Goal: Task Accomplishment & Management: Complete application form

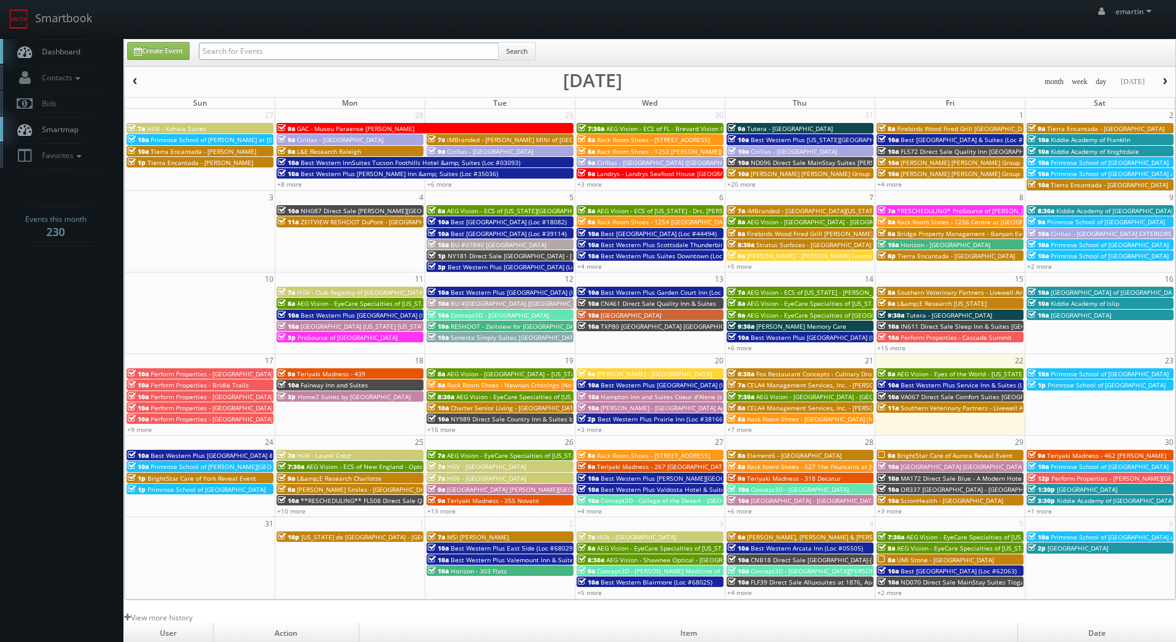
click at [207, 56] on input "text" at bounding box center [349, 51] width 300 height 17
type input "cedar"
click at [482, 65] on div "cedar Search" at bounding box center [367, 54] width 337 height 24
click at [517, 51] on button "Search" at bounding box center [517, 51] width 38 height 19
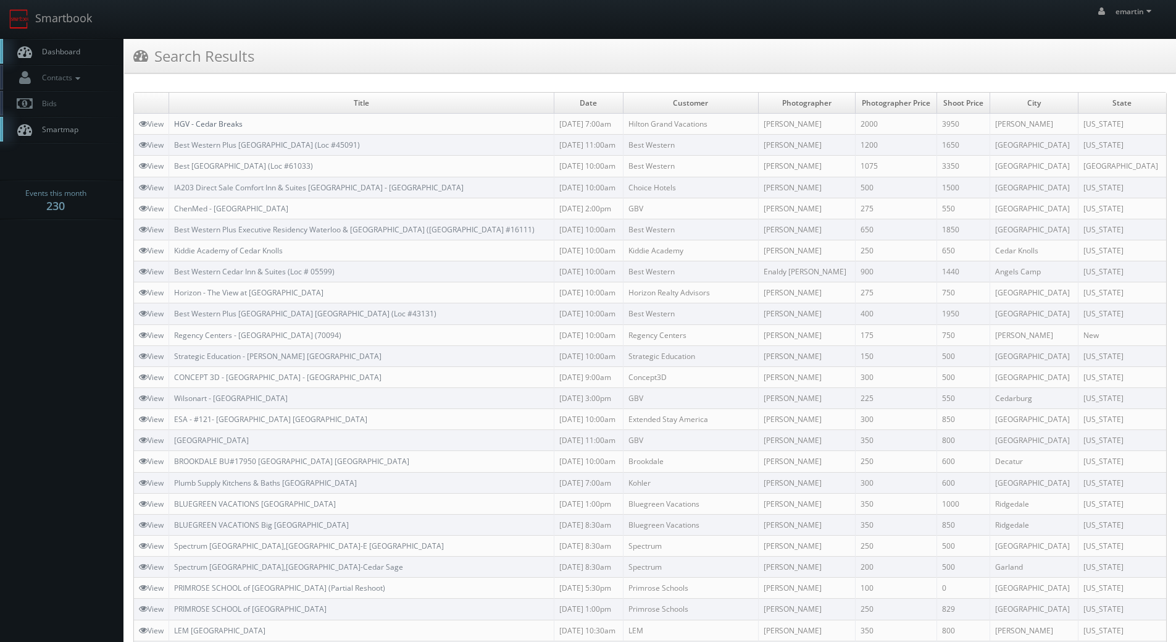
click at [234, 120] on link "HGV - Cedar Breaks" at bounding box center [208, 124] width 69 height 10
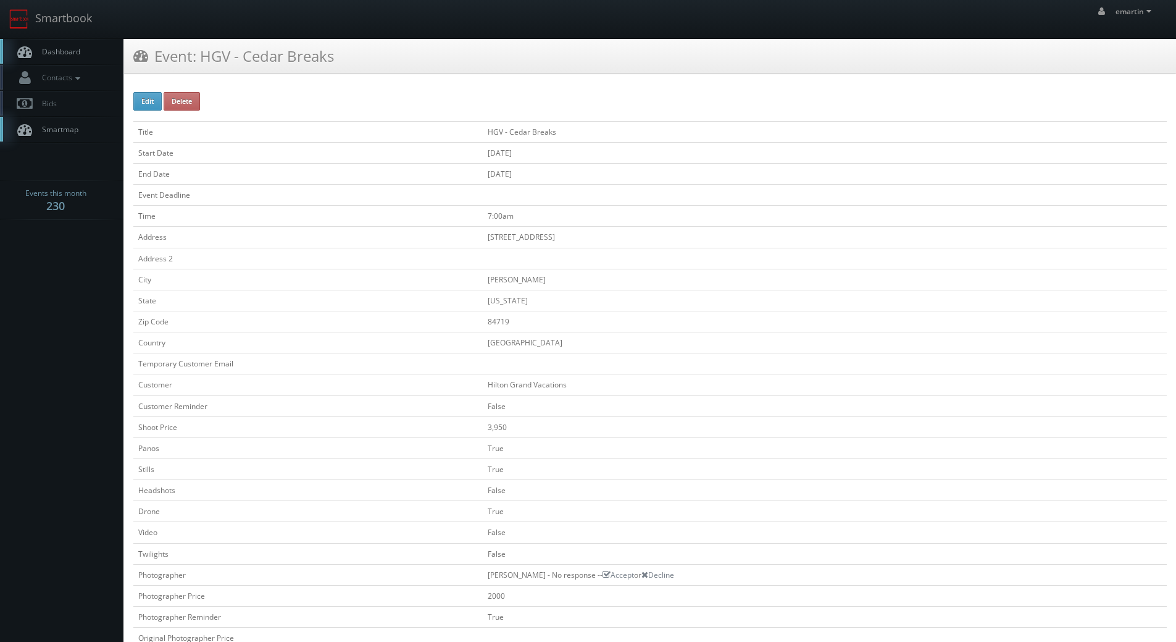
click at [52, 42] on link "Dashboard" at bounding box center [62, 51] width 124 height 25
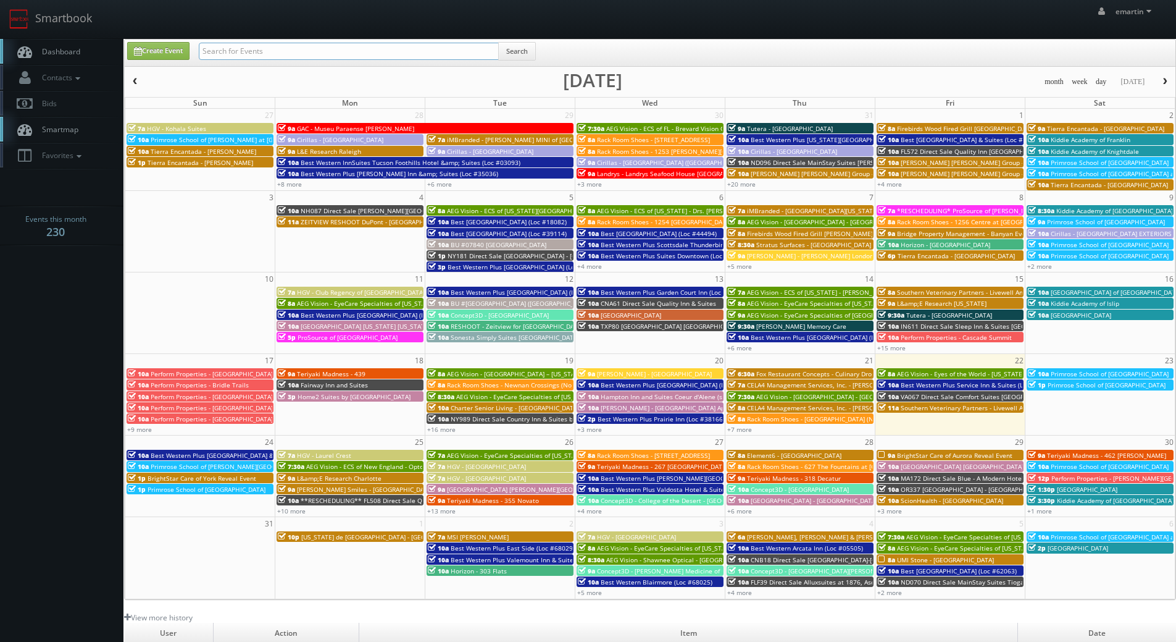
click at [241, 52] on input "text" at bounding box center [349, 51] width 300 height 17
type input "f"
type input "david grace"
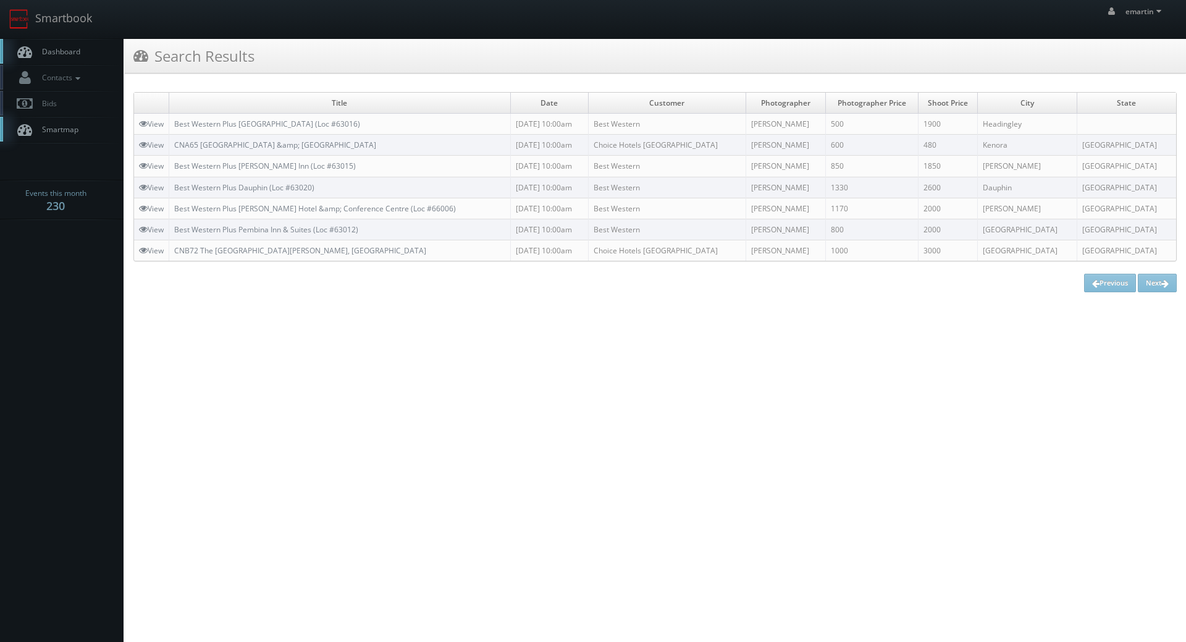
click at [75, 43] on link "Dashboard" at bounding box center [62, 51] width 124 height 25
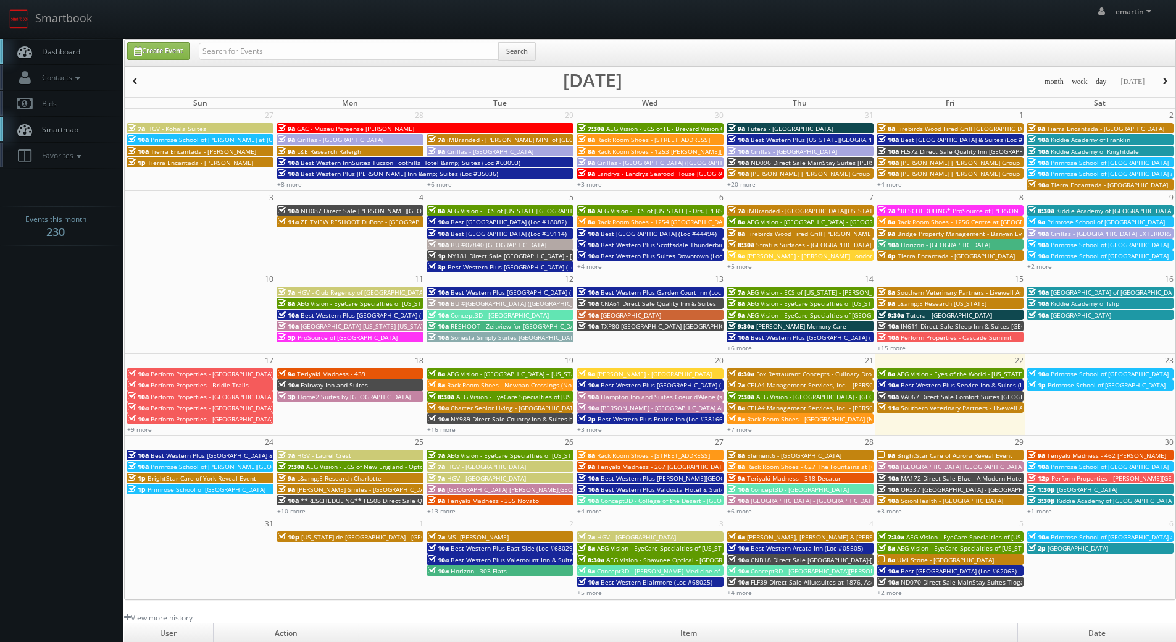
click at [79, 54] on span "Dashboard" at bounding box center [58, 51] width 44 height 10
click at [163, 53] on link "Create Event" at bounding box center [158, 51] width 62 height 18
type input "08/22/2025"
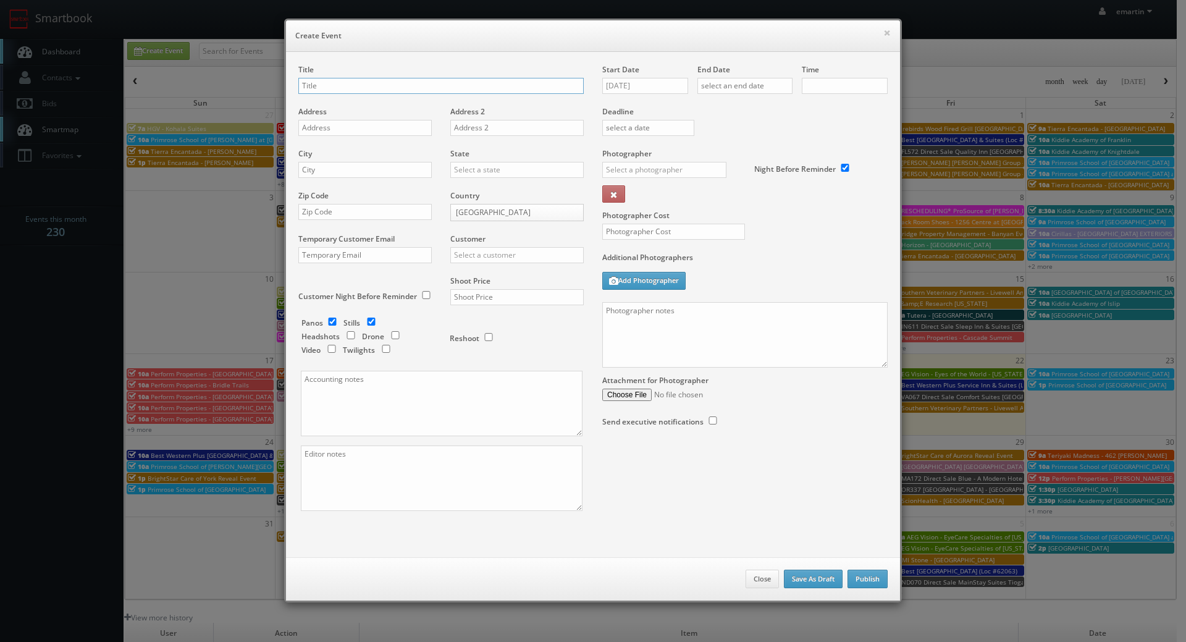
checkbox input "true"
type input "10:00am"
checkbox input "true"
click at [725, 340] on textarea at bounding box center [744, 334] width 285 height 65
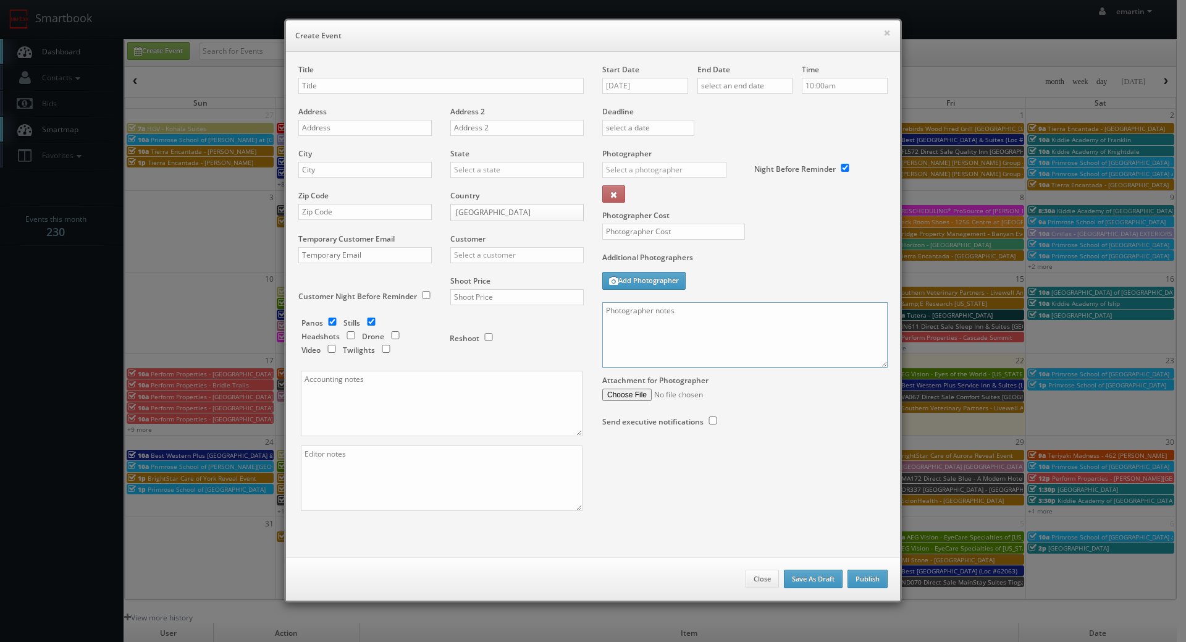
paste textarea "Contact is Ellen Chandler 334-524-9710. We need to deliver the following to the…"
drag, startPoint x: 872, startPoint y: 363, endPoint x: 873, endPoint y: 384, distance: 21.0
click at [872, 386] on div "Start Date 08/22/2025 End Date Time 10:00am Deadline Photographer _justin _phot…" at bounding box center [745, 257] width 304 height 387
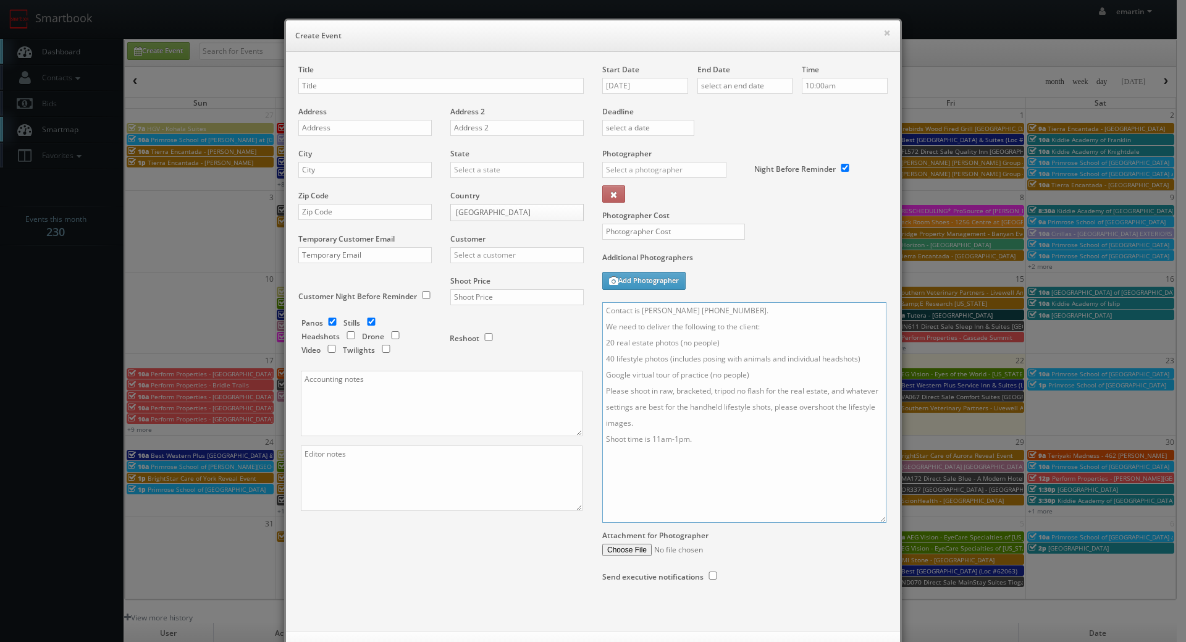
drag, startPoint x: 874, startPoint y: 364, endPoint x: 873, endPoint y: 519, distance: 155.0
click at [873, 519] on textarea "Contact is Ellen Chandler 334-524-9710. We need to deliver the following to the…" at bounding box center [744, 412] width 284 height 220
click at [734, 322] on textarea "Contact is Ellen Chandler 334-524-9710. We need to deliver the following to the…" at bounding box center [744, 412] width 284 height 220
drag, startPoint x: 748, startPoint y: 325, endPoint x: 637, endPoint y: 333, distance: 111.4
click at [637, 333] on textarea "Contact is Ellen Chandler 334-524-9710. We need to deliver the following to the…" at bounding box center [744, 412] width 284 height 220
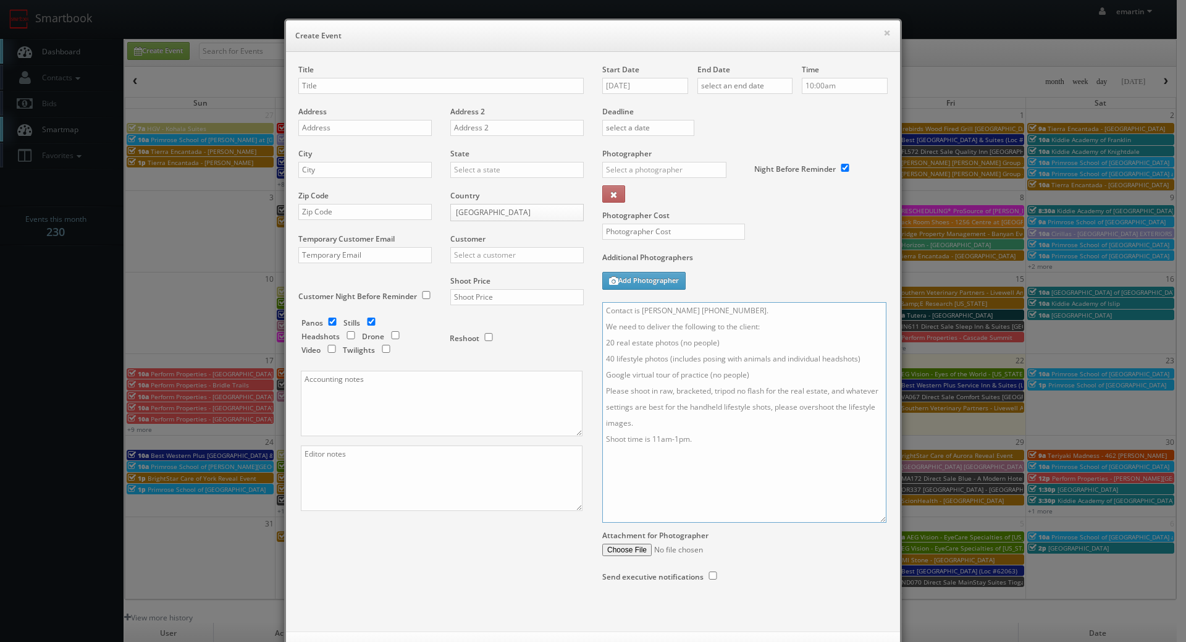
paste textarea "Janie Morrison 337-315-9885"
click at [653, 455] on textarea "Contact is Janie Morrison 337-315-9885. We need to deliver the following to the…" at bounding box center [744, 412] width 284 height 220
click at [673, 451] on textarea "Contact is Janie Morrison 337-315-9885. We need to deliver the following to the…" at bounding box center [744, 412] width 284 height 220
click at [694, 480] on textarea "Contact is Janie Morrison 337-315-9885. We need to deliver the following to the…" at bounding box center [744, 412] width 284 height 220
type textarea "Contact is Janie Morrison 337-315-9885. We need to deliver the following to the…"
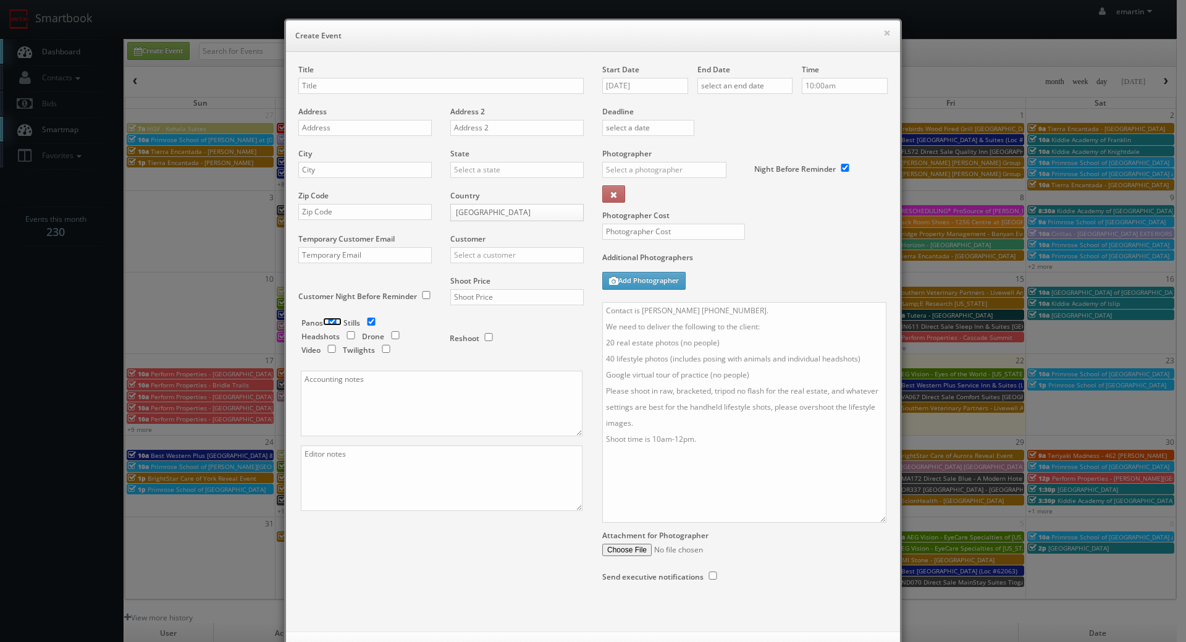
click at [327, 324] on input "checkbox" at bounding box center [332, 321] width 19 height 8
click at [324, 323] on input "checkbox" at bounding box center [332, 321] width 19 height 8
checkbox input "true"
click at [310, 86] on input "text" at bounding box center [440, 86] width 285 height 16
paste input "Southern Veterinary Partners"
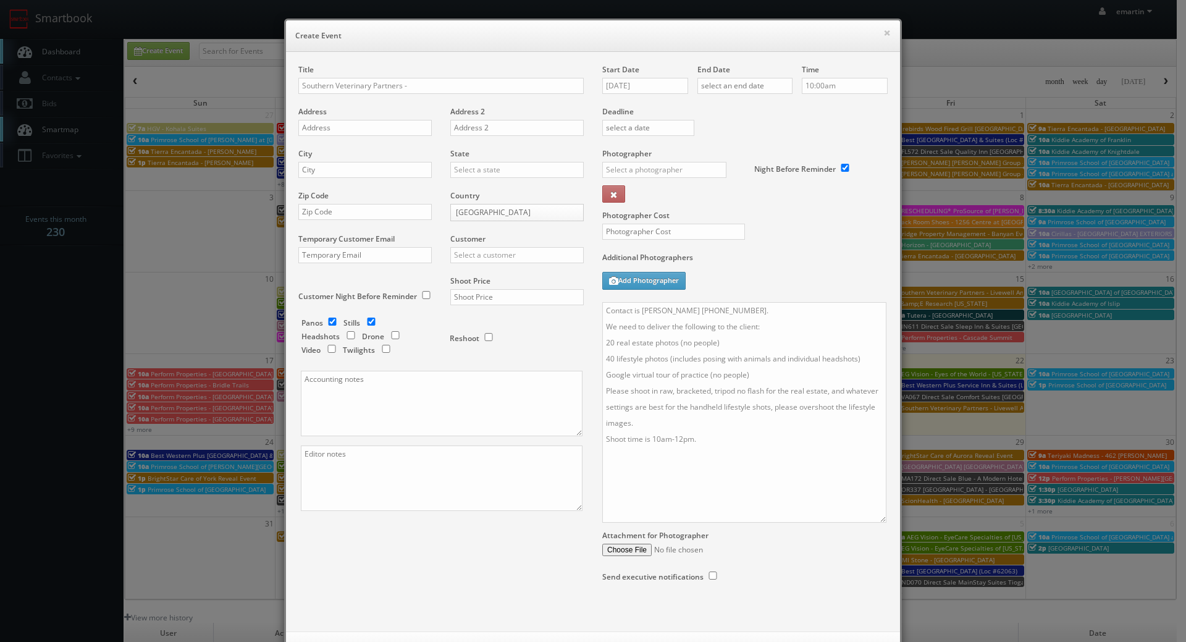
click at [479, 99] on div "Title Southern Veterinary Partners -" at bounding box center [440, 85] width 285 height 42
click at [479, 79] on input "Southern Veterinary Partners -" at bounding box center [440, 86] width 285 height 16
paste input "Livewell Animal Urgent Care of Bothell"
type input "Southern Veterinary Partners - Livewell Animal Urgent Care of [GEOGRAPHIC_DATA]"
click at [327, 127] on input "text" at bounding box center [364, 128] width 133 height 16
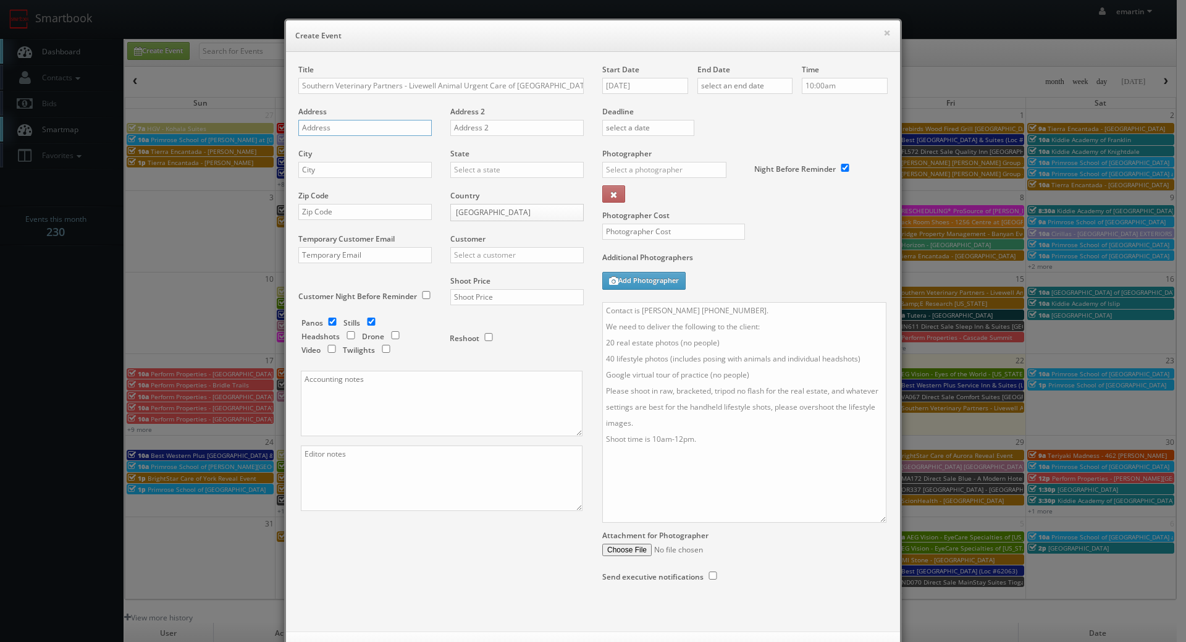
paste input "19128 112th Ave NE Suite 102"
type input "19128 112th Ave NE Suite 102"
click at [342, 170] on input "text" at bounding box center [364, 170] width 133 height 16
paste input "Bothell"
type input "Bothell"
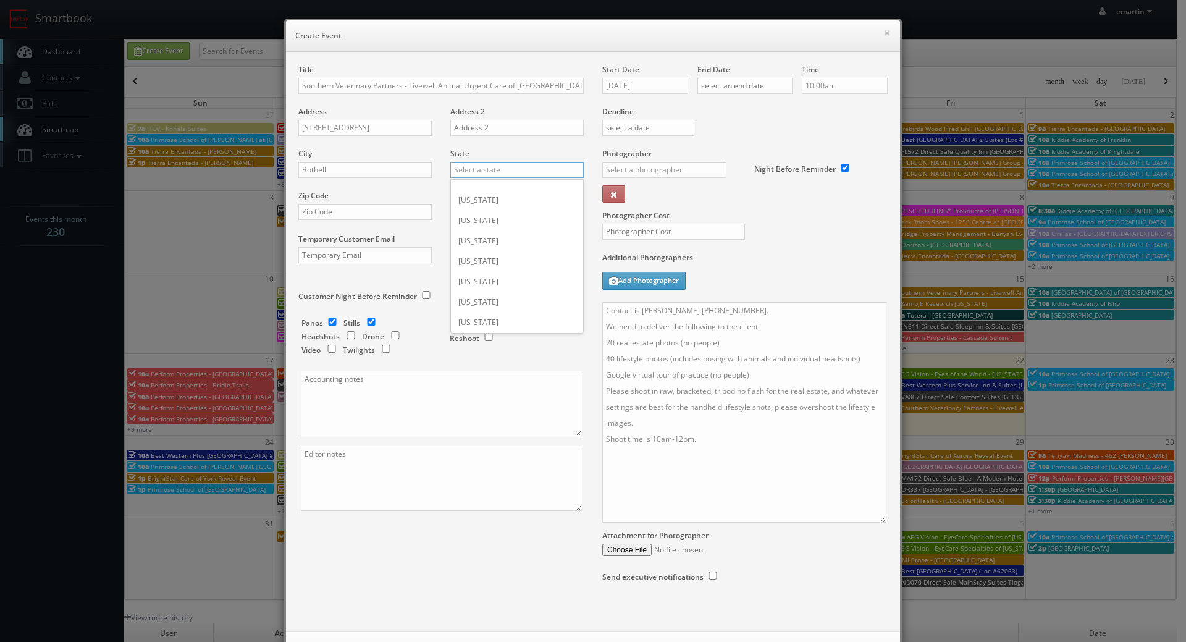
click at [512, 168] on input "text" at bounding box center [516, 170] width 133 height 16
click at [496, 187] on div "[US_STATE]" at bounding box center [517, 190] width 132 height 20
type input "[US_STATE]"
click at [375, 219] on input "text" at bounding box center [364, 212] width 133 height 16
paste input "98011"
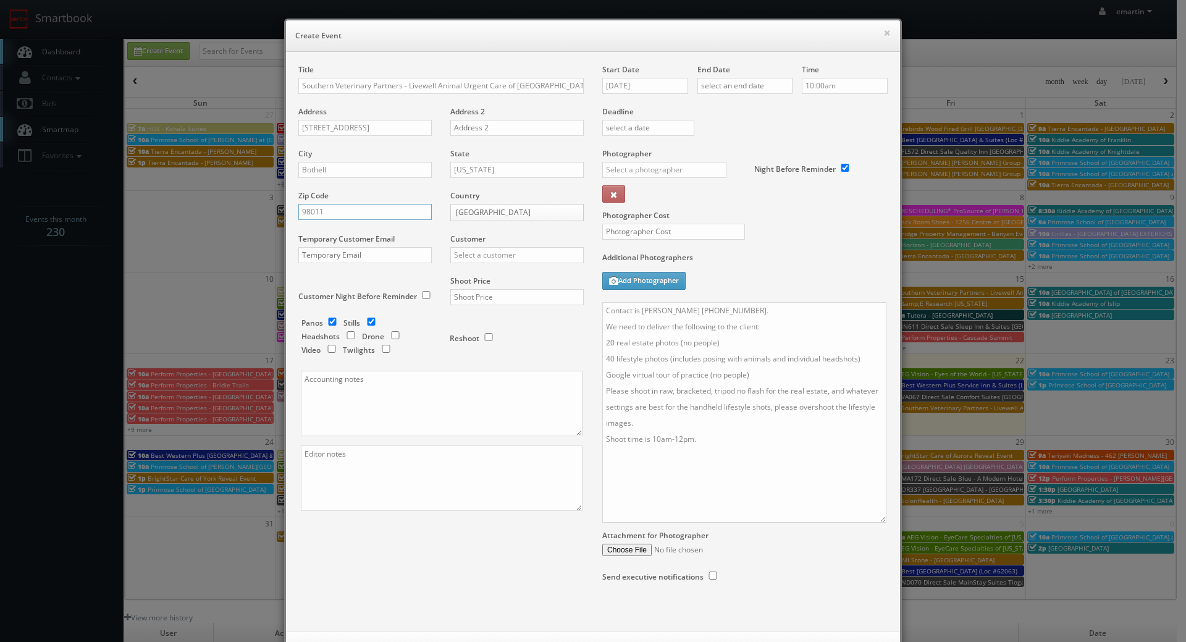
type input "98011"
click at [526, 256] on input "text" at bounding box center [516, 255] width 133 height 16
click at [508, 270] on div "GBV" at bounding box center [517, 275] width 132 height 20
type input "GBV"
click at [474, 298] on input "text" at bounding box center [516, 297] width 133 height 16
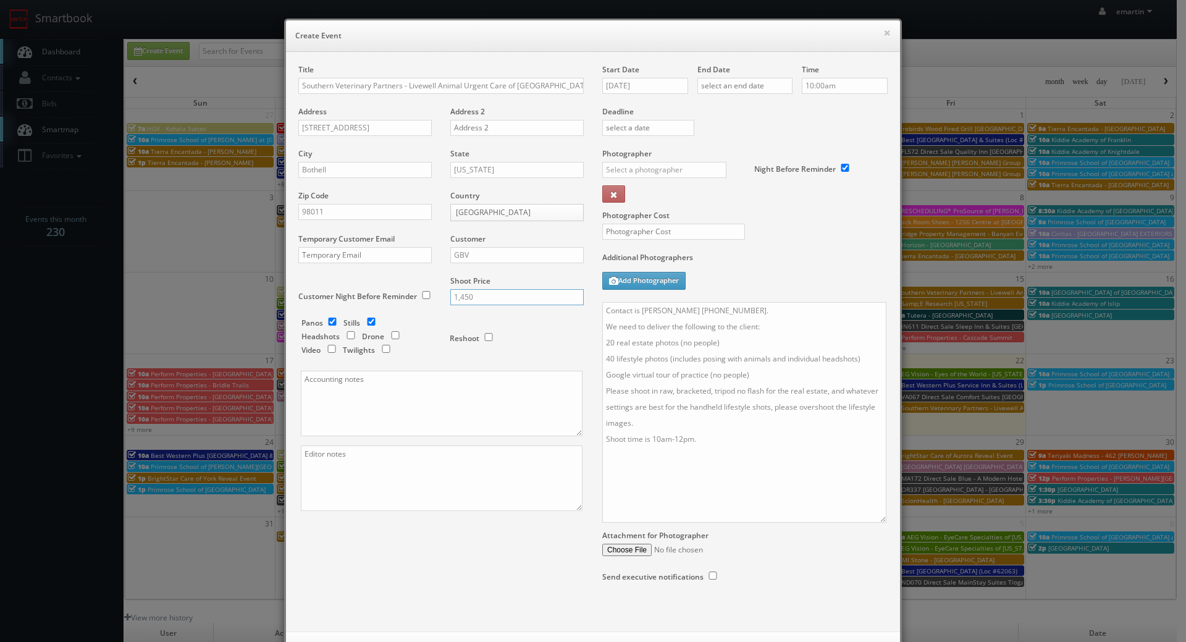
type input "1,450"
click at [663, 164] on input "text" at bounding box center [664, 170] width 124 height 16
click at [632, 196] on div "Sean Henderson" at bounding box center [669, 197] width 132 height 20
type input "Sean Henderson"
click at [622, 85] on input "08/22/2025" at bounding box center [645, 86] width 86 height 16
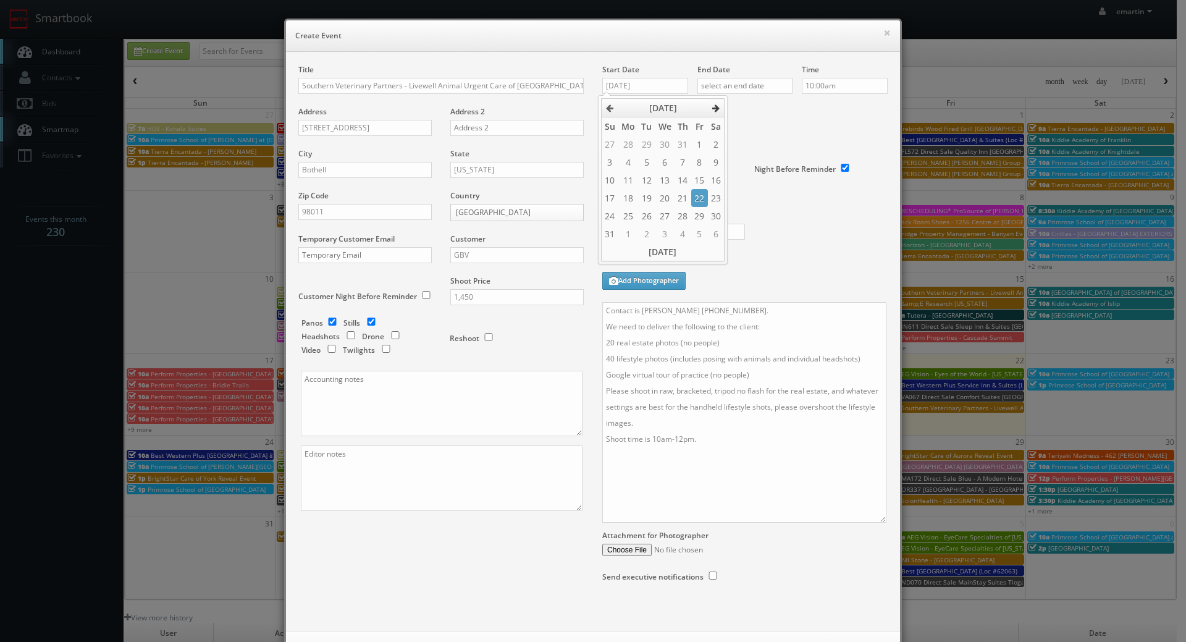
click at [722, 110] on th at bounding box center [716, 108] width 17 height 19
click at [700, 164] on td "10" at bounding box center [699, 162] width 16 height 18
type input "10/10/2025"
click at [784, 138] on div "Deadline" at bounding box center [745, 106] width 304 height 84
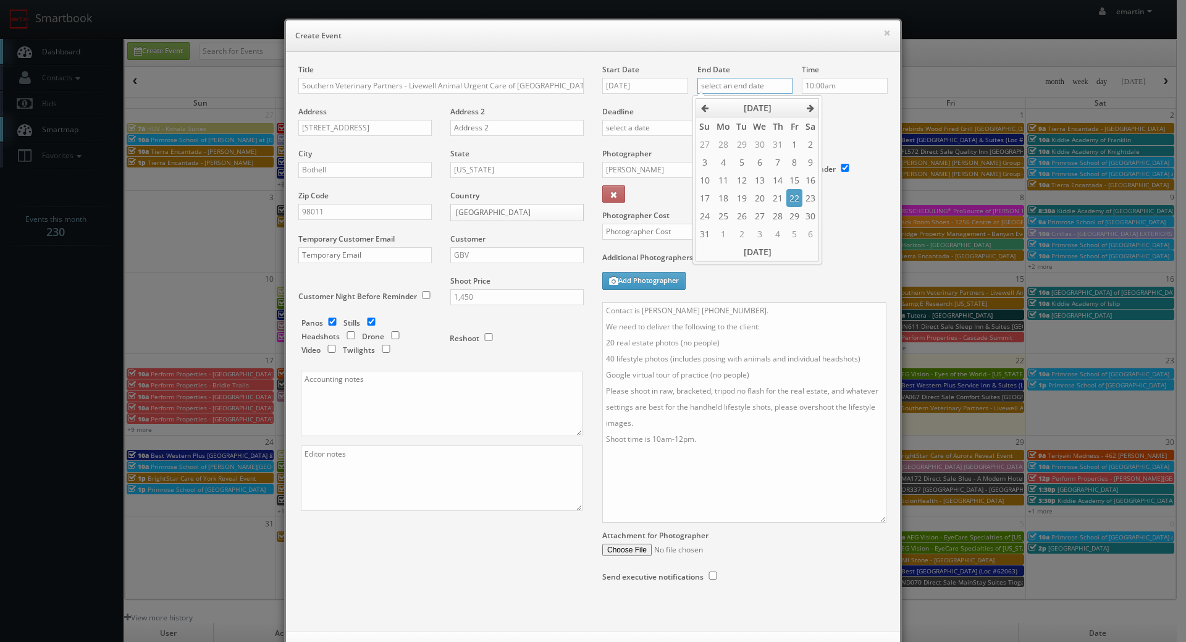
click at [774, 93] on input "text" at bounding box center [744, 86] width 95 height 16
click at [811, 103] on th at bounding box center [810, 108] width 17 height 19
click at [795, 161] on td "10" at bounding box center [794, 162] width 16 height 18
type input "10/10/2025"
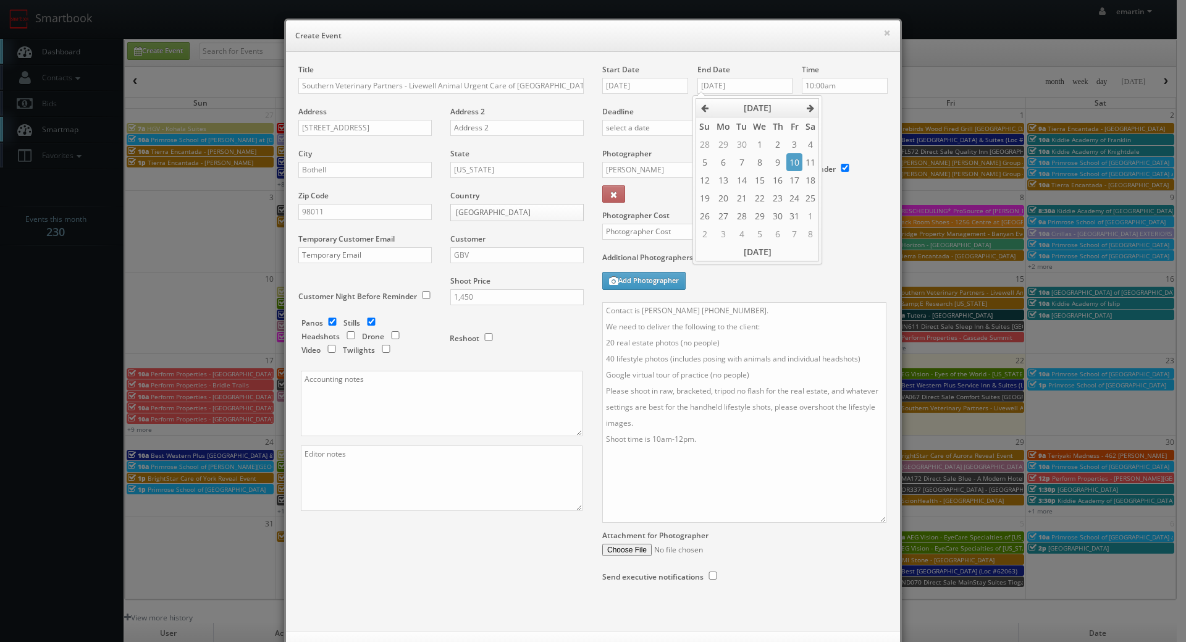
click at [844, 140] on div "Deadline" at bounding box center [745, 106] width 304 height 84
click at [689, 238] on input "text" at bounding box center [673, 232] width 143 height 16
type input "450"
click at [758, 245] on div "Photographer Cost 450" at bounding box center [745, 200] width 304 height 104
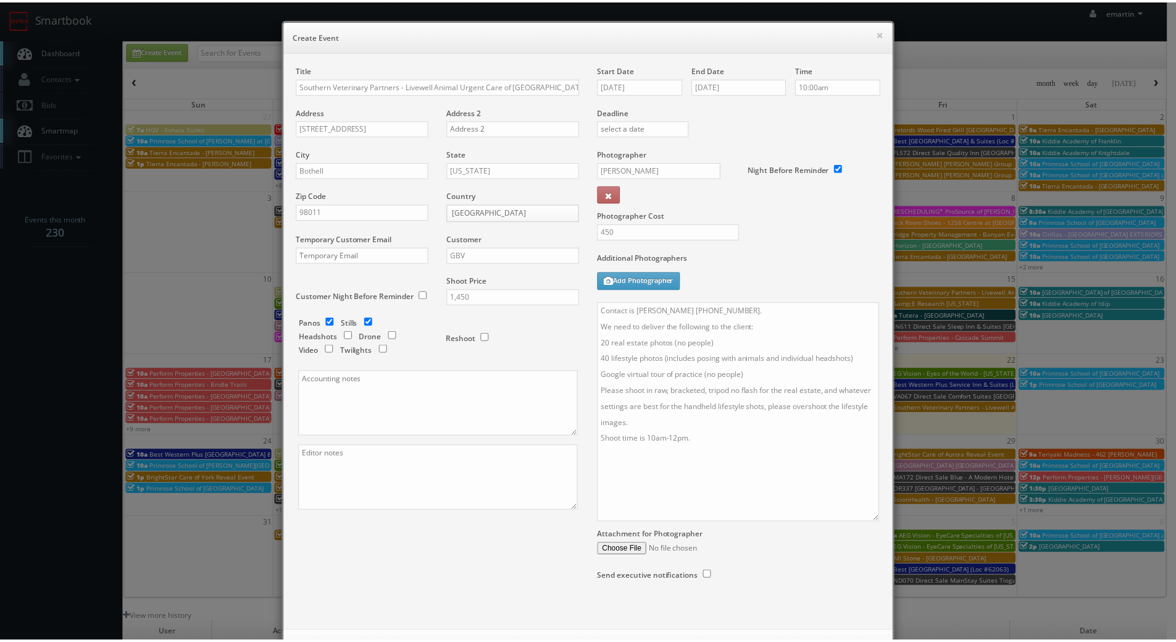
scroll to position [52, 0]
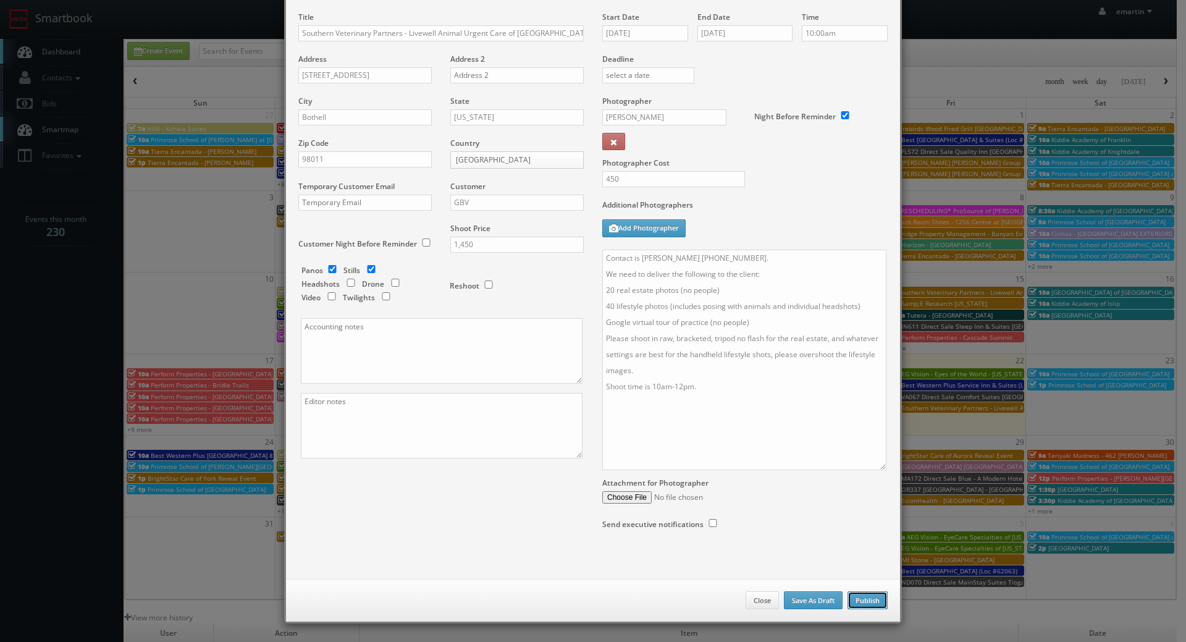
click at [854, 598] on button "Publish" at bounding box center [867, 600] width 40 height 19
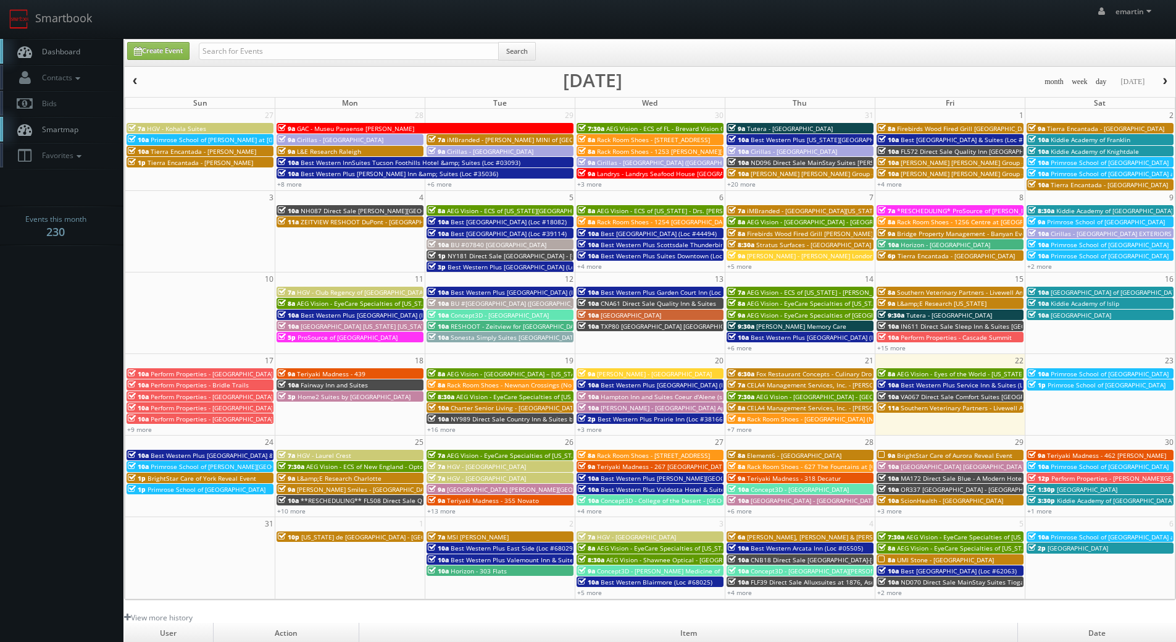
click at [47, 46] on span "Dashboard" at bounding box center [58, 51] width 44 height 10
click at [306, 49] on input "text" at bounding box center [349, 51] width 300 height 17
type input "southern vet"
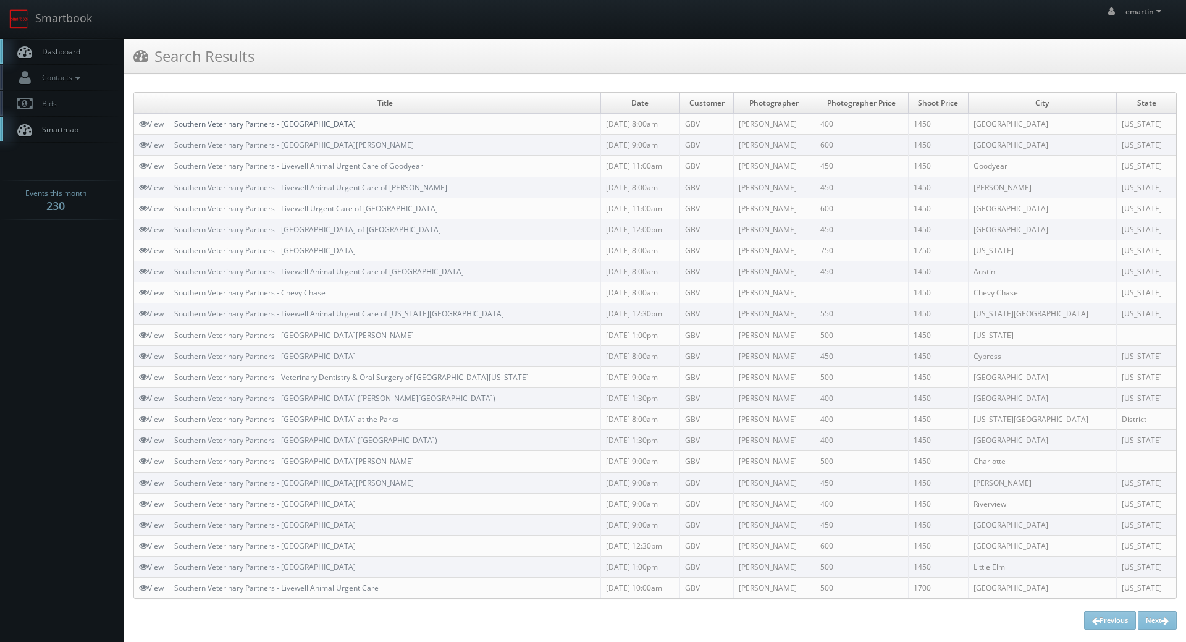
click at [238, 122] on link "Southern Veterinary Partners - [GEOGRAPHIC_DATA]" at bounding box center [265, 124] width 182 height 10
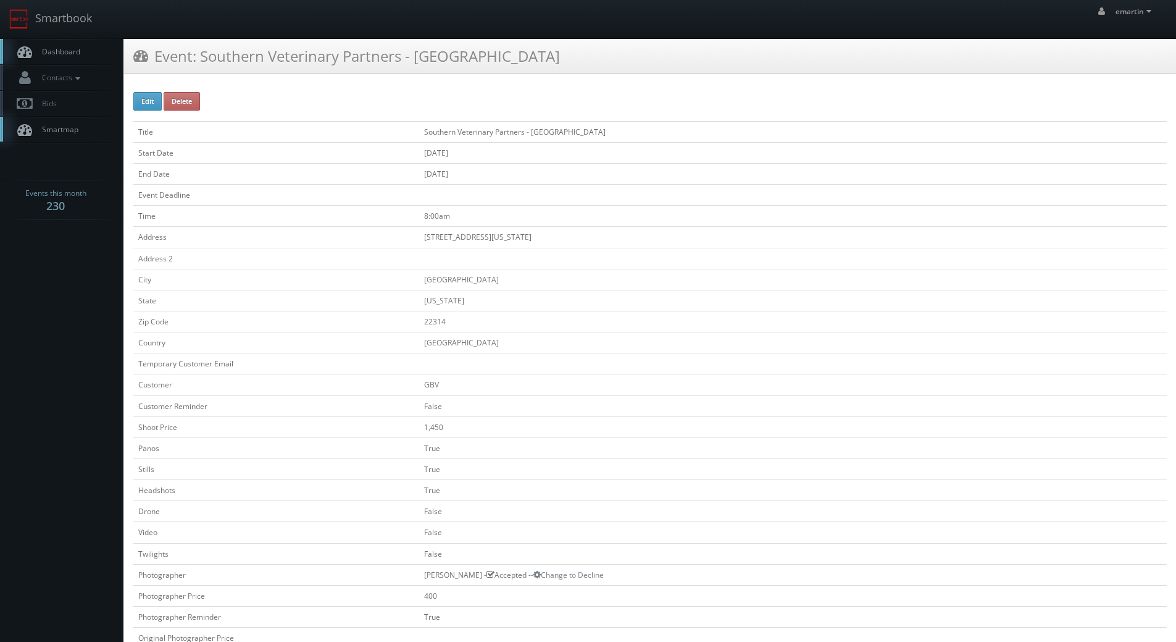
scroll to position [371, 0]
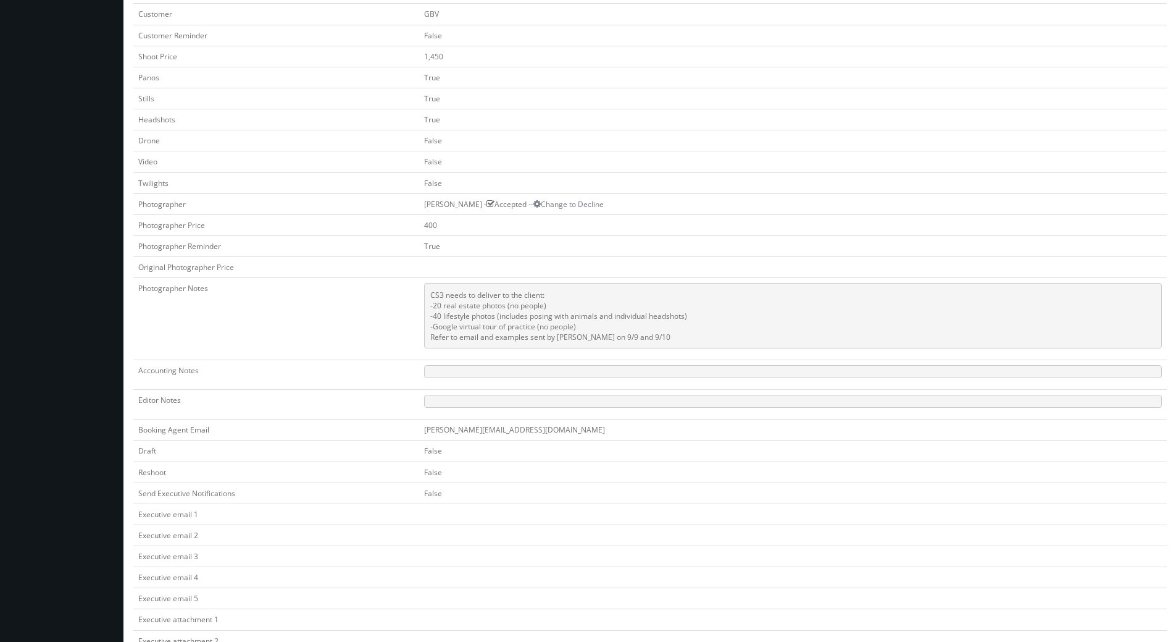
drag, startPoint x: 705, startPoint y: 338, endPoint x: 428, endPoint y: 299, distance: 280.0
click at [428, 299] on pre "CS3 needs to deliver to the client: -20 real estate photos (no people) -40 life…" at bounding box center [793, 315] width 738 height 65
copy pre "CS3 needs to deliver to the client: -20 real estate photos (no people) -40 life…"
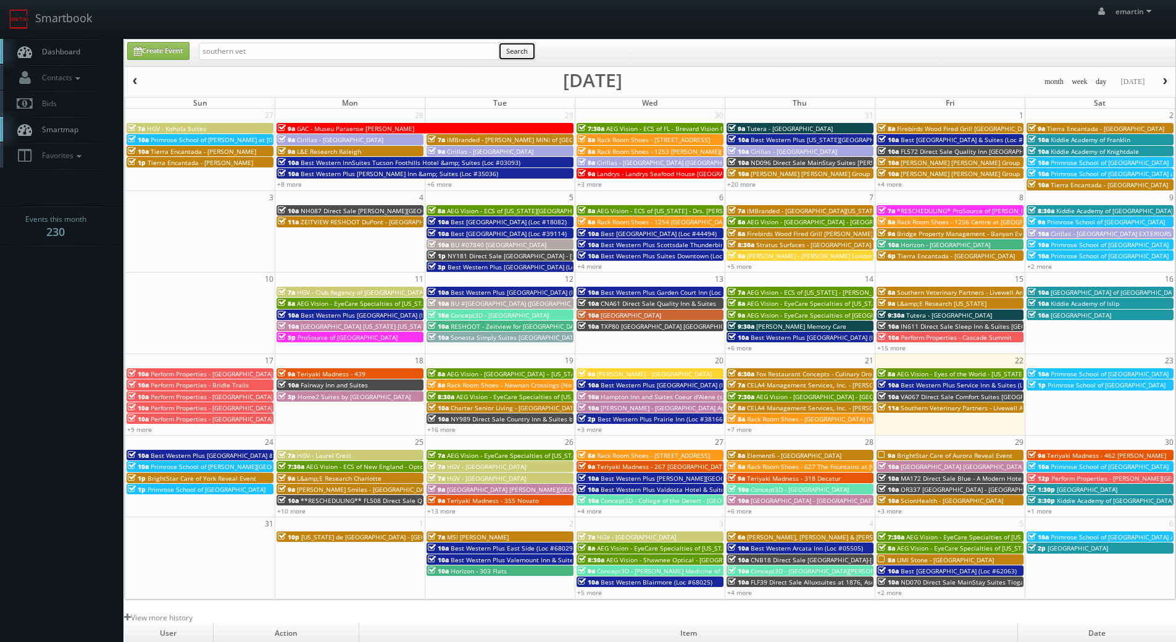
click at [529, 59] on button "Search" at bounding box center [517, 51] width 38 height 19
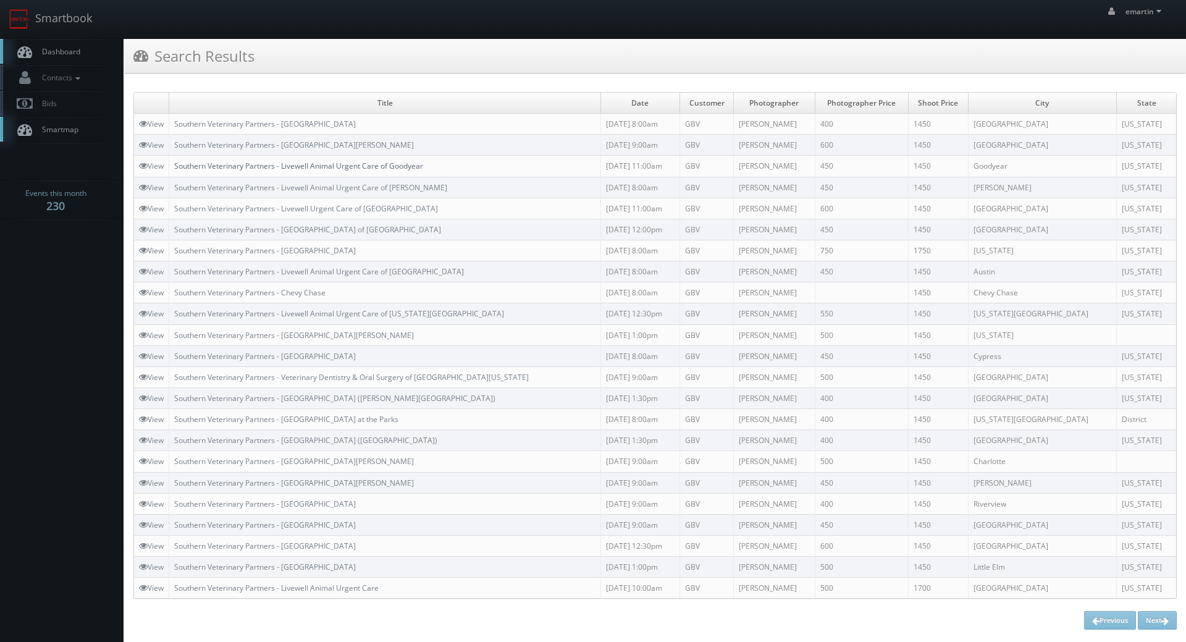
click at [261, 162] on link "Southern Veterinary Partners - Livewell Animal Urgent Care of Goodyear" at bounding box center [298, 166] width 249 height 10
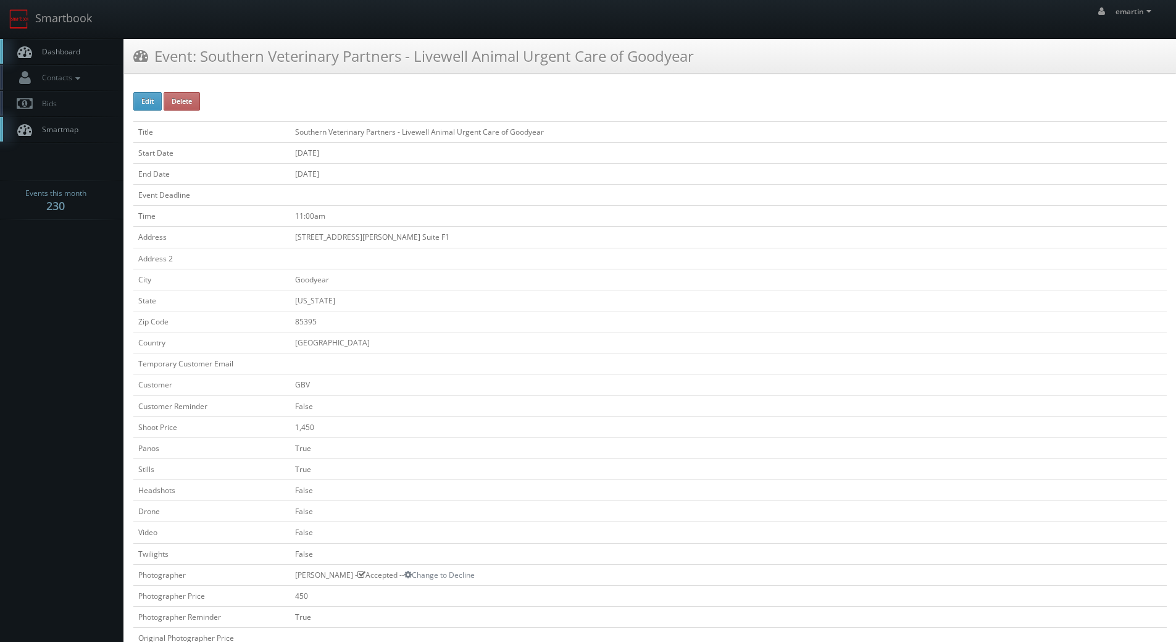
scroll to position [309, 0]
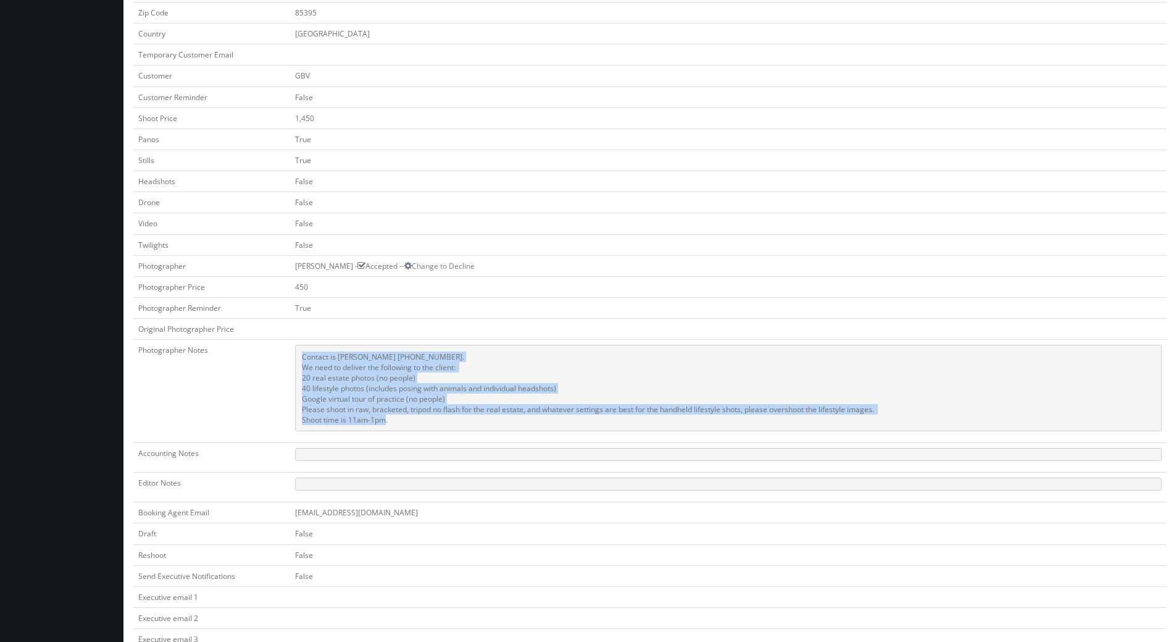
drag, startPoint x: 417, startPoint y: 423, endPoint x: 332, endPoint y: 272, distance: 173.4
click at [272, 342] on tr "Photographer Notes Contact is [PERSON_NAME] [PHONE_NUMBER]. We need to deliver …" at bounding box center [650, 391] width 1034 height 103
copy tr "Contact is [PERSON_NAME] [PHONE_NUMBER]. We need to deliver the following to th…"
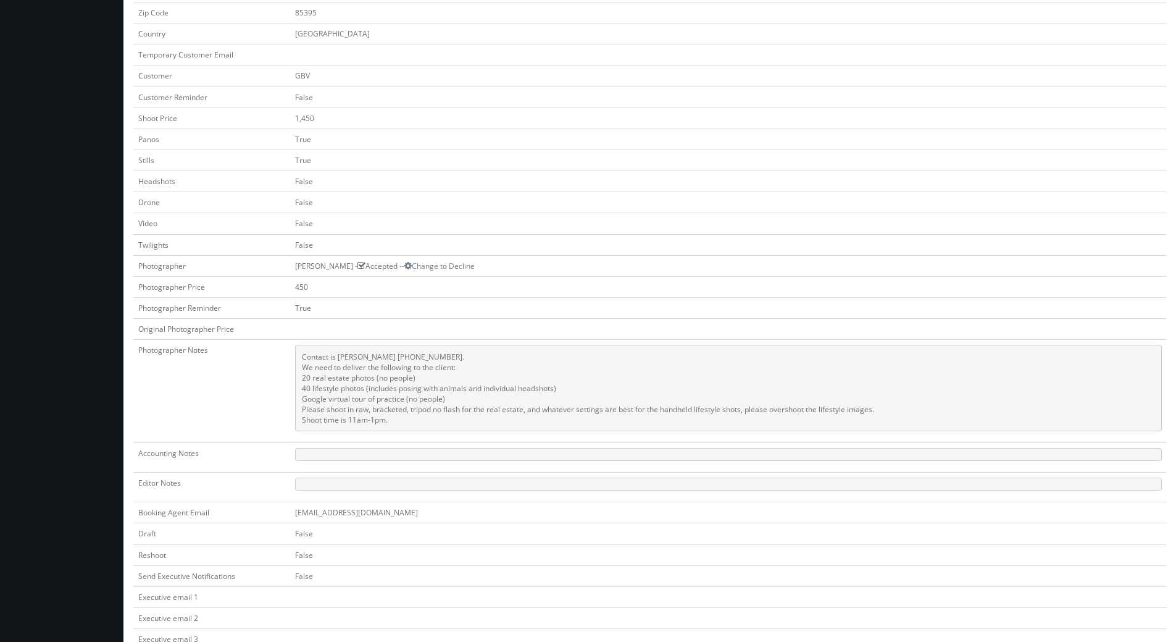
click at [734, 289] on td "450" at bounding box center [728, 286] width 877 height 21
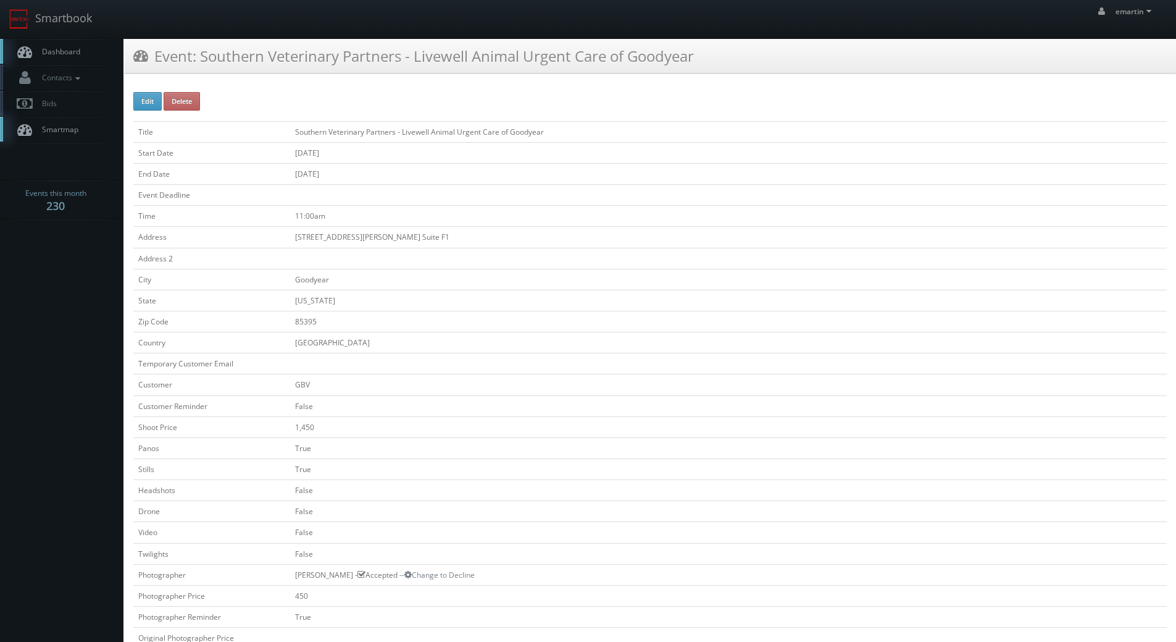
click at [52, 46] on span "Dashboard" at bounding box center [58, 51] width 44 height 10
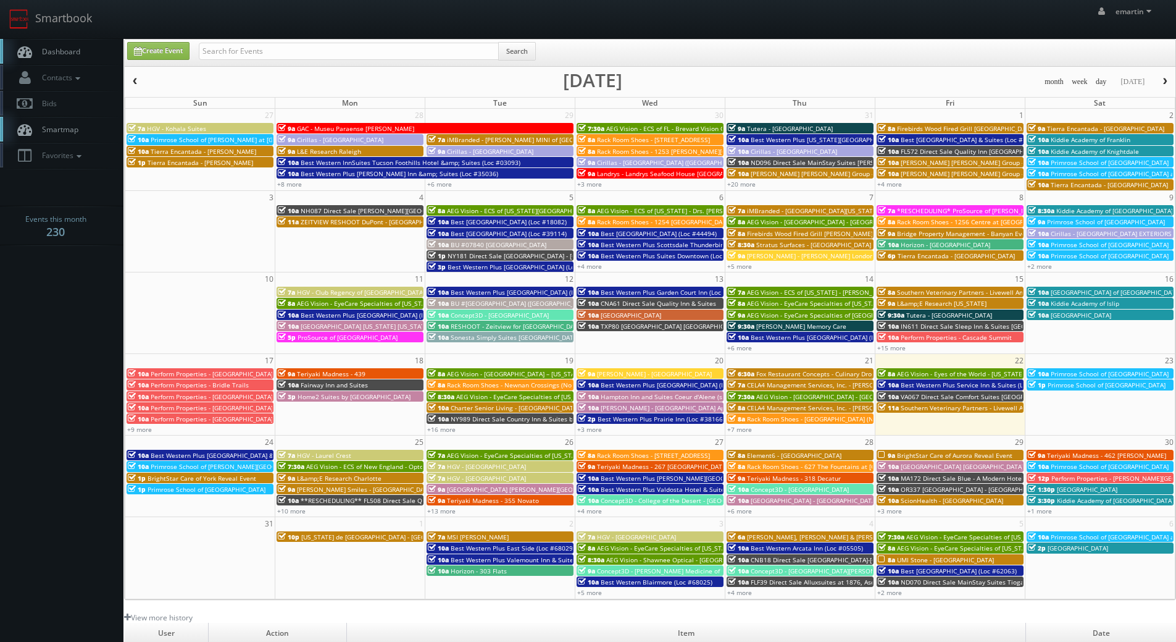
click at [895, 395] on span "10a" at bounding box center [888, 396] width 21 height 9
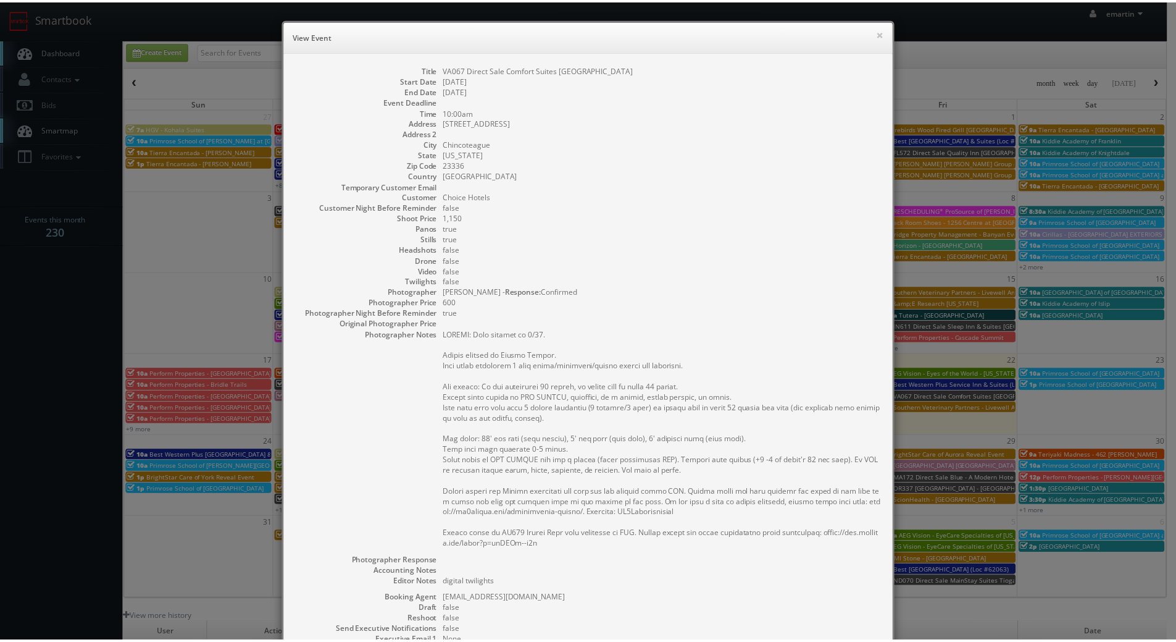
scroll to position [177, 0]
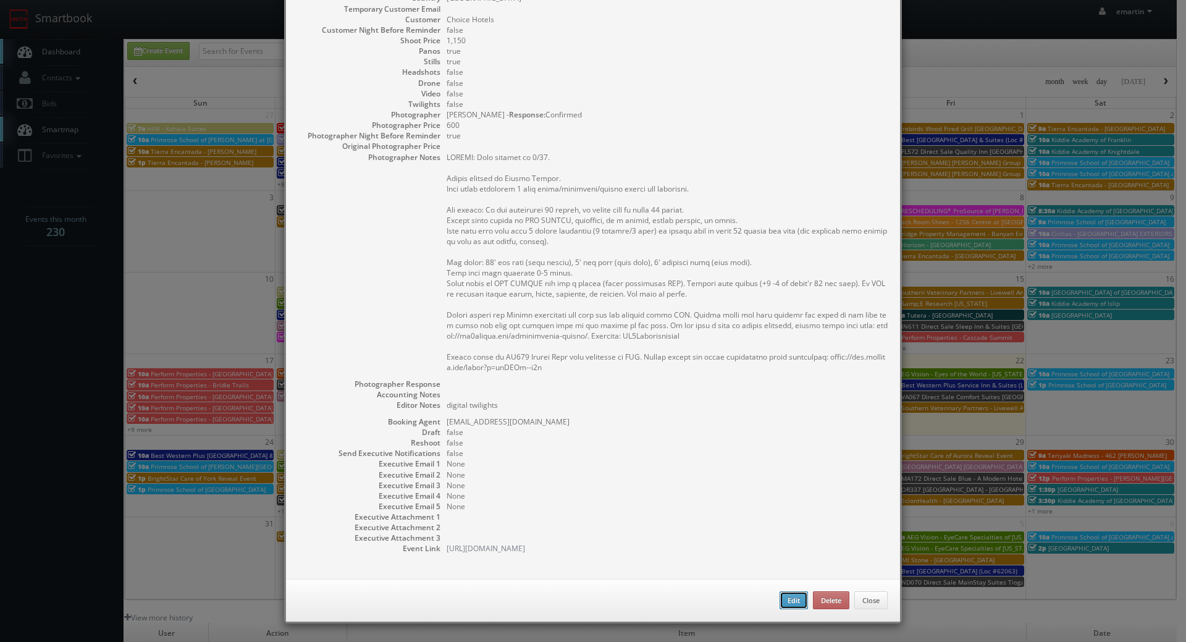
click at [789, 600] on button "Edit" at bounding box center [793, 600] width 28 height 19
type input "VA067 Direct Sale Comfort Suites [GEOGRAPHIC_DATA]"
type input "4195 Main St"
type input "Chincoteague"
type input "23336"
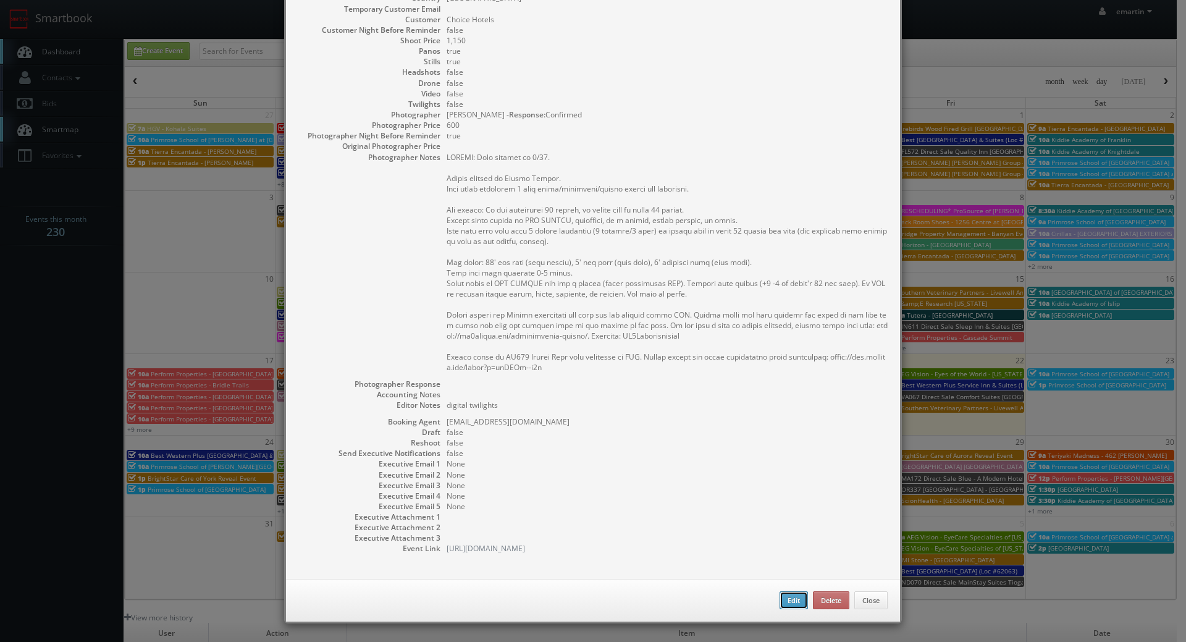
type input "1,150"
checkbox input "true"
type textarea "digital twilights"
type input "08/22/2025"
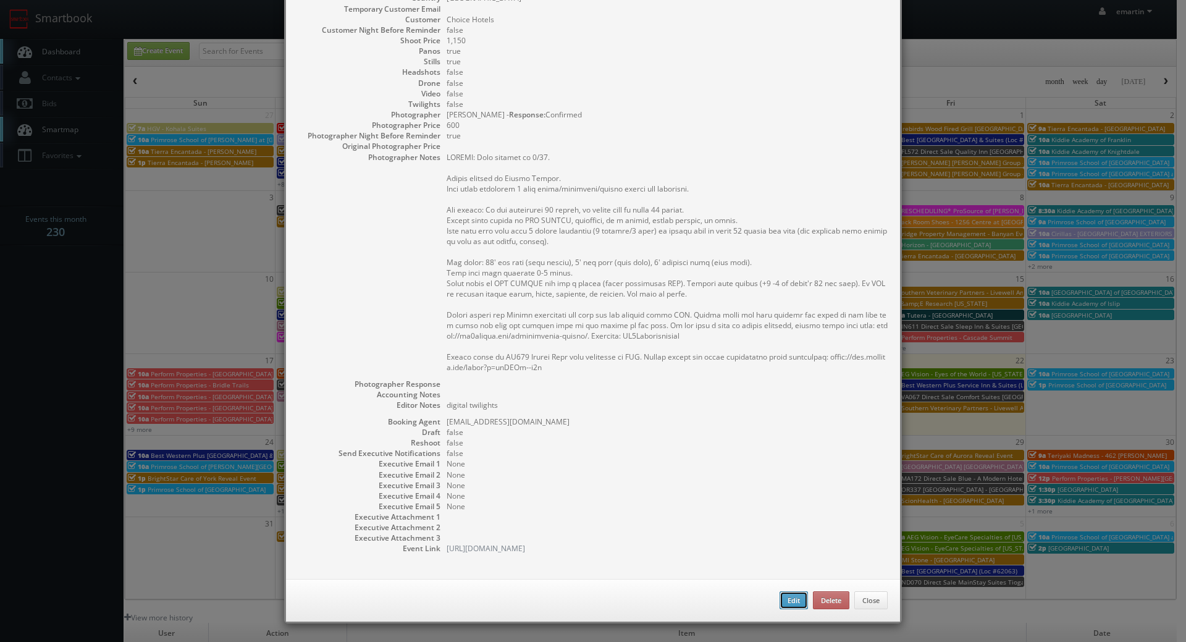
type input "08/22/2025"
type input "10:00am"
checkbox input "true"
type textarea "UPDATE: Date changed to 8/22. Onsite contact is Nicole Miller. Full shoot inclu…"
select select "[US_STATE]"
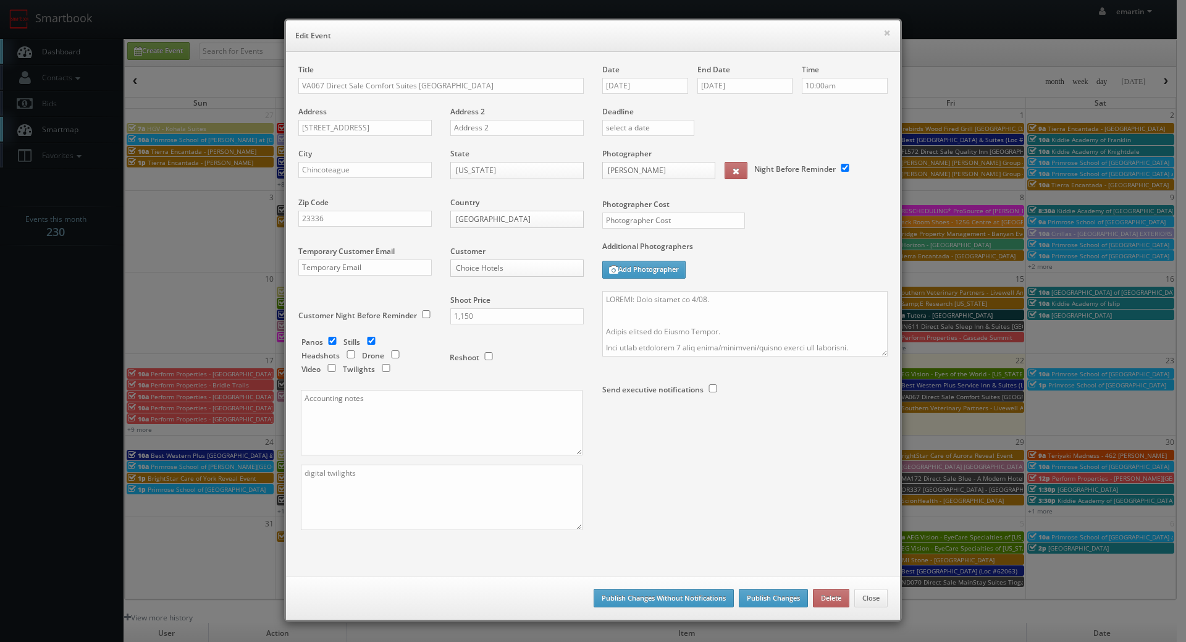
select select "fake69@mg.cs3calendar.com"
type input "1,150"
select select "nataliascrimgeour@gmail.com"
type input "600"
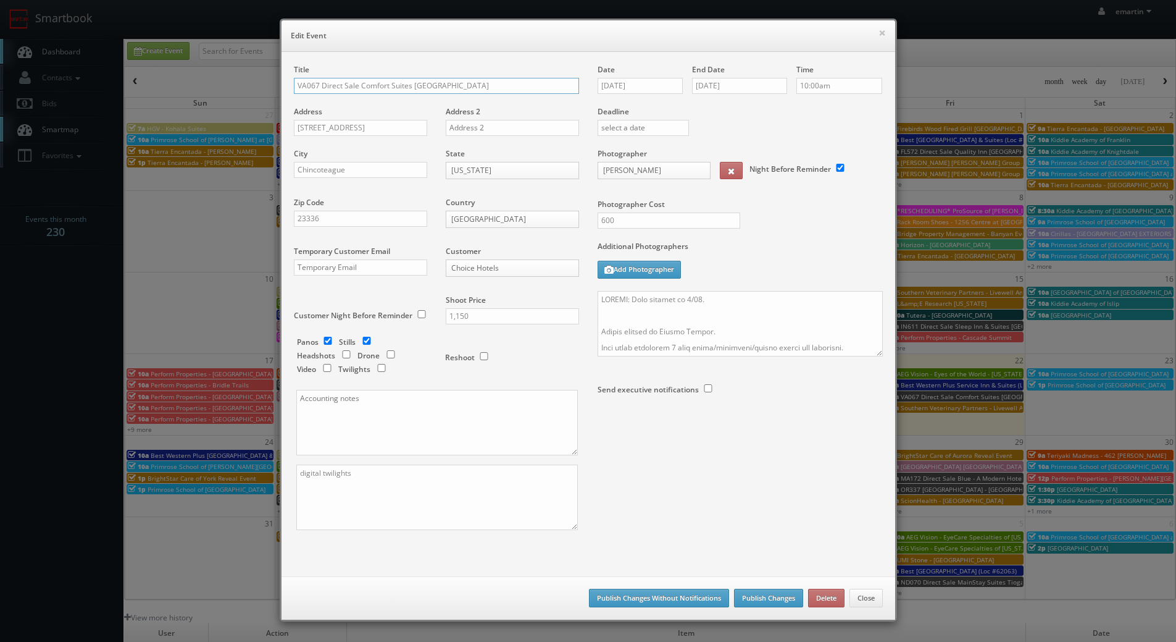
click at [294, 86] on input "VA067 Direct Sale Comfort Suites Chincoteague Island Bayfront Resort" at bounding box center [436, 86] width 285 height 16
type input "*RESCHEDULING* VA067 Direct Sale Comfort Suites [GEOGRAPHIC_DATA]"
click at [750, 592] on button "Publish Changes" at bounding box center [768, 598] width 69 height 19
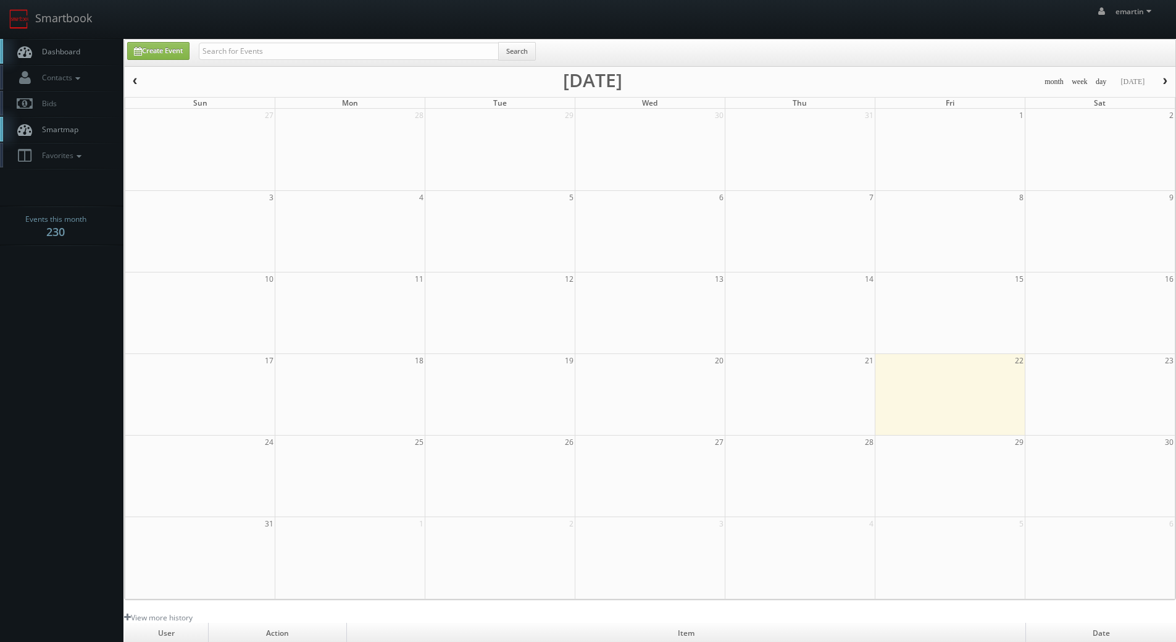
click at [76, 50] on span "Dashboard" at bounding box center [58, 51] width 44 height 10
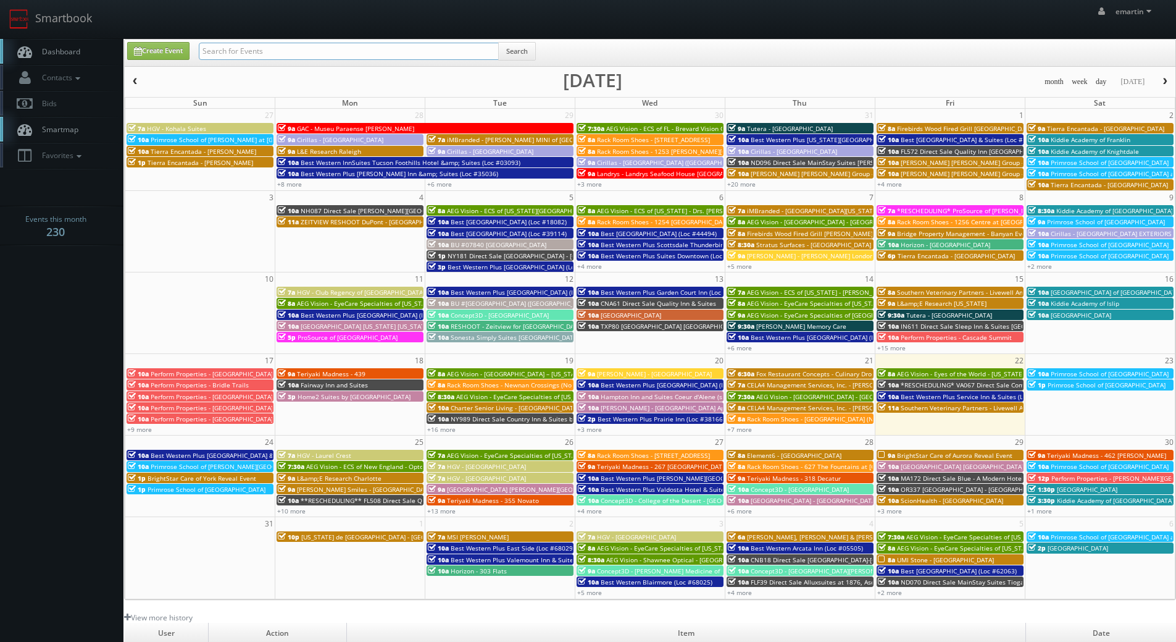
drag, startPoint x: 330, startPoint y: 56, endPoint x: 331, endPoint y: 49, distance: 7.4
click at [330, 56] on input "text" at bounding box center [349, 51] width 300 height 17
paste input "[PERSON_NAME]"
type input "Ricardo Tejeda"
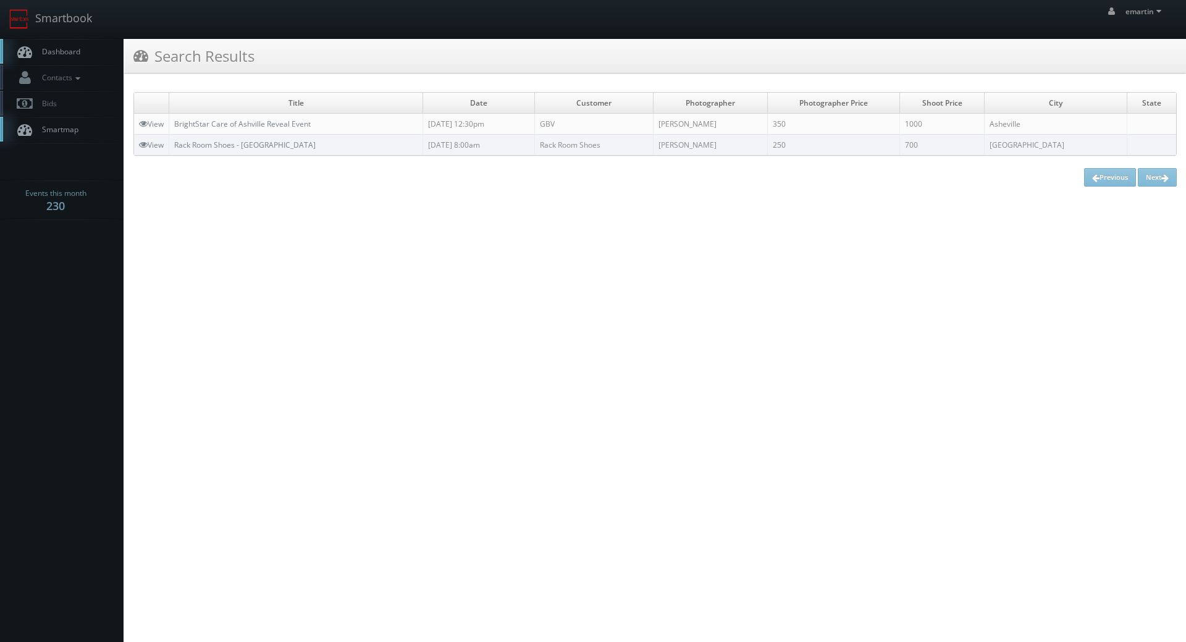
click at [416, 222] on html "Smartbook Toggle Side Navigation Toggle Top Navigation emartin emartin Profile …" at bounding box center [593, 321] width 1186 height 642
click at [78, 48] on span "Dashboard" at bounding box center [58, 51] width 44 height 10
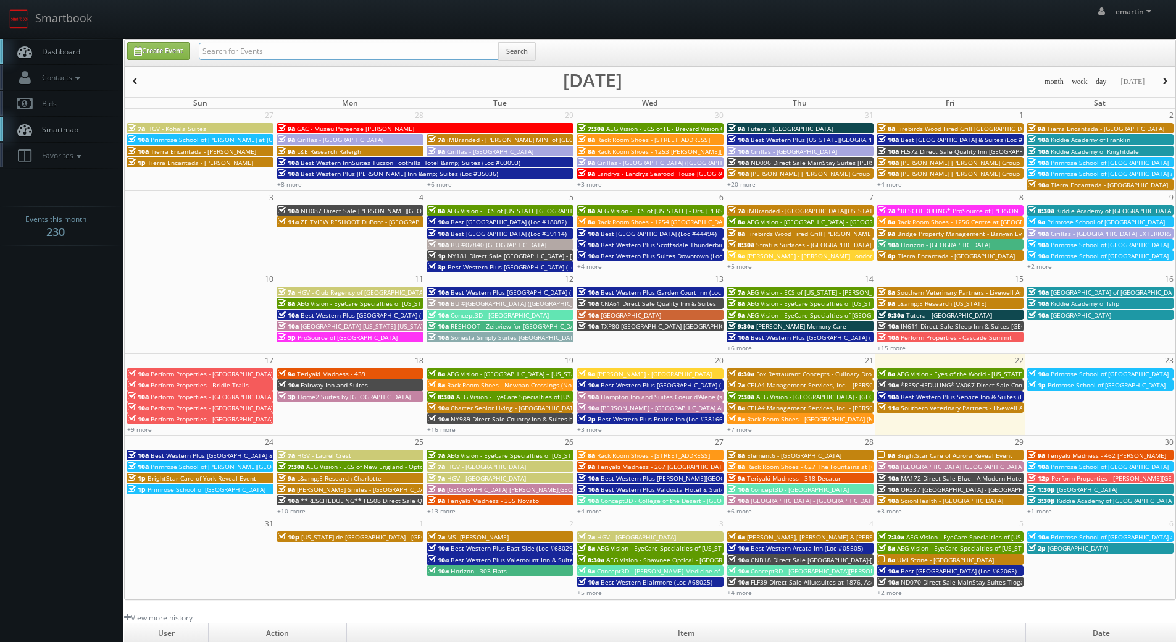
click at [233, 57] on input "text" at bounding box center [349, 51] width 300 height 17
paste input "Stan Sutrich"
type input "Stan Sutrich"
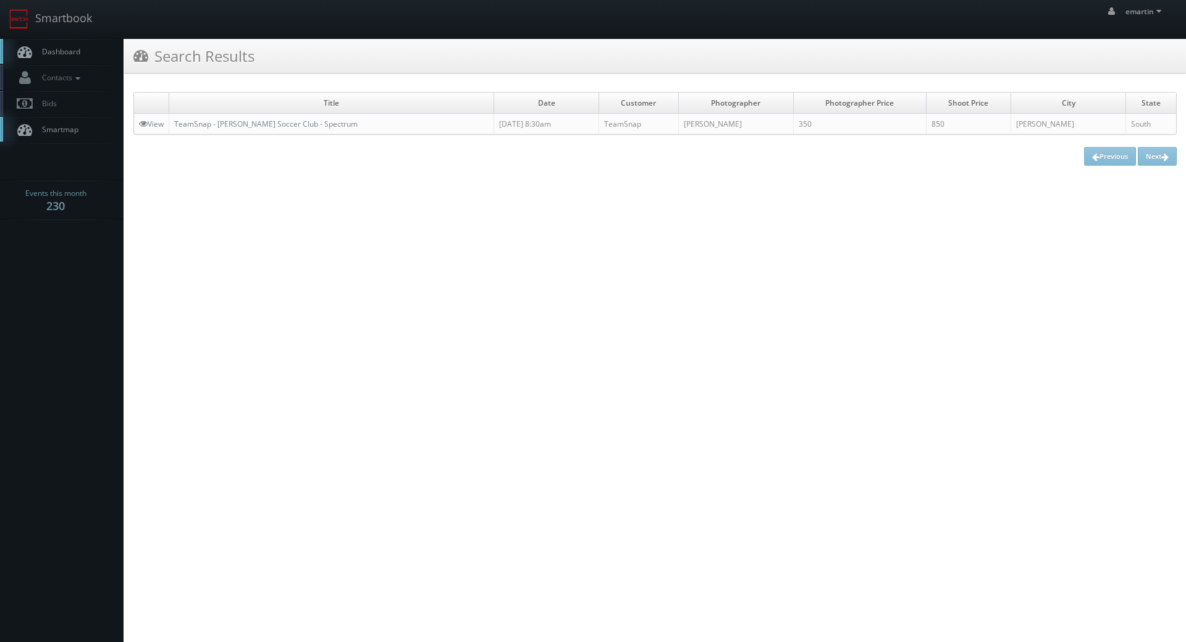
click at [51, 44] on link "Dashboard" at bounding box center [62, 51] width 124 height 25
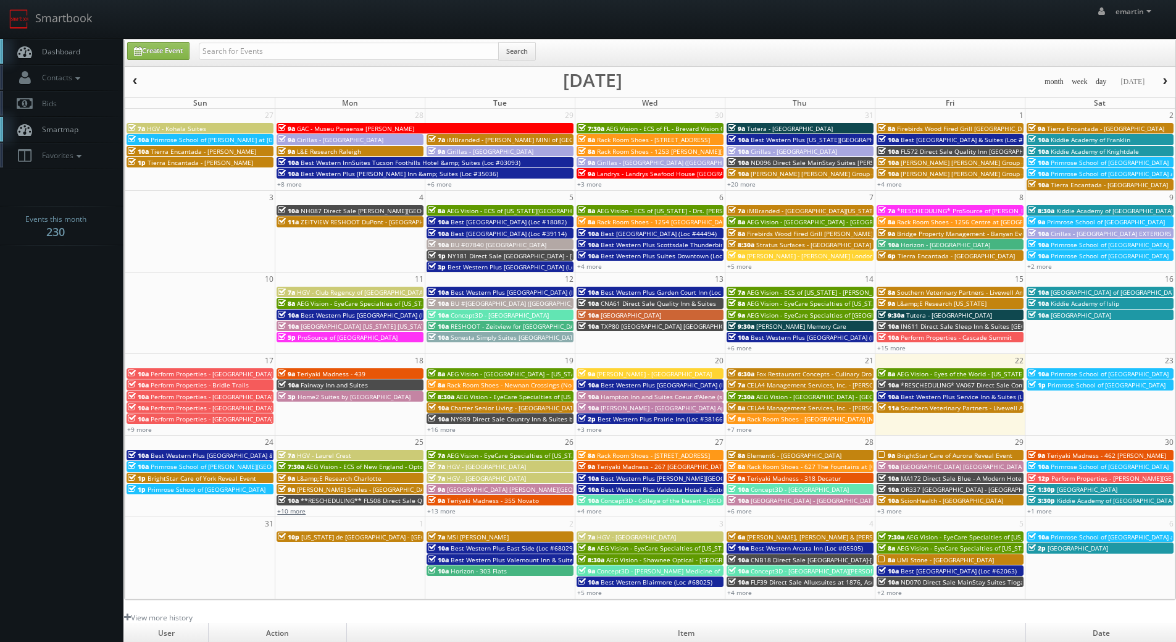
click at [290, 514] on link "+10 more" at bounding box center [291, 510] width 28 height 9
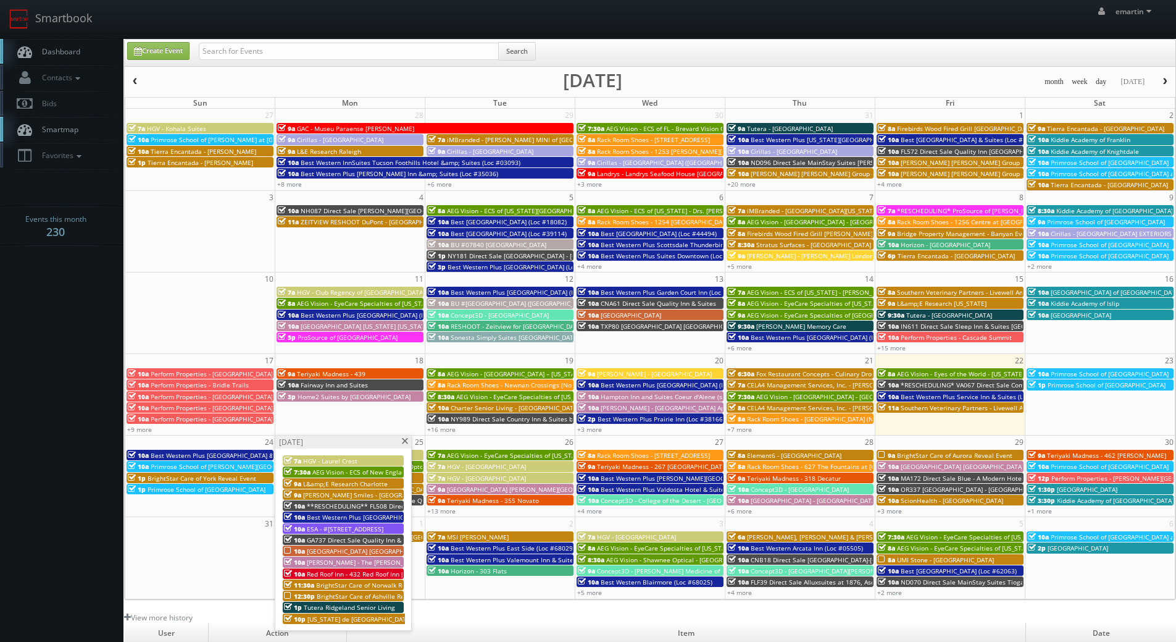
click at [69, 46] on span "Dashboard" at bounding box center [58, 51] width 44 height 10
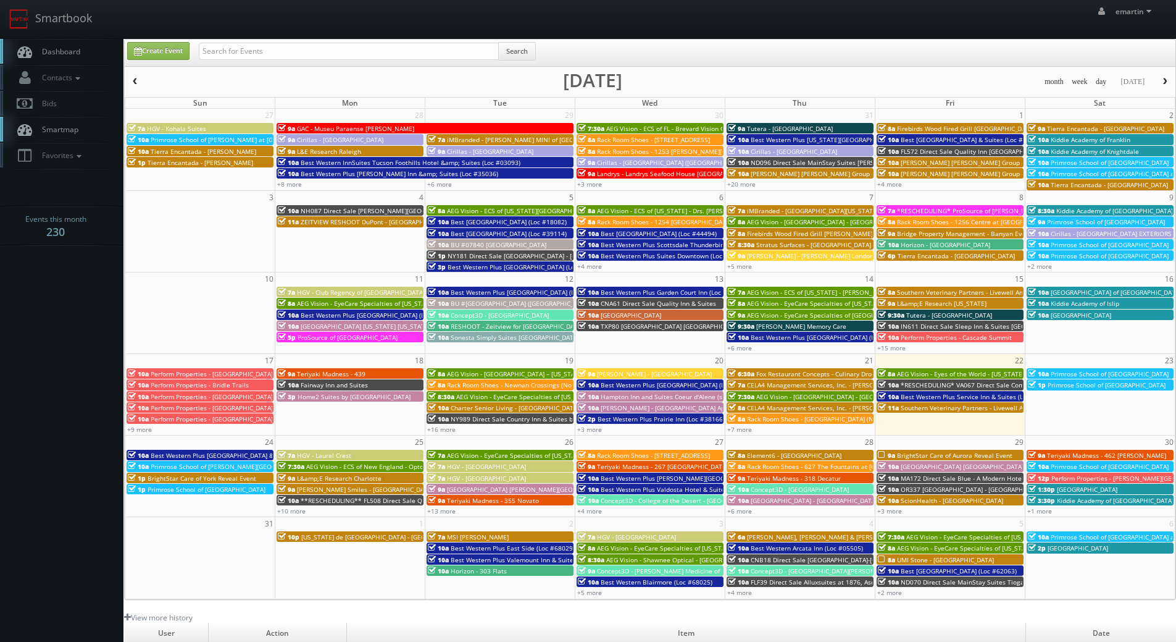
click at [443, 25] on div "emartin emartin Profile Logout" at bounding box center [588, 19] width 1176 height 38
click at [59, 60] on link "Dashboard" at bounding box center [62, 51] width 124 height 25
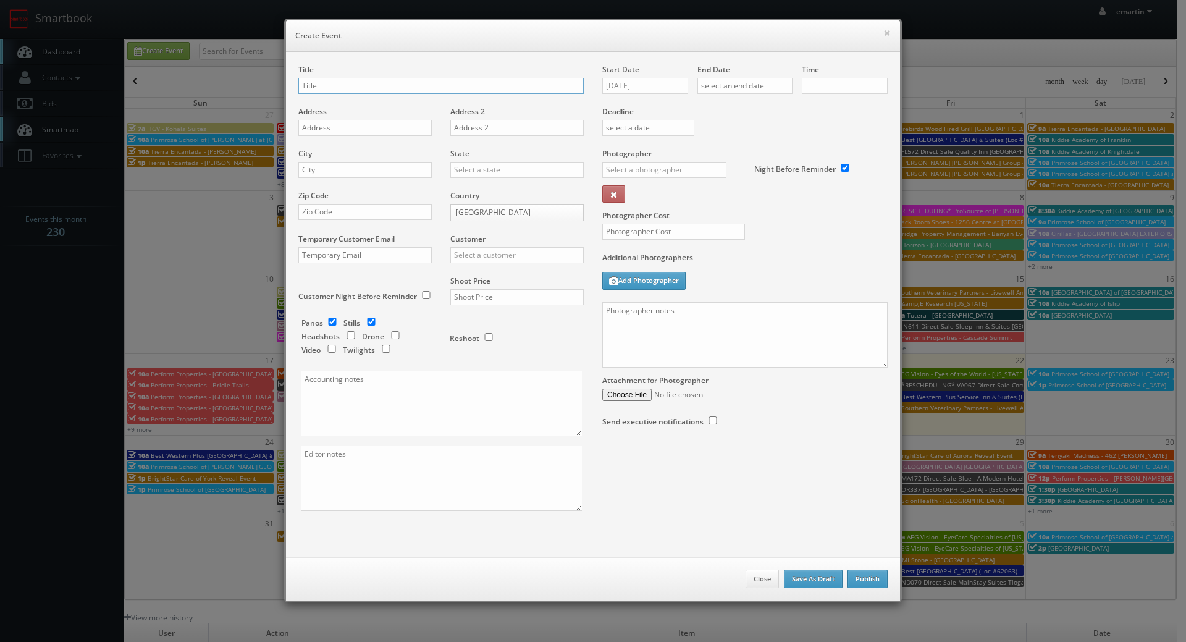
checkbox input "true"
type input "10:00am"
checkbox input "true"
click at [412, 89] on input "text" at bounding box center [440, 86] width 285 height 16
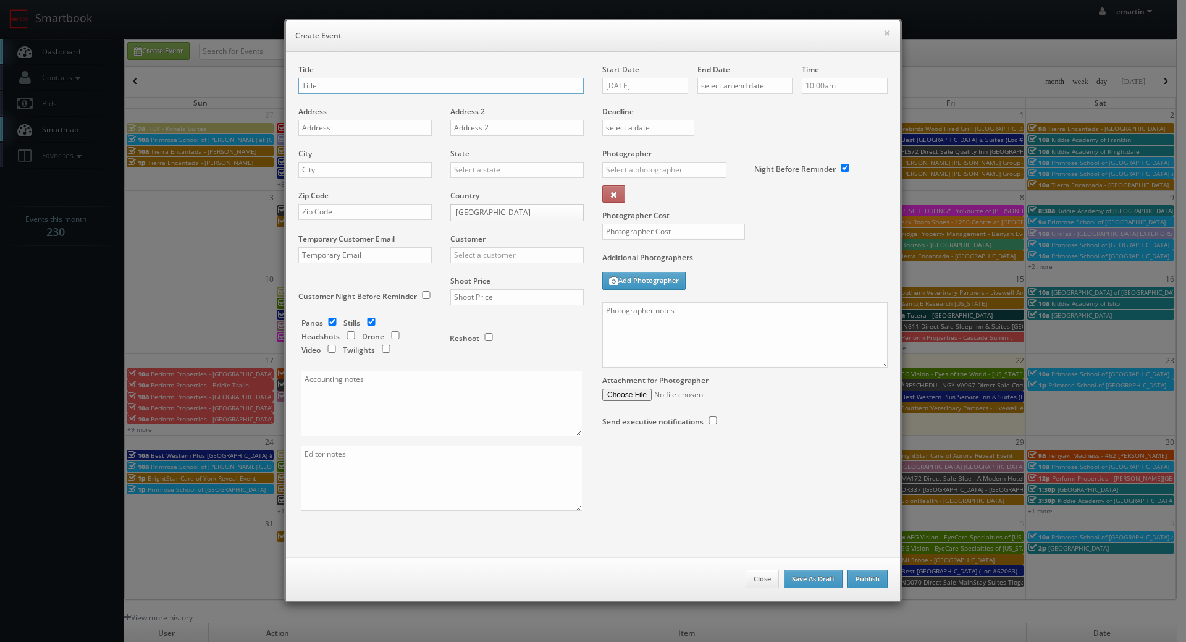
paste input "Best Western Plus North Houston Inn & Suites"
click at [523, 77] on div "Title Best Western Plus North Houston Inn & Suites (Loc #" at bounding box center [440, 85] width 285 height 42
click at [523, 82] on input "Best Western Plus North Houston Inn & Suites (Loc #" at bounding box center [440, 86] width 285 height 16
paste input "44475"
type input "Best Western Plus North Houston Inn & Suites (Loc #44475)"
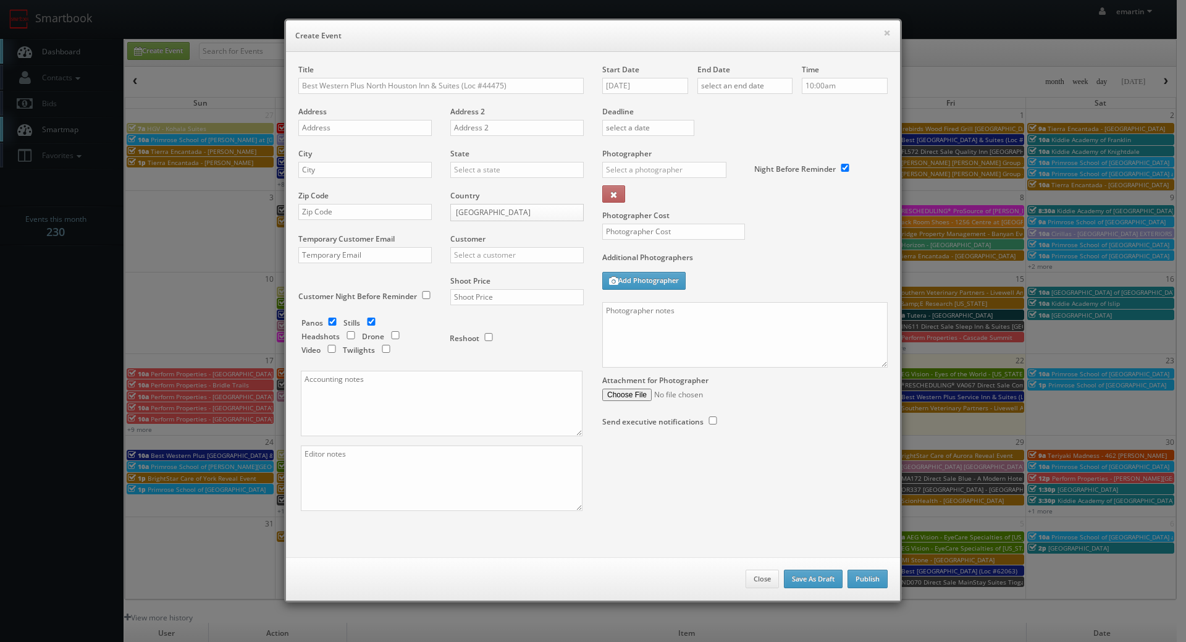
click at [388, 119] on div "Address" at bounding box center [369, 127] width 143 height 42
drag, startPoint x: 330, startPoint y: 127, endPoint x: 296, endPoint y: 133, distance: 34.6
click at [330, 127] on input "text" at bounding box center [364, 128] width 133 height 16
paste input "14753 North Freeway"
type input "14753 North Freeway"
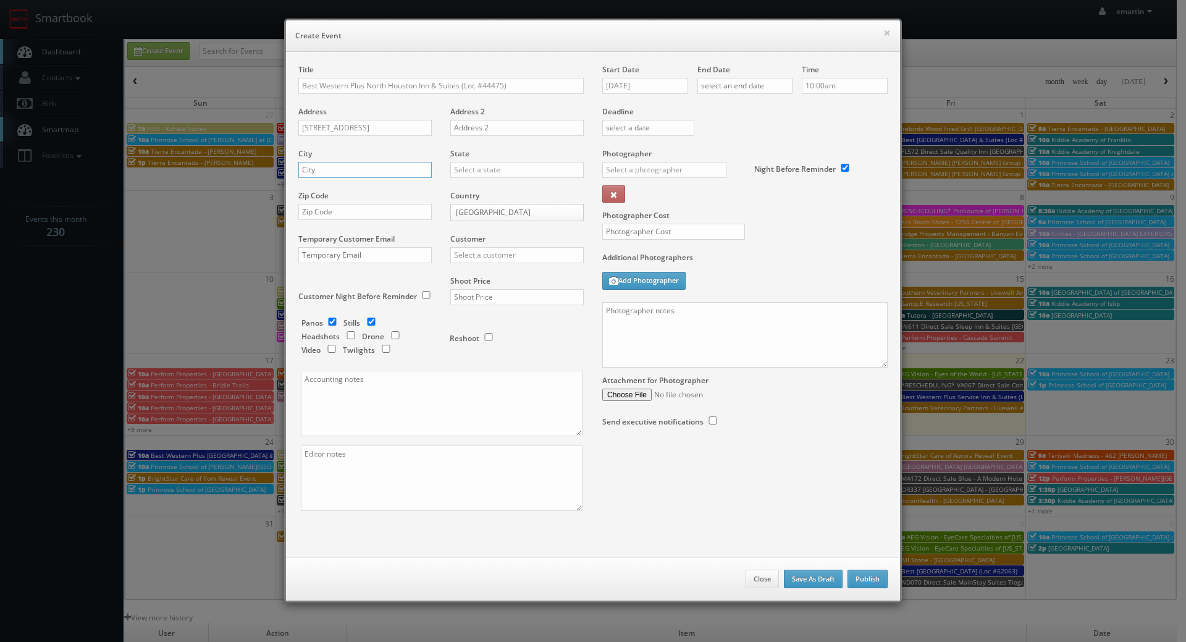
click at [352, 166] on input "text" at bounding box center [364, 170] width 133 height 16
paste input "Houston"
type input "Houston"
click at [475, 172] on input "text" at bounding box center [516, 170] width 133 height 16
click at [473, 187] on div "Texas" at bounding box center [517, 190] width 132 height 20
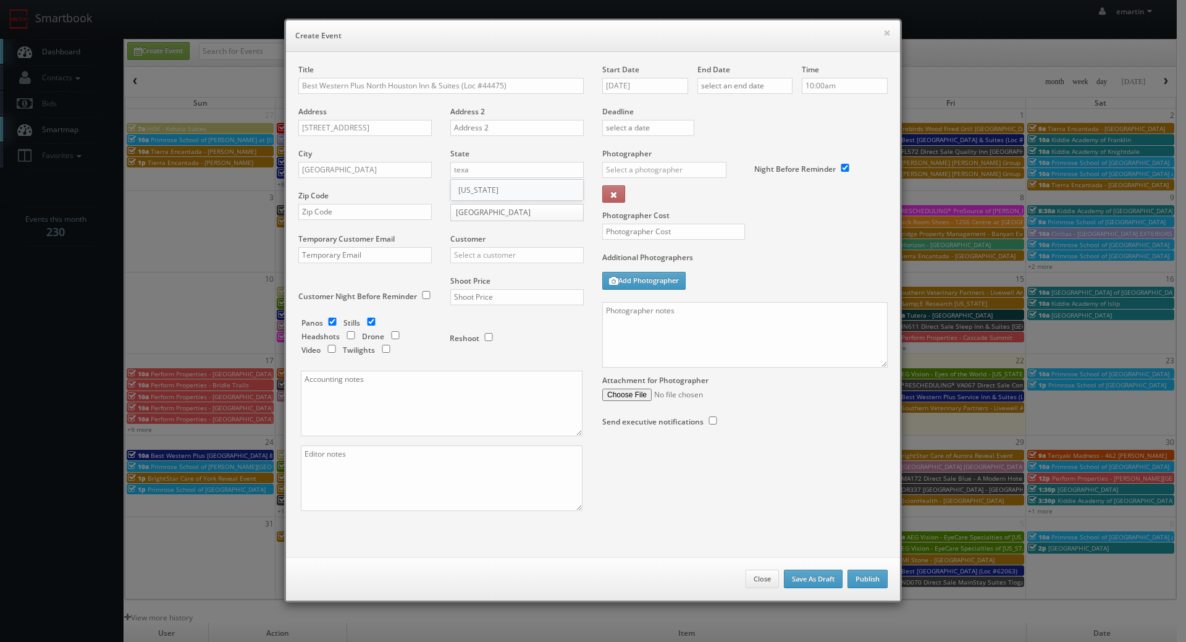
type input "Texas"
drag, startPoint x: 380, startPoint y: 212, endPoint x: 393, endPoint y: 212, distance: 13.0
click at [380, 212] on input "text" at bounding box center [364, 212] width 133 height 16
paste input "77090"
type input "77090"
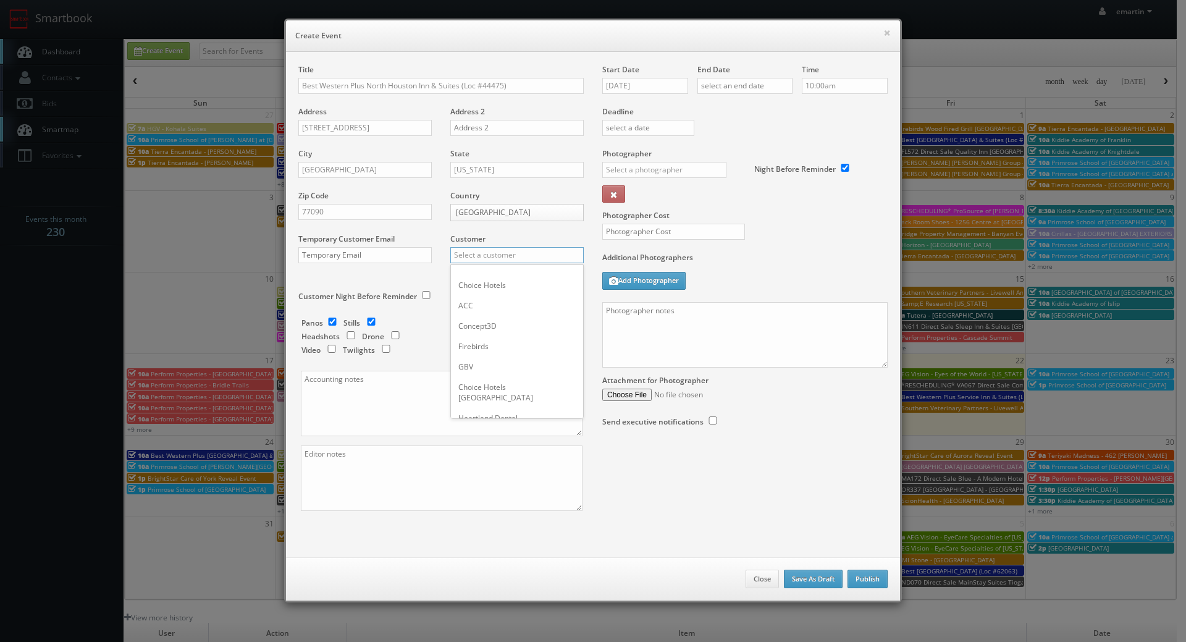
click at [472, 251] on input "text" at bounding box center [516, 255] width 133 height 16
type input "best we"
click at [472, 266] on div "Choice Hotels ACC Concept3D Firebirds GBV Choice Hotels Canada Heartland Dental…" at bounding box center [516, 275] width 133 height 22
click at [474, 249] on input "text" at bounding box center [516, 255] width 133 height 16
click at [471, 272] on div "Best Western" at bounding box center [517, 275] width 132 height 20
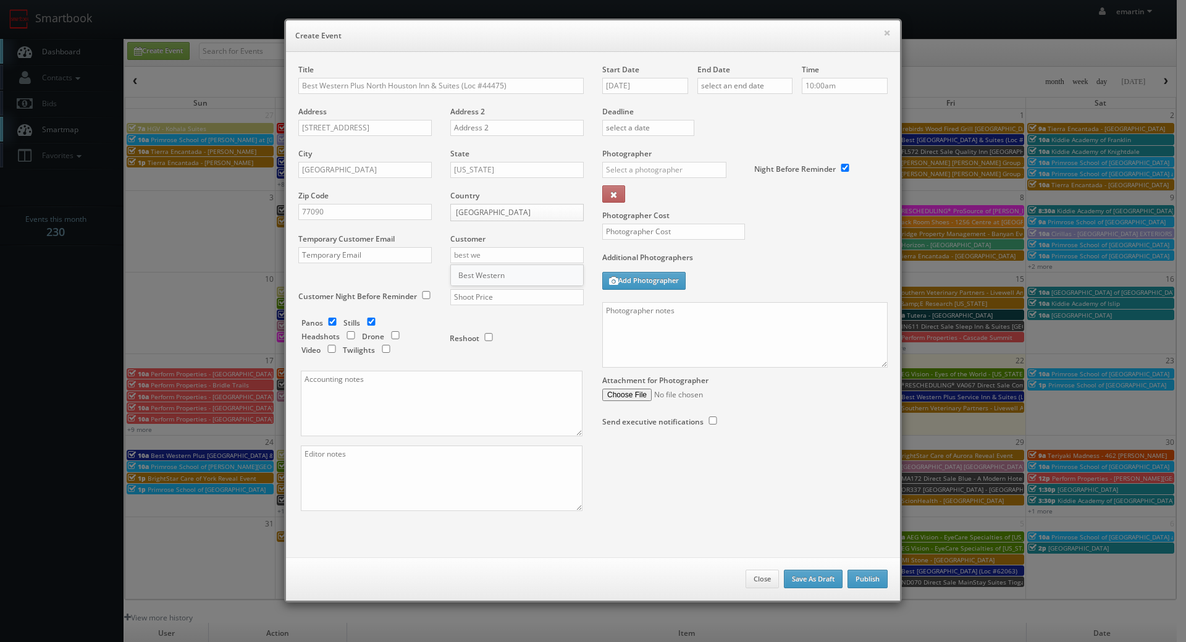
type input "Best Western"
click at [702, 283] on div "Additional Photographers Add Photographer" at bounding box center [744, 277] width 285 height 50
click at [511, 295] on input "text" at bounding box center [516, 297] width 133 height 16
type input "2,025"
click at [327, 321] on input "checkbox" at bounding box center [332, 321] width 19 height 8
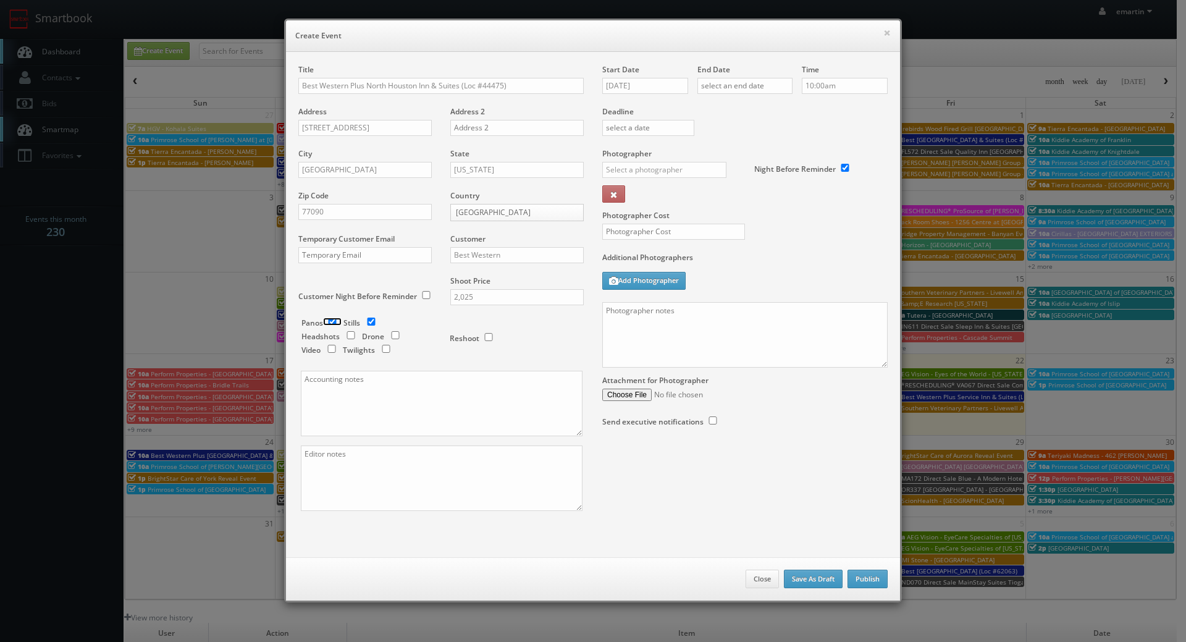
checkbox input "false"
click at [381, 345] on input "checkbox" at bounding box center [386, 349] width 19 height 8
checkbox input "true"
click at [629, 85] on input "08/22/2025" at bounding box center [645, 86] width 86 height 16
click at [714, 110] on icon at bounding box center [715, 108] width 7 height 9
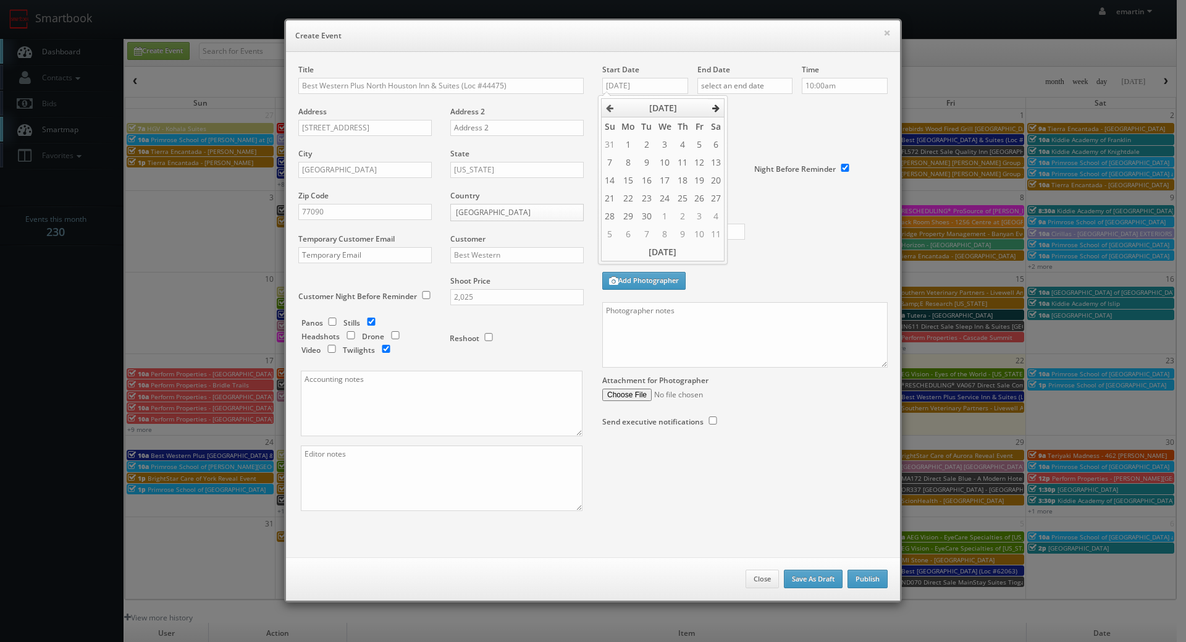
click at [714, 110] on icon at bounding box center [715, 108] width 7 height 9
click at [695, 143] on td "3" at bounding box center [699, 144] width 16 height 18
type input "10/03/2025"
click at [745, 115] on label "Deadline" at bounding box center [745, 111] width 304 height 10
click at [763, 83] on input "text" at bounding box center [744, 86] width 95 height 16
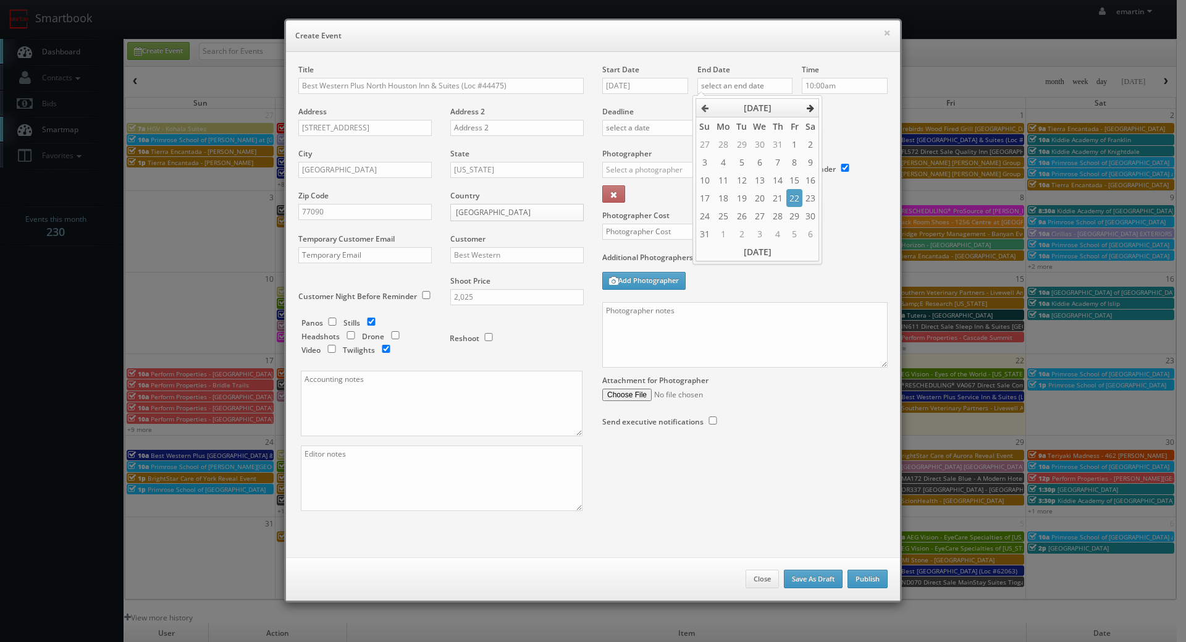
click at [815, 109] on th at bounding box center [810, 108] width 17 height 19
click at [792, 146] on td "3" at bounding box center [794, 144] width 16 height 18
type input "10/03/2025"
click at [842, 124] on div "Deadline" at bounding box center [745, 106] width 304 height 84
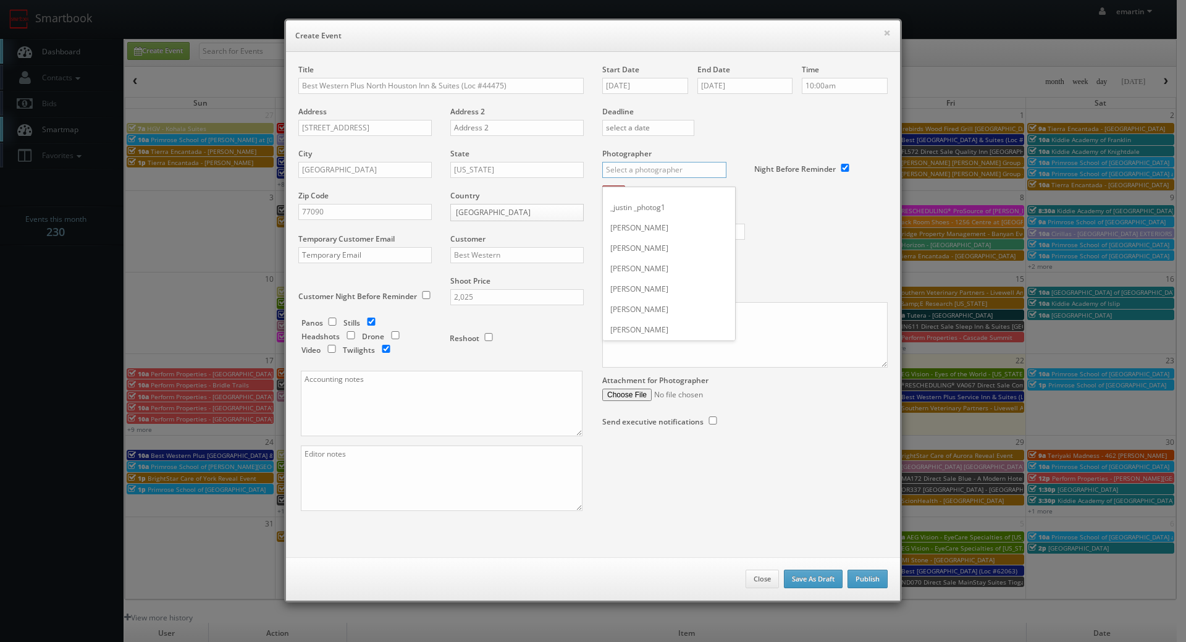
click at [674, 169] on input "text" at bounding box center [664, 170] width 124 height 16
click at [649, 193] on div "Eddie Harper" at bounding box center [669, 197] width 132 height 20
type input "Eddie Harper"
click at [643, 223] on div "Photographer Cost" at bounding box center [745, 200] width 304 height 104
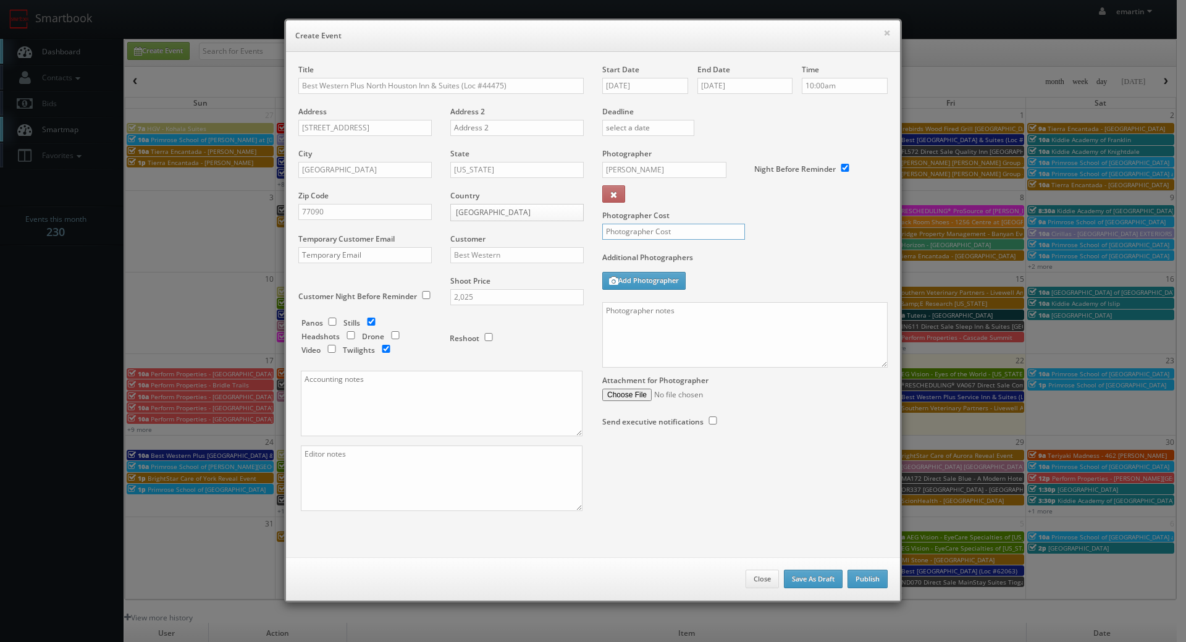
click at [642, 228] on input "text" at bounding box center [673, 232] width 143 height 16
type input "525"
click at [762, 228] on div "Photographer Cost 525" at bounding box center [745, 200] width 304 height 104
click at [697, 358] on textarea at bounding box center [744, 334] width 285 height 65
paste textarea "Onsite contact is ______. Overnight stay ___. Stills, and exterior twilights. F…"
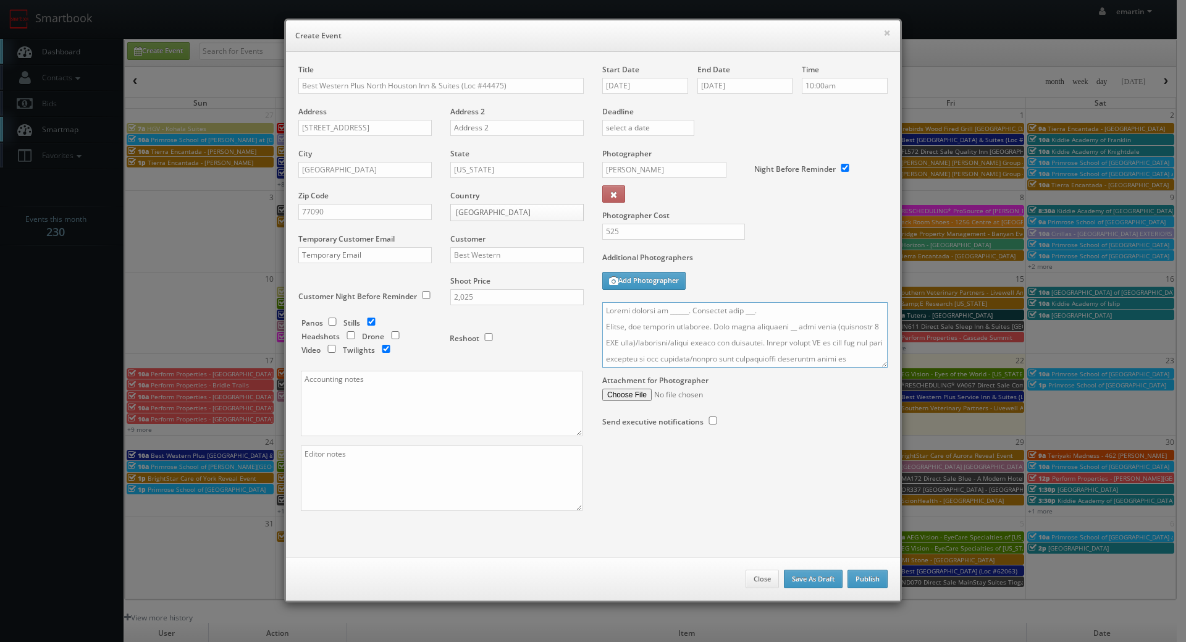
scroll to position [463, 0]
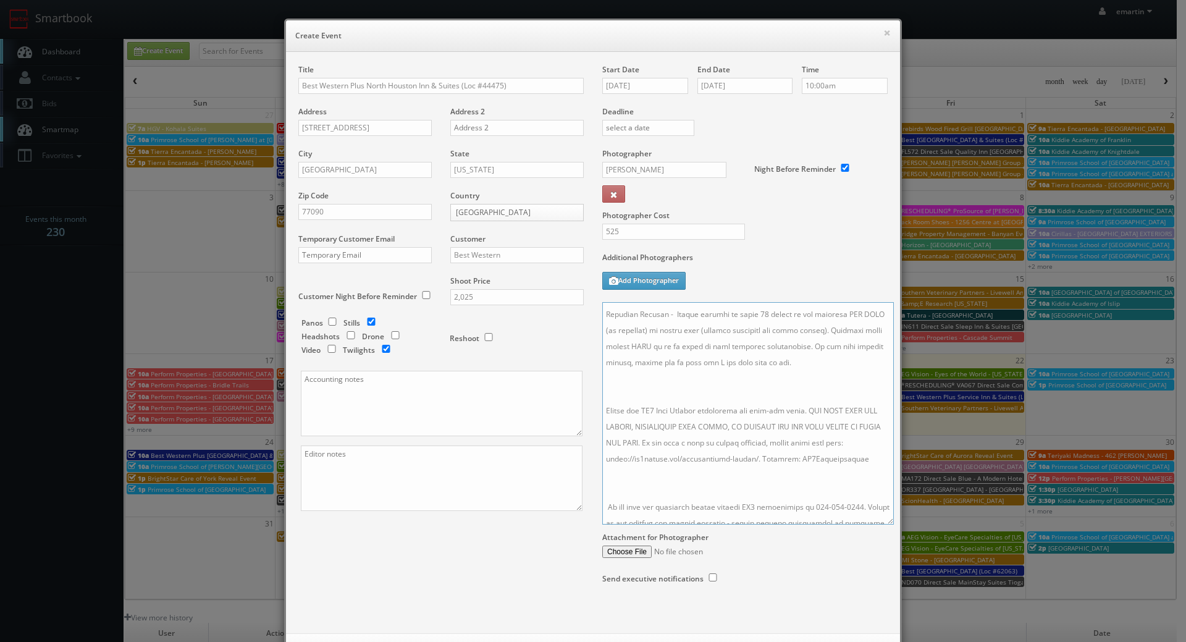
drag, startPoint x: 878, startPoint y: 361, endPoint x: 883, endPoint y: 573, distance: 212.5
click at [883, 524] on textarea at bounding box center [747, 413] width 291 height 222
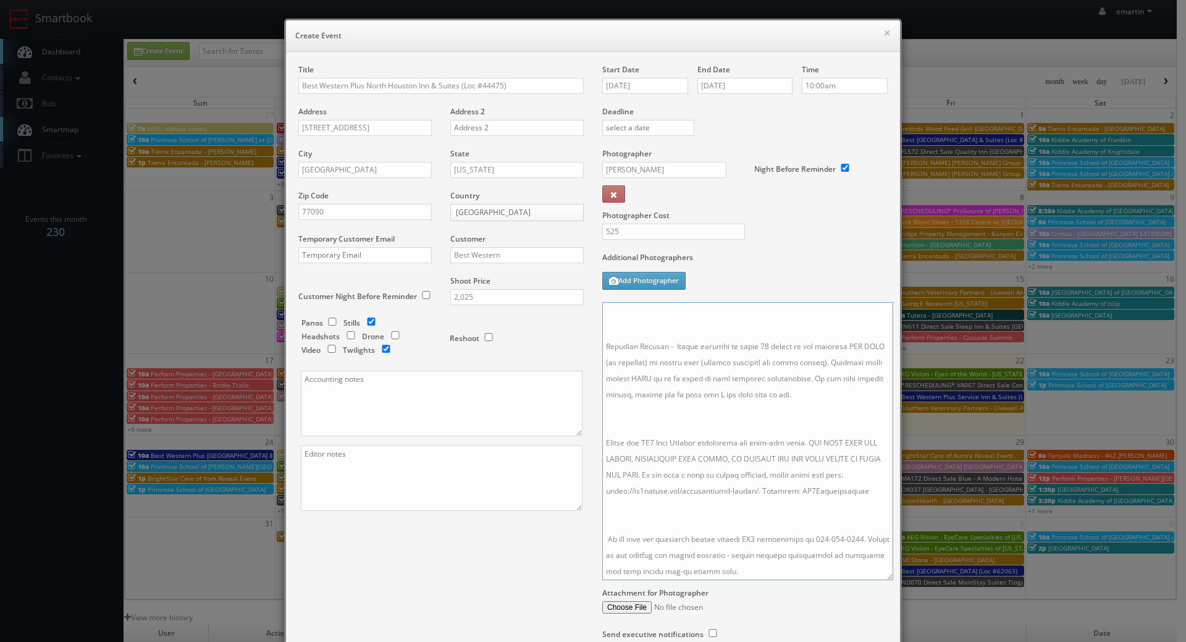
click at [725, 505] on textarea at bounding box center [747, 441] width 291 height 278
click at [657, 424] on textarea at bounding box center [747, 441] width 291 height 278
click at [640, 519] on textarea at bounding box center [747, 441] width 291 height 278
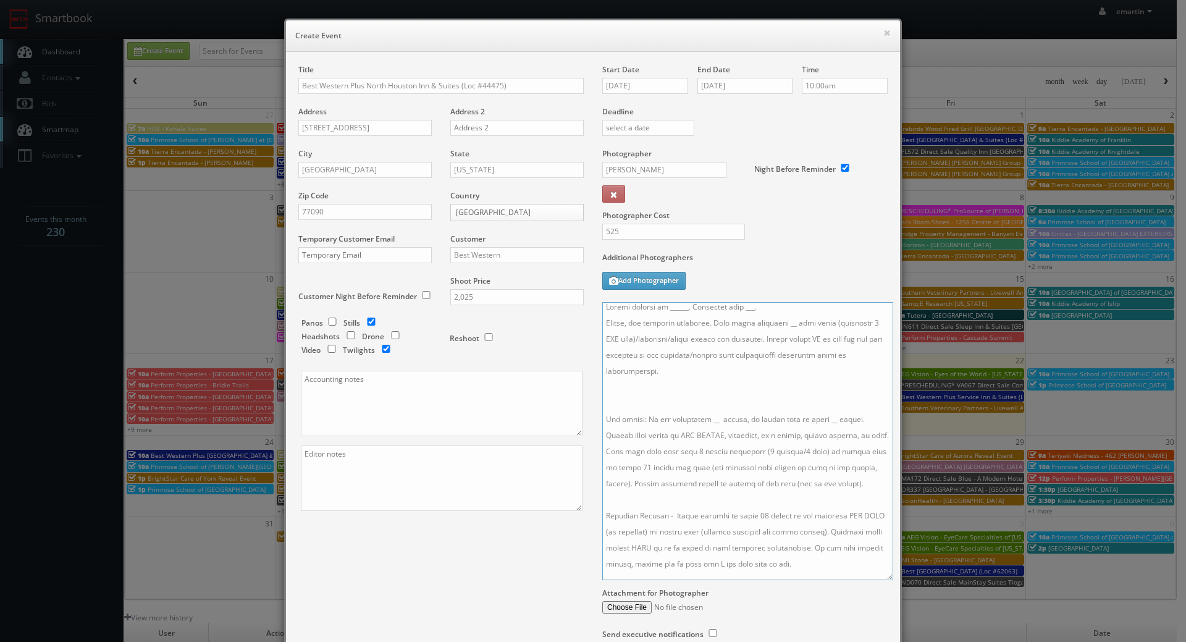
click at [633, 406] on textarea at bounding box center [747, 441] width 291 height 278
click at [773, 327] on textarea at bounding box center [747, 441] width 291 height 278
drag, startPoint x: 702, startPoint y: 406, endPoint x: 711, endPoint y: 421, distance: 16.6
click at [702, 406] on textarea at bounding box center [747, 441] width 291 height 278
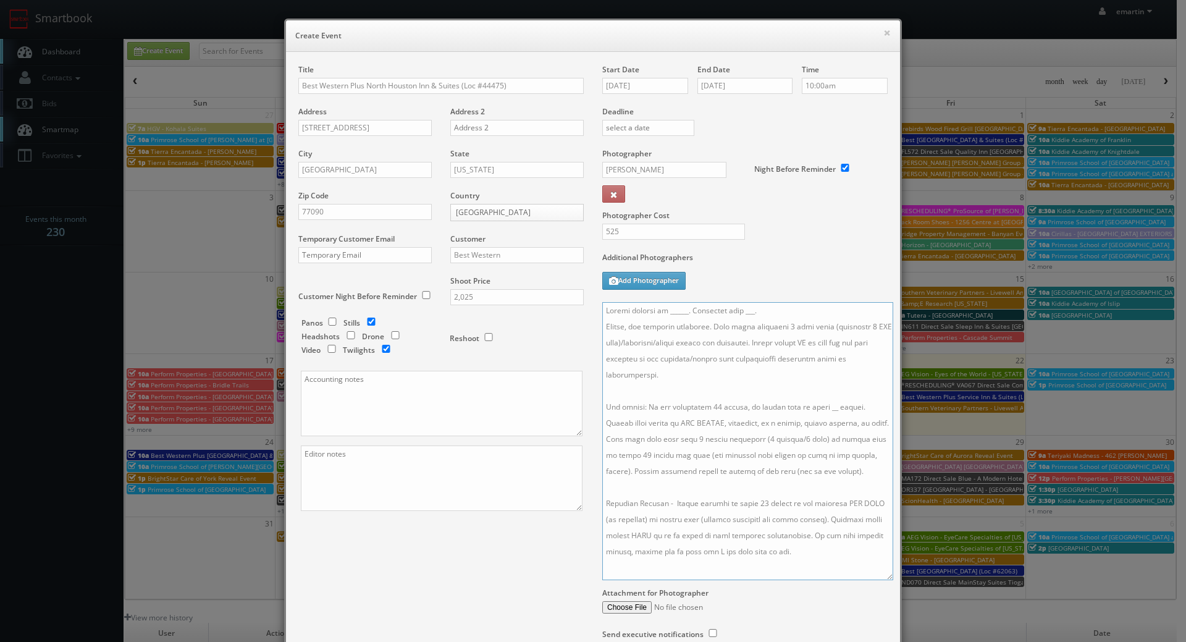
click at [818, 409] on textarea at bounding box center [747, 441] width 291 height 278
click at [741, 451] on textarea at bounding box center [747, 441] width 291 height 278
drag, startPoint x: 753, startPoint y: 313, endPoint x: 735, endPoint y: 309, distance: 18.3
click at [735, 309] on textarea at bounding box center [747, 441] width 291 height 278
click at [674, 315] on textarea at bounding box center [747, 441] width 291 height 278
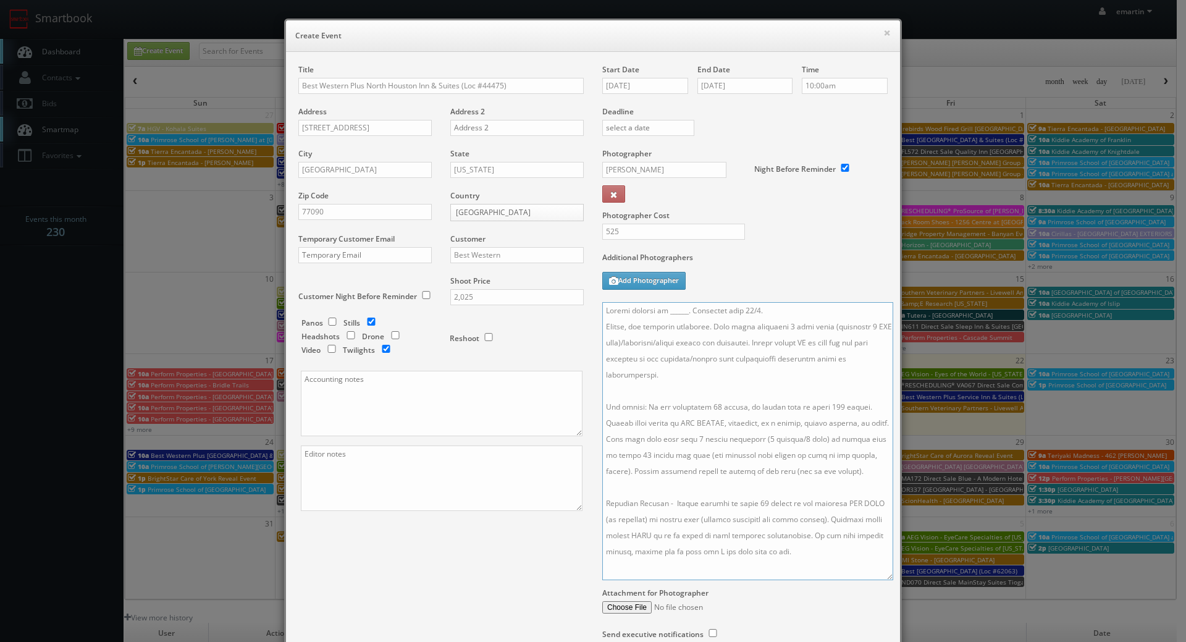
click at [680, 312] on textarea at bounding box center [747, 441] width 291 height 278
paste textarea "Nikhil V Patel, htxhotels@hotmail.com, 713-303-3333"
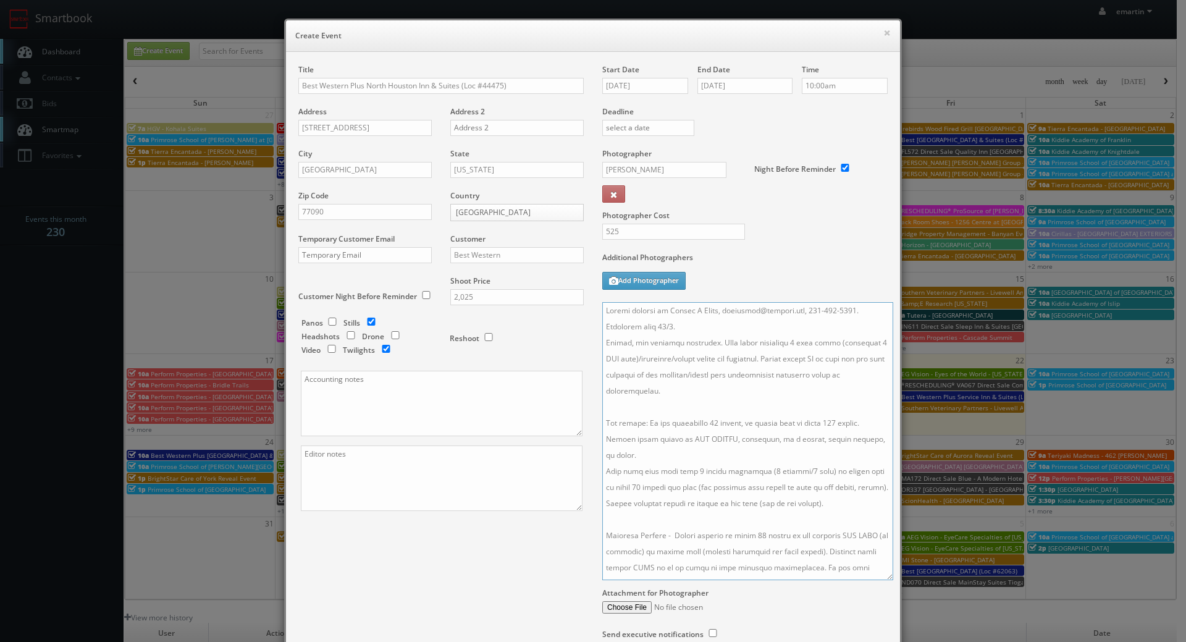
drag, startPoint x: 795, startPoint y: 311, endPoint x: 711, endPoint y: 314, distance: 84.1
click at [711, 314] on textarea at bounding box center [747, 441] width 291 height 278
click at [731, 386] on textarea at bounding box center [747, 441] width 291 height 278
type textarea "Onsite contact is Nikhil V Patel, 713-303-3333. Overnight stay 10/2. Stills, an…"
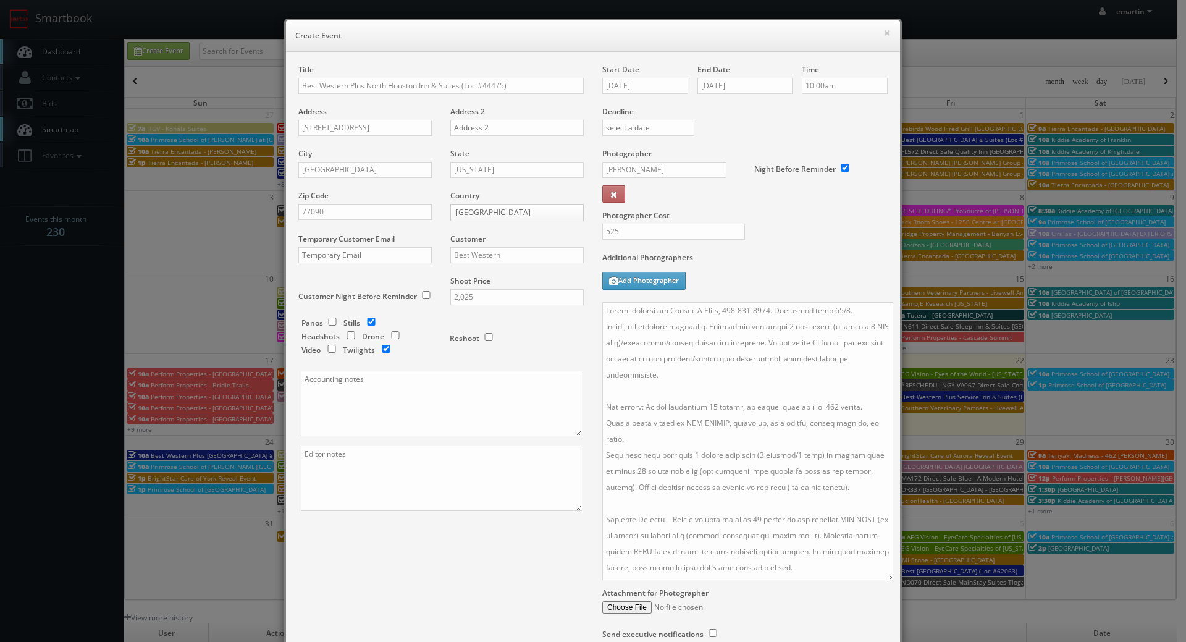
click at [771, 270] on div "Additional Photographers Add Photographer" at bounding box center [744, 277] width 285 height 50
drag, startPoint x: 464, startPoint y: 542, endPoint x: 477, endPoint y: 537, distance: 13.1
click at [464, 542] on div "Title Best Western Plus North Houston Inn & Suites (Loc #44475) Address 14753 N…" at bounding box center [593, 364] width 608 height 600
click at [530, 539] on div "Title Best Western Plus North Houston Inn & Suites (Loc #44475) Address 14753 N…" at bounding box center [593, 364] width 608 height 600
drag, startPoint x: 490, startPoint y: 539, endPoint x: 492, endPoint y: 529, distance: 10.2
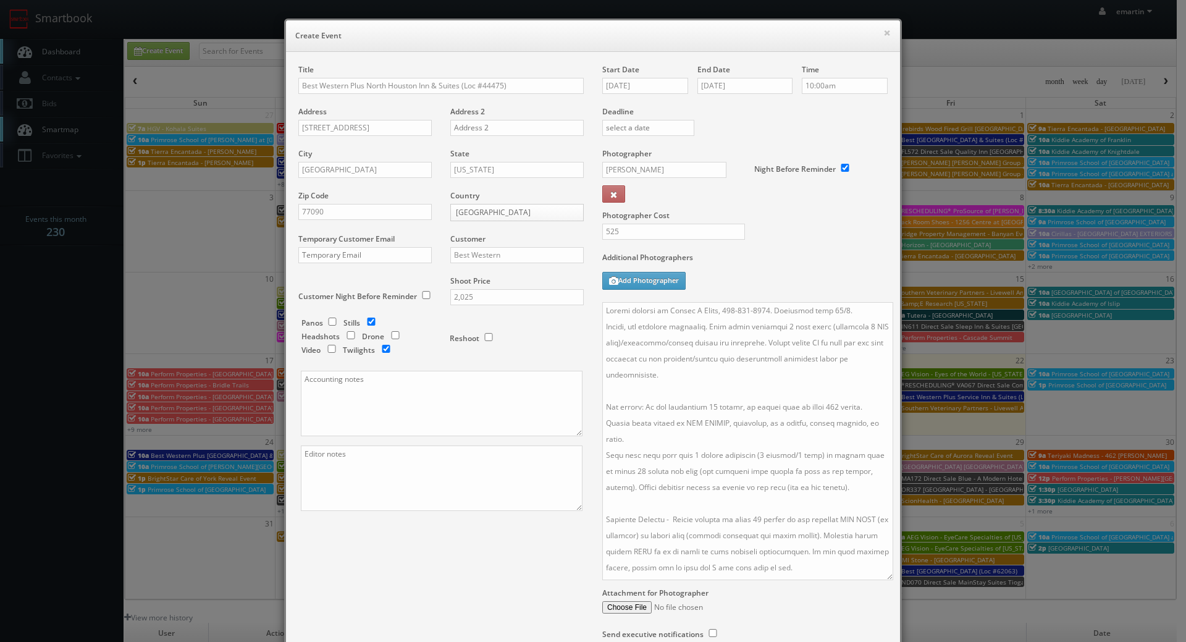
click at [490, 539] on div "Title Best Western Plus North Houston Inn & Suites (Loc #44475) Address 14753 N…" at bounding box center [593, 364] width 608 height 600
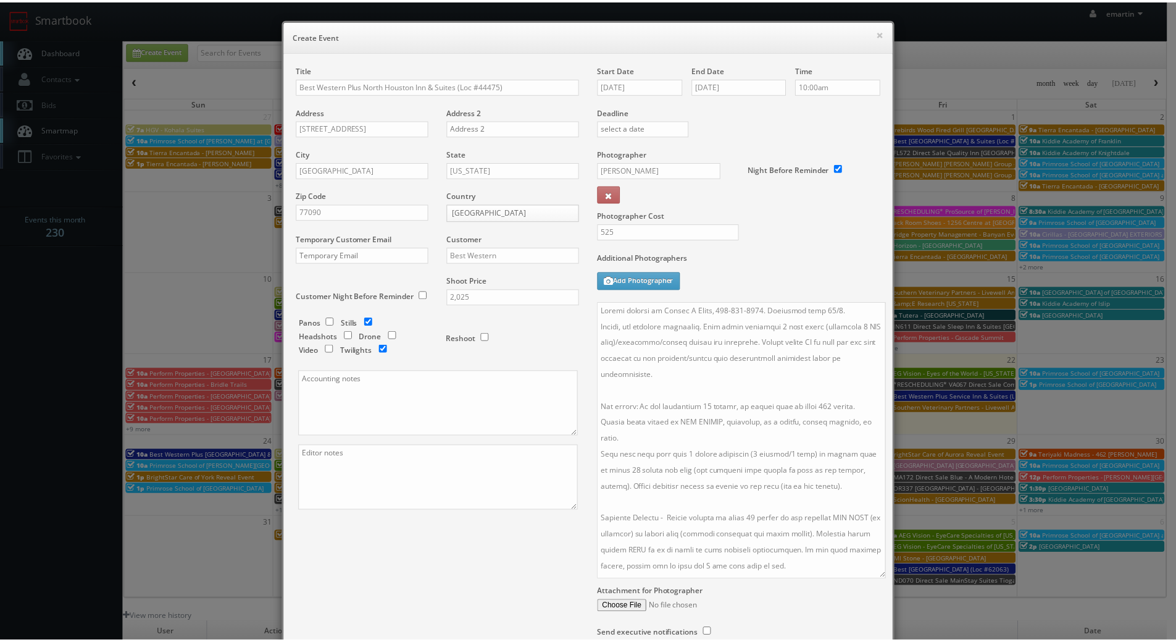
scroll to position [110, 0]
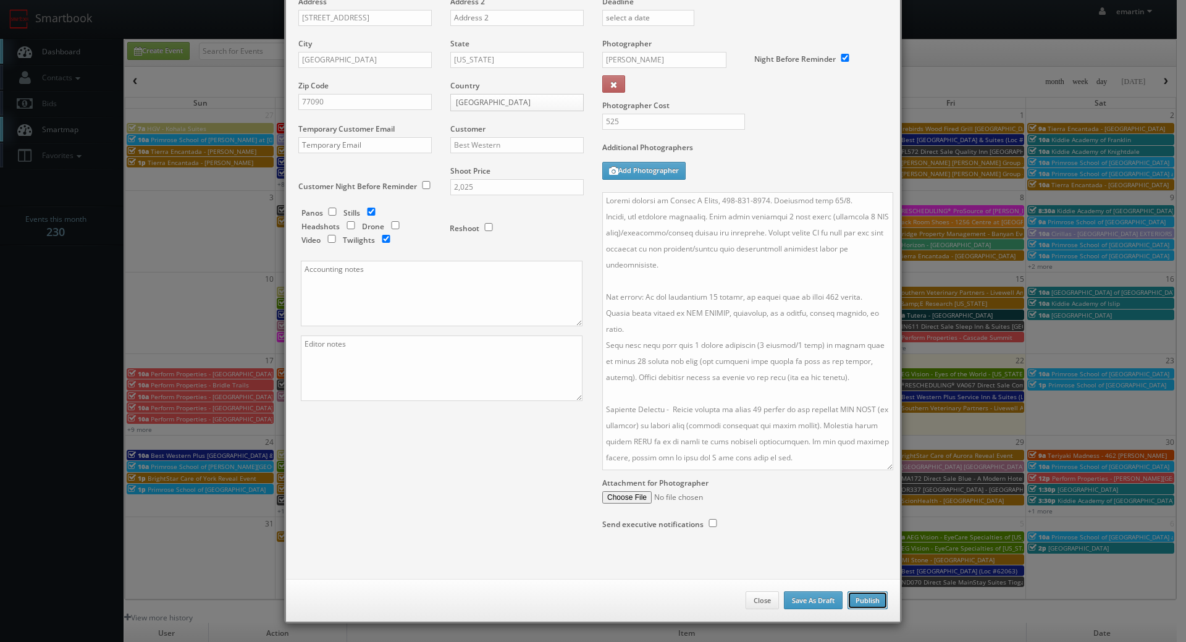
click at [878, 593] on button "Publish" at bounding box center [867, 600] width 40 height 19
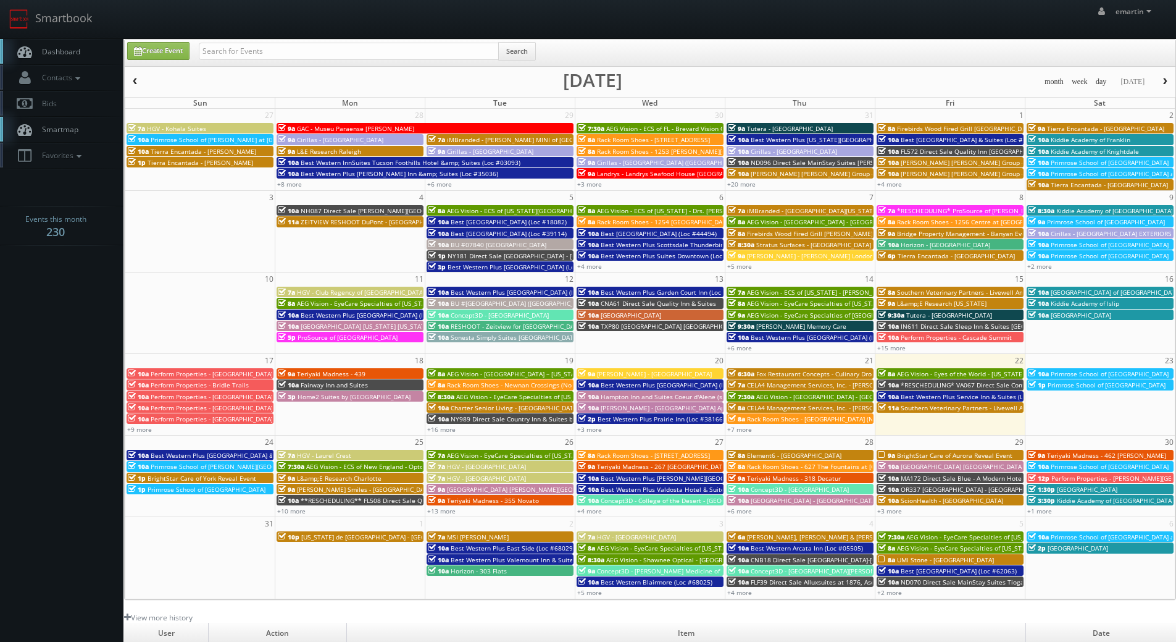
click at [60, 51] on span "Dashboard" at bounding box center [58, 51] width 44 height 10
drag, startPoint x: 178, startPoint y: 22, endPoint x: 187, endPoint y: 25, distance: 9.8
click at [178, 22] on div "emartin emartin Profile Logout" at bounding box center [588, 19] width 1176 height 38
click at [232, 43] on input "text" at bounding box center [349, 51] width 300 height 17
type input "w"
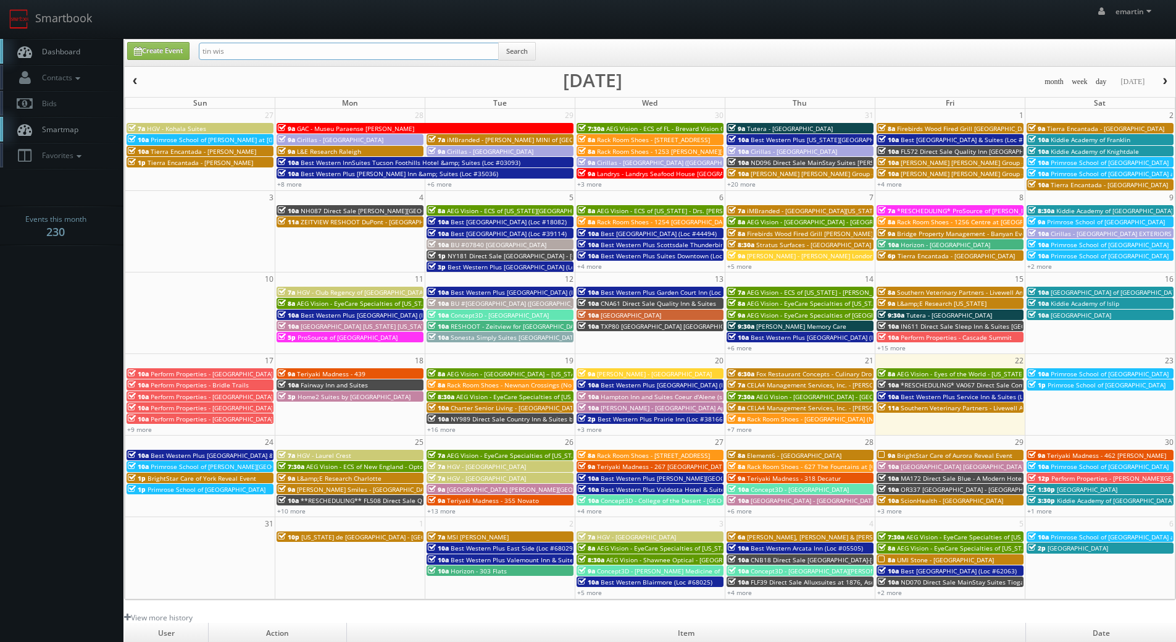
type input "tin wis"
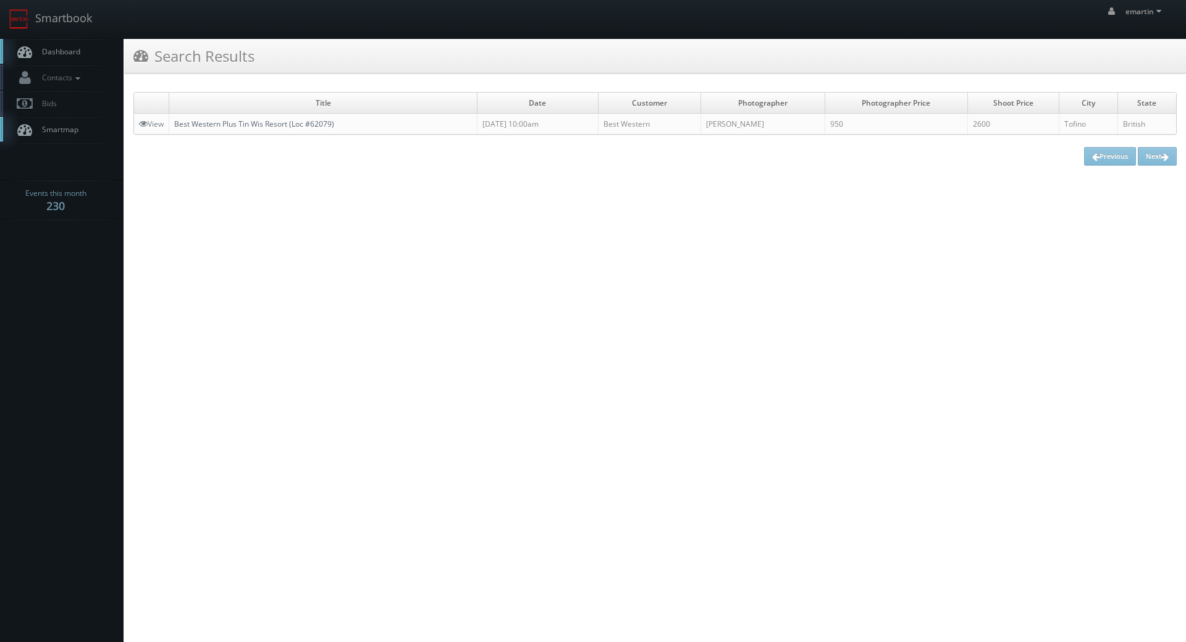
click at [243, 125] on link "Best Western Plus Tin Wis Resort (Loc #62079)" at bounding box center [254, 124] width 160 height 10
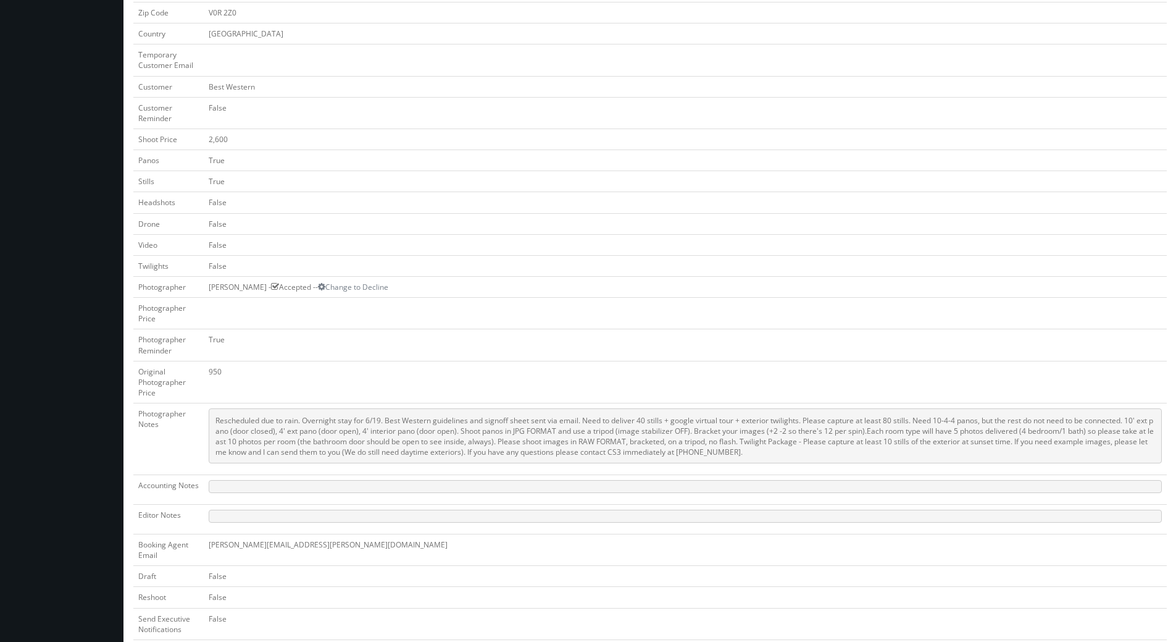
scroll to position [62, 0]
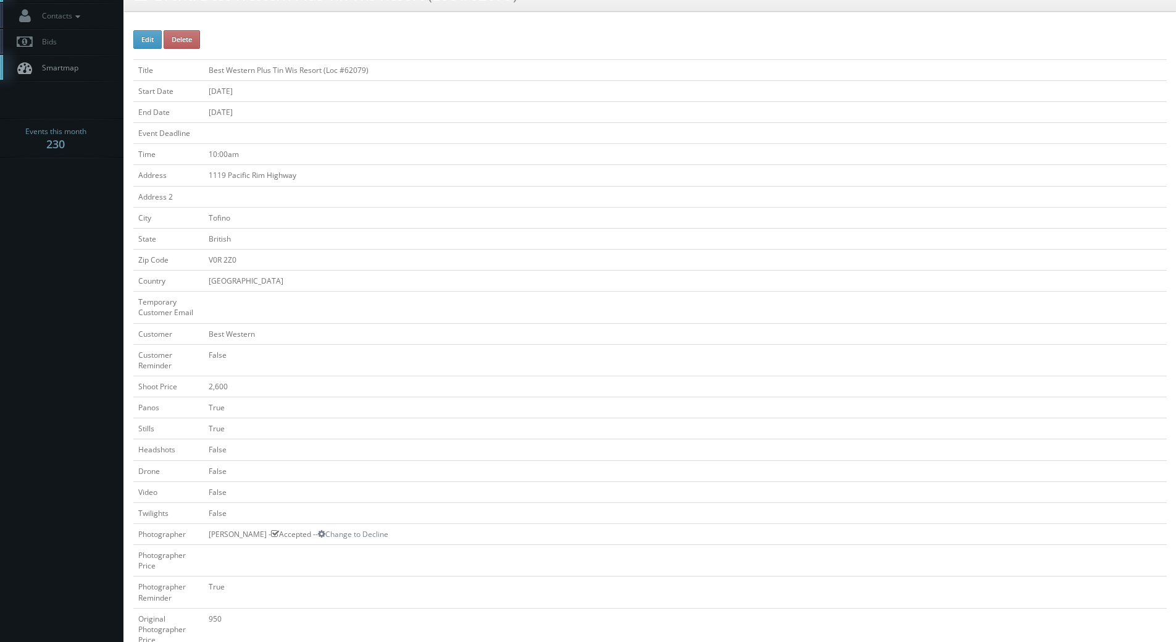
click at [745, 279] on td "[GEOGRAPHIC_DATA]" at bounding box center [685, 280] width 963 height 21
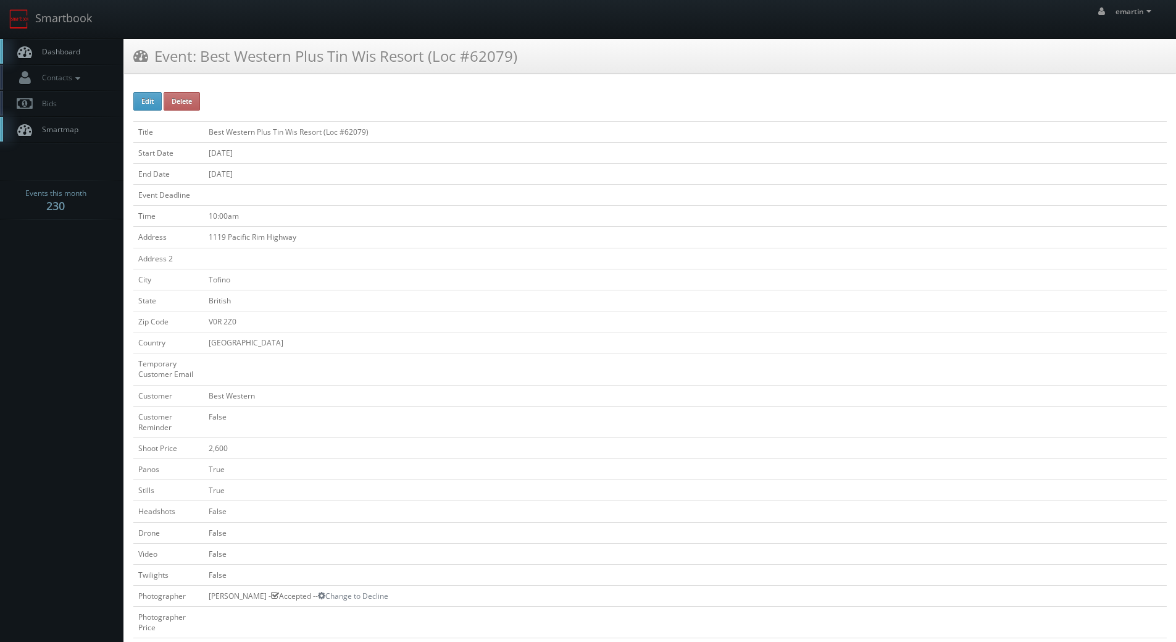
click at [61, 49] on span "Dashboard" at bounding box center [58, 51] width 44 height 10
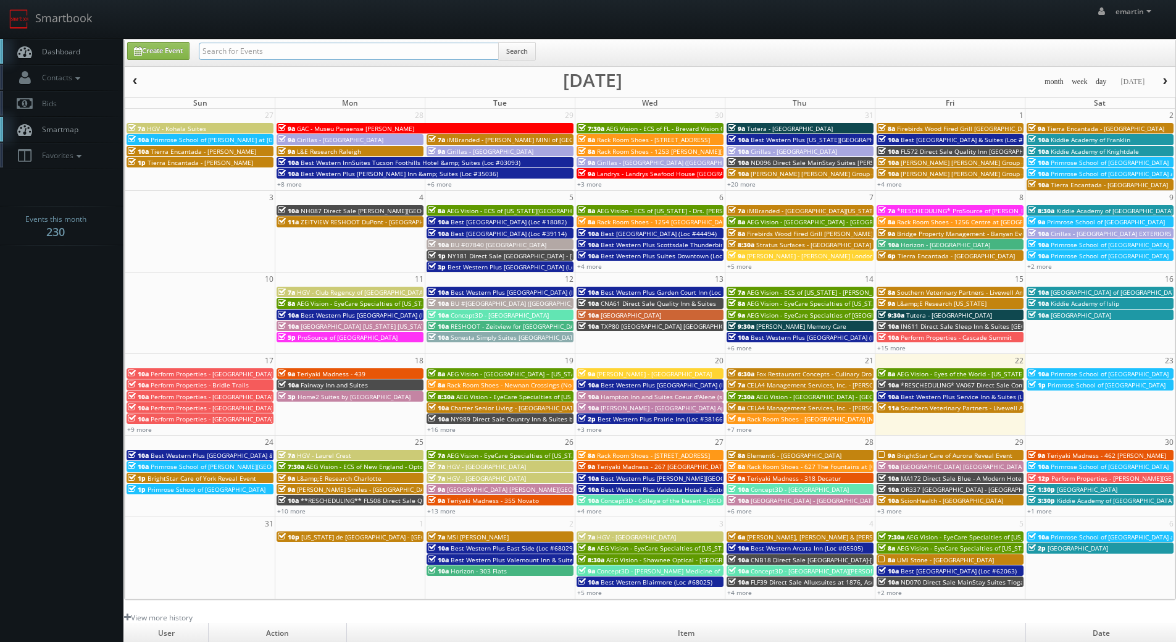
click at [243, 49] on input "text" at bounding box center [349, 51] width 300 height 17
paste input "Jack von Eberstein"
type input "Jack von Eberstein"
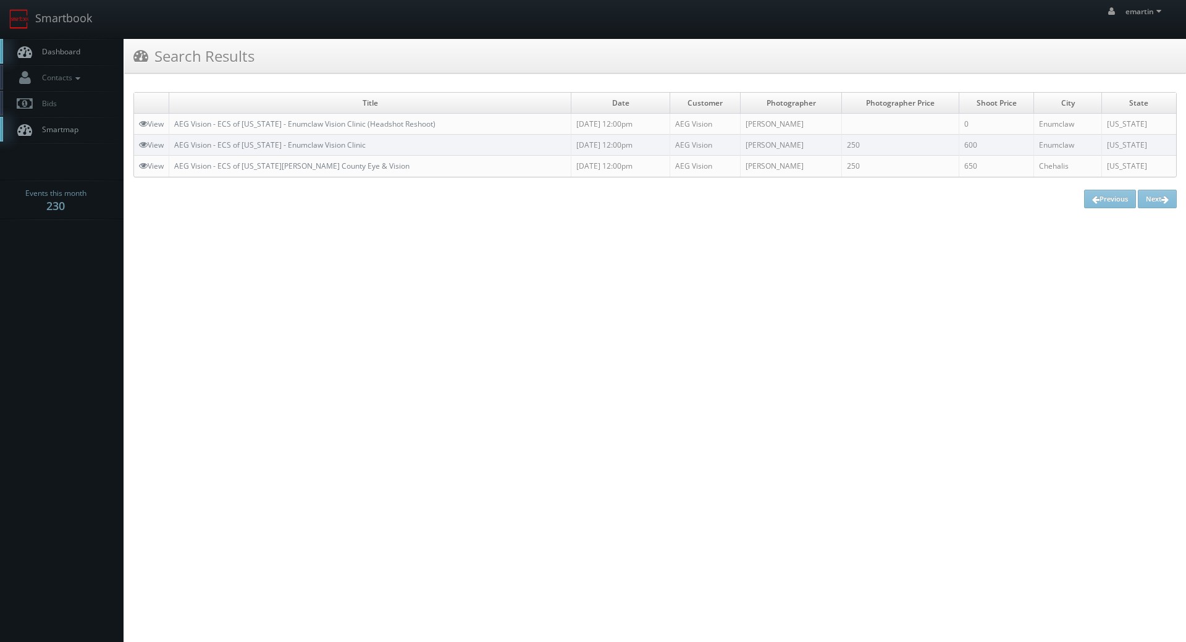
click at [80, 54] on span "Dashboard" at bounding box center [58, 51] width 44 height 10
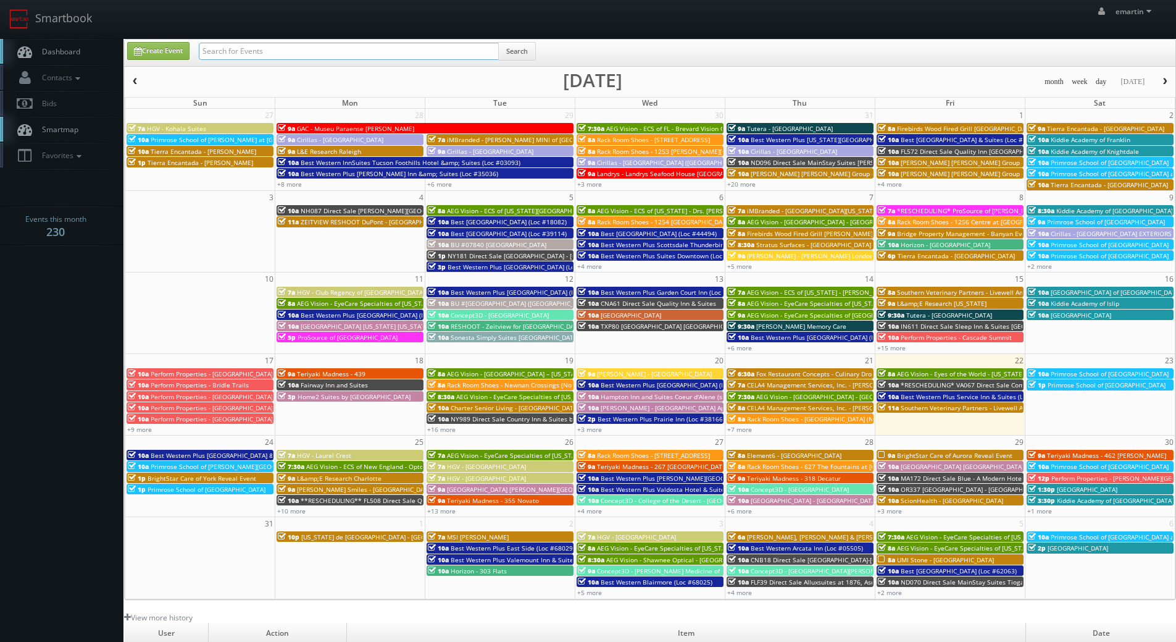
click at [249, 49] on input "text" at bounding box center [349, 51] width 300 height 17
paste input "[PERSON_NAME]"
type input "[PERSON_NAME]"
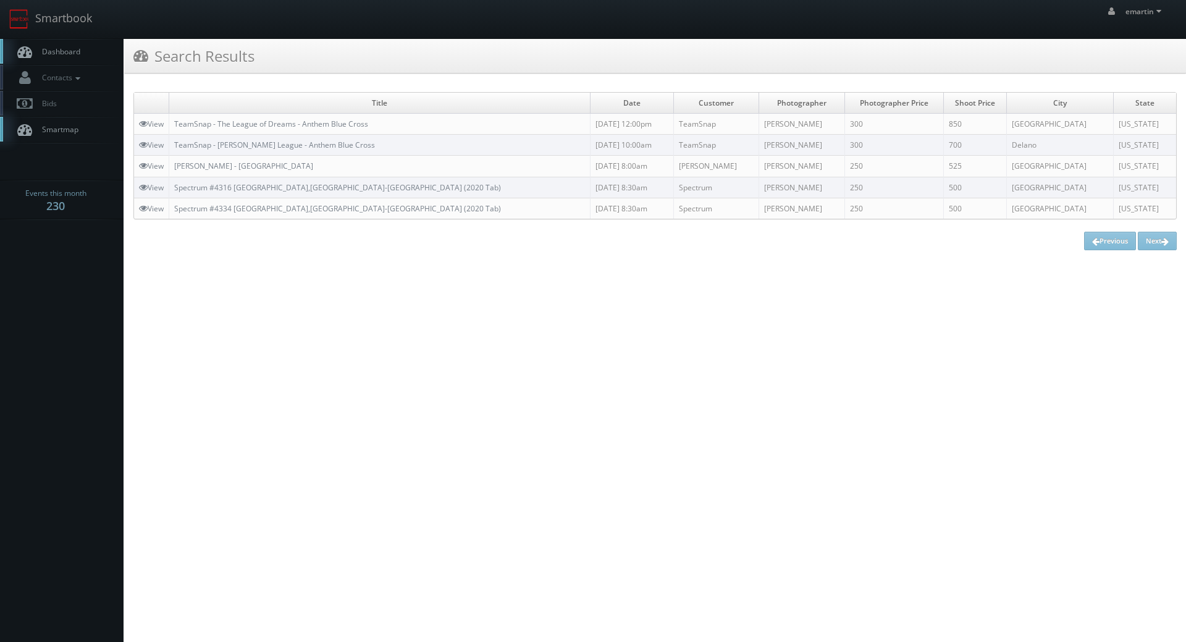
click at [65, 44] on link "Dashboard" at bounding box center [62, 51] width 124 height 25
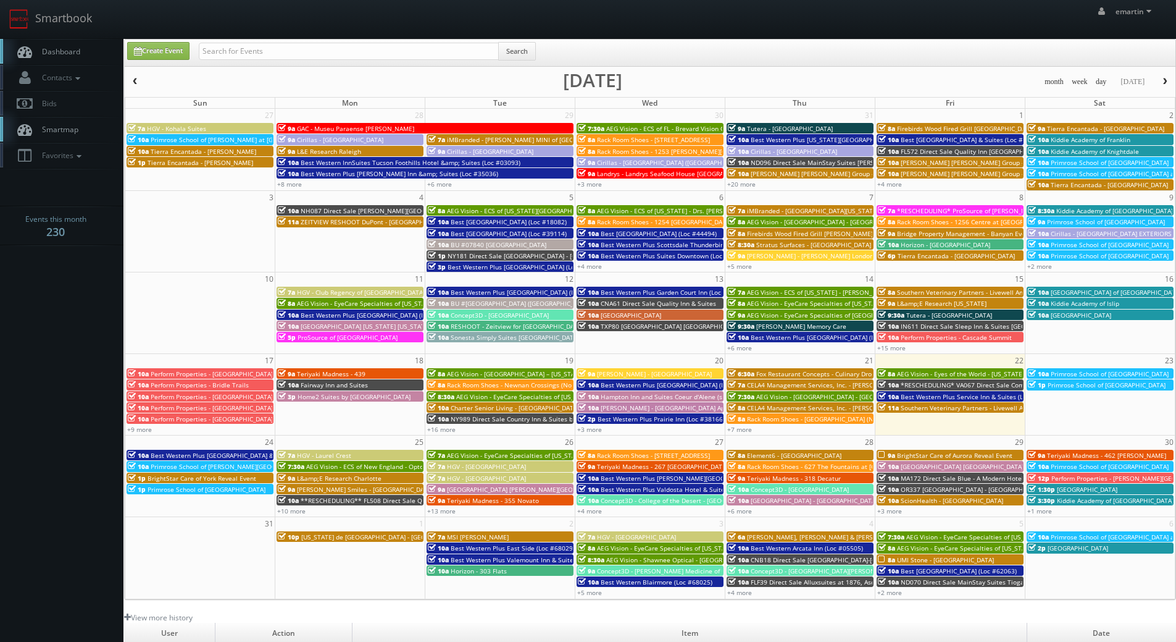
click at [309, 13] on div "emartin emartin Profile Logout" at bounding box center [588, 19] width 1176 height 38
click at [82, 51] on link "Dashboard" at bounding box center [62, 51] width 124 height 25
click at [65, 41] on link "Dashboard" at bounding box center [62, 51] width 124 height 25
click at [280, 22] on div "emartin emartin Profile Logout" at bounding box center [588, 19] width 1176 height 38
click at [298, 509] on link "+10 more" at bounding box center [291, 510] width 28 height 9
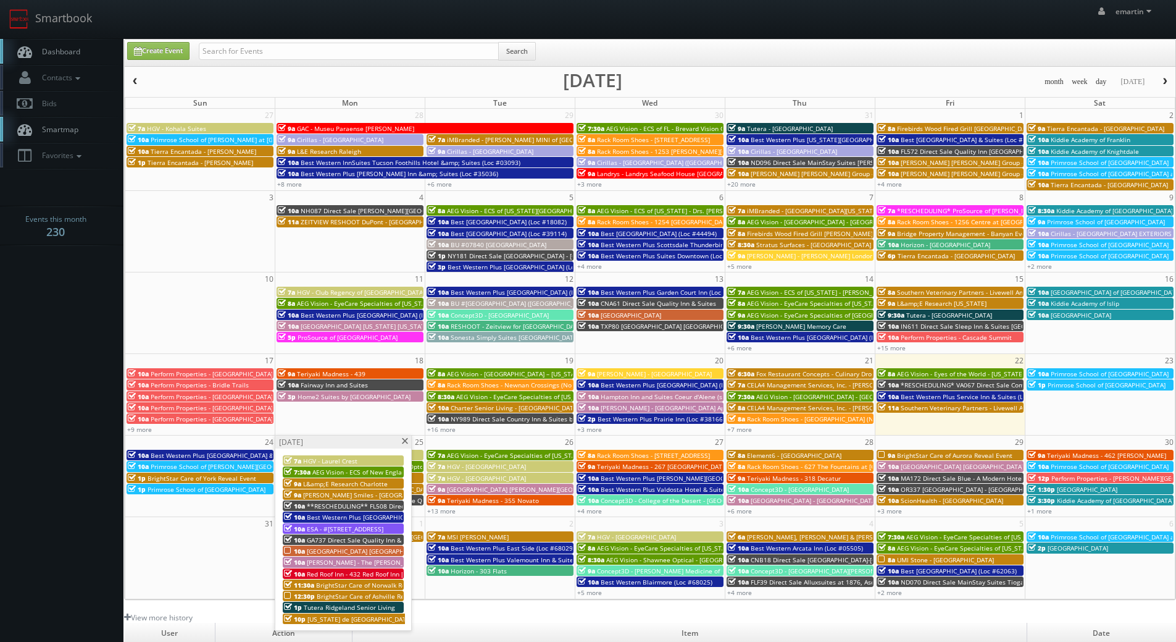
click at [322, 551] on span "[GEOGRAPHIC_DATA] [GEOGRAPHIC_DATA] - [GEOGRAPHIC_DATA]" at bounding box center [401, 551] width 189 height 9
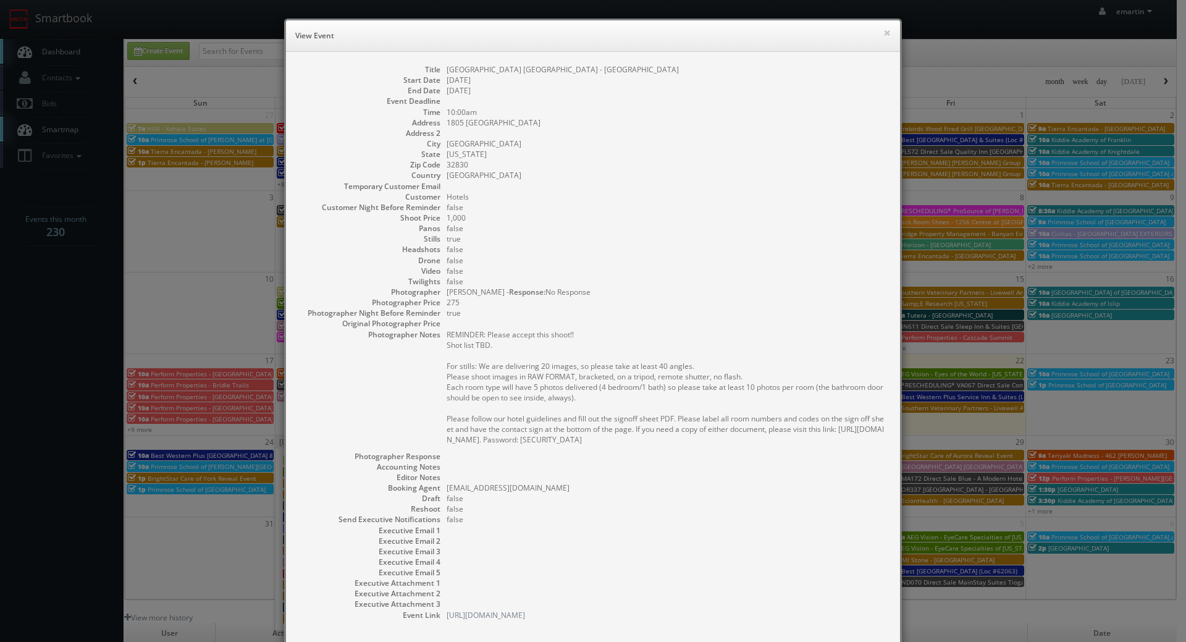
click at [597, 395] on pre "REMINDER: Please accept this shoot!! Shot list TBD. For stills: We are deliveri…" at bounding box center [666, 386] width 441 height 115
click at [886, 33] on button "×" at bounding box center [886, 32] width 7 height 9
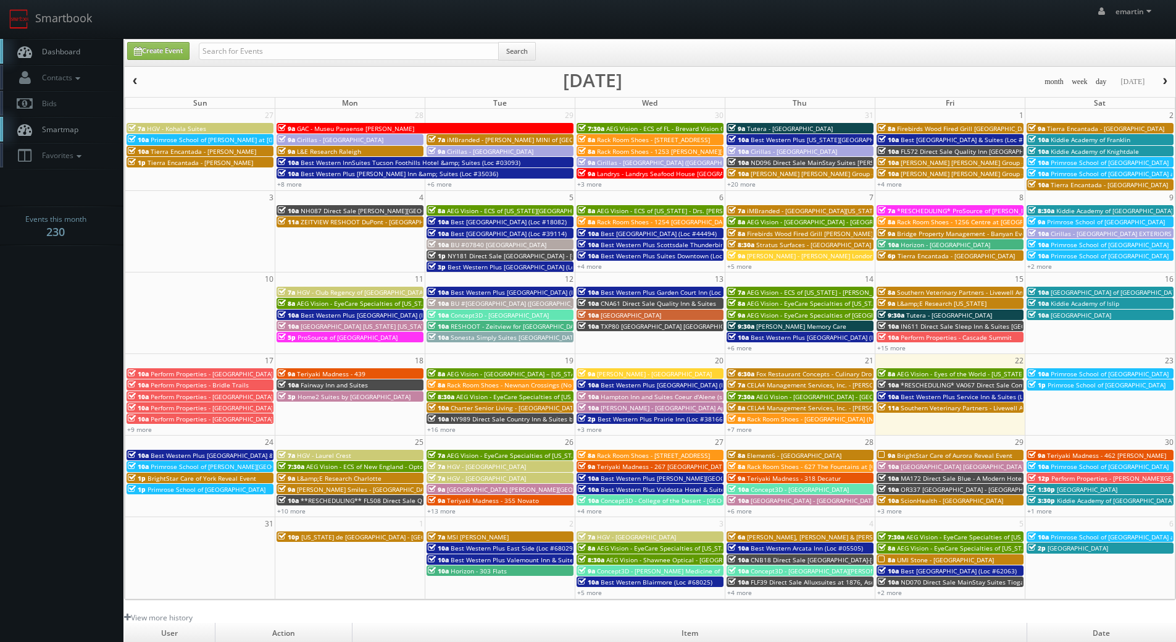
click at [74, 44] on link "Dashboard" at bounding box center [62, 51] width 124 height 25
click at [316, 40] on div "Create Event Search" at bounding box center [650, 53] width 1051 height 27
click at [317, 51] on input "text" at bounding box center [349, 51] width 300 height 17
type input "[PERSON_NAME]"
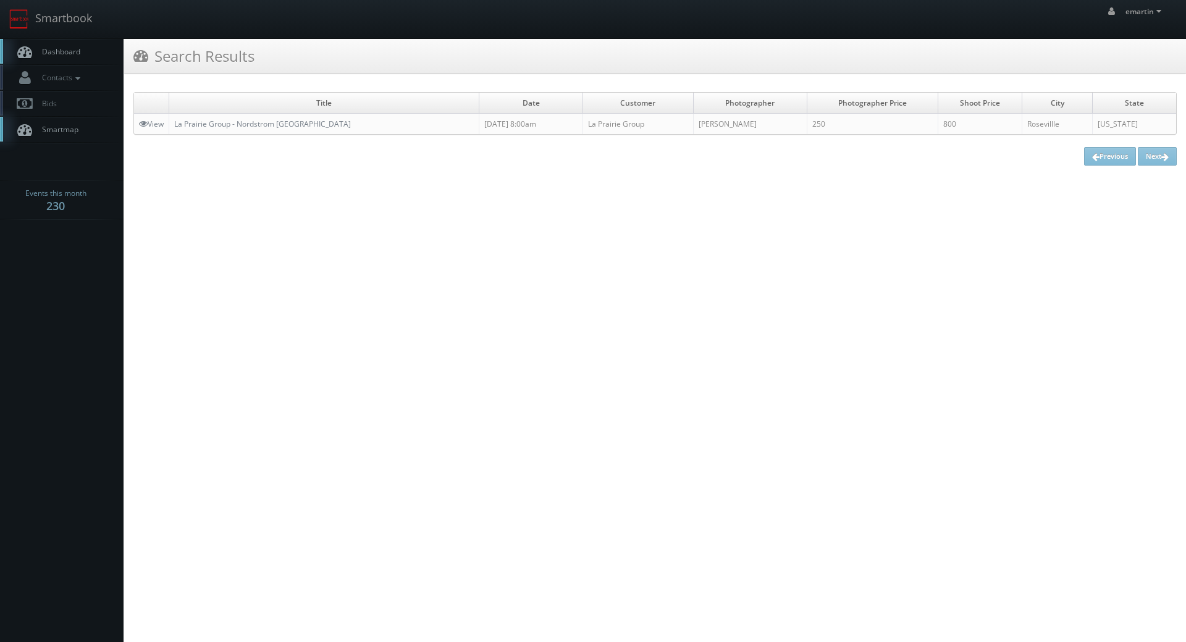
click at [52, 42] on link "Dashboard" at bounding box center [62, 51] width 124 height 25
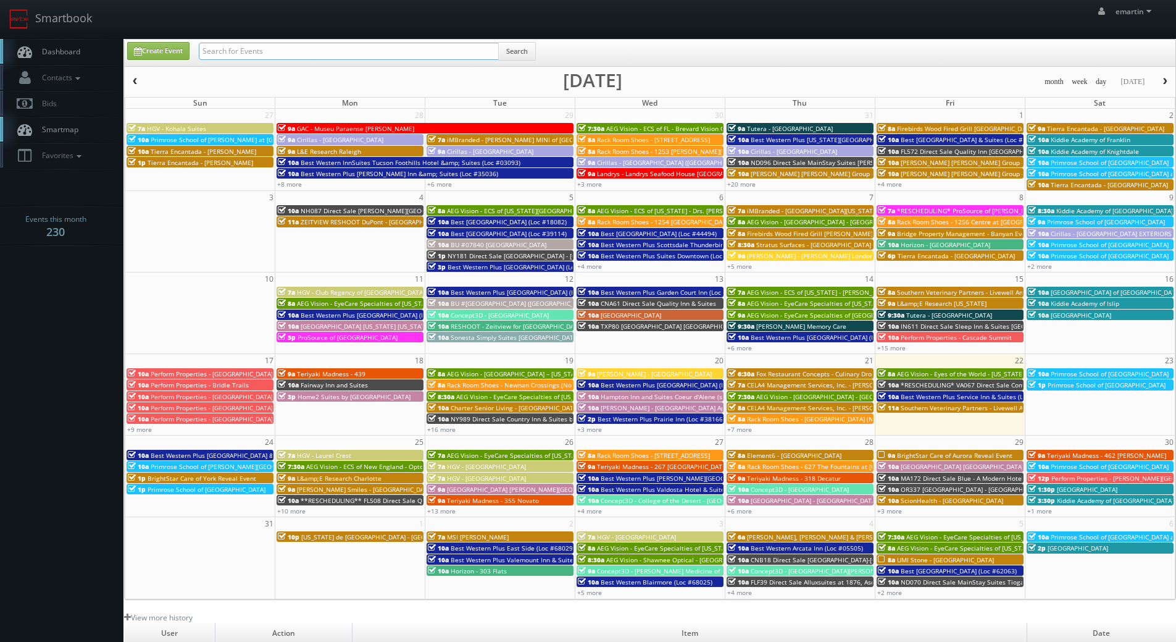
click at [259, 45] on input "text" at bounding box center [349, 51] width 300 height 17
paste input "[PERSON_NAME]"
type input "[PERSON_NAME]"
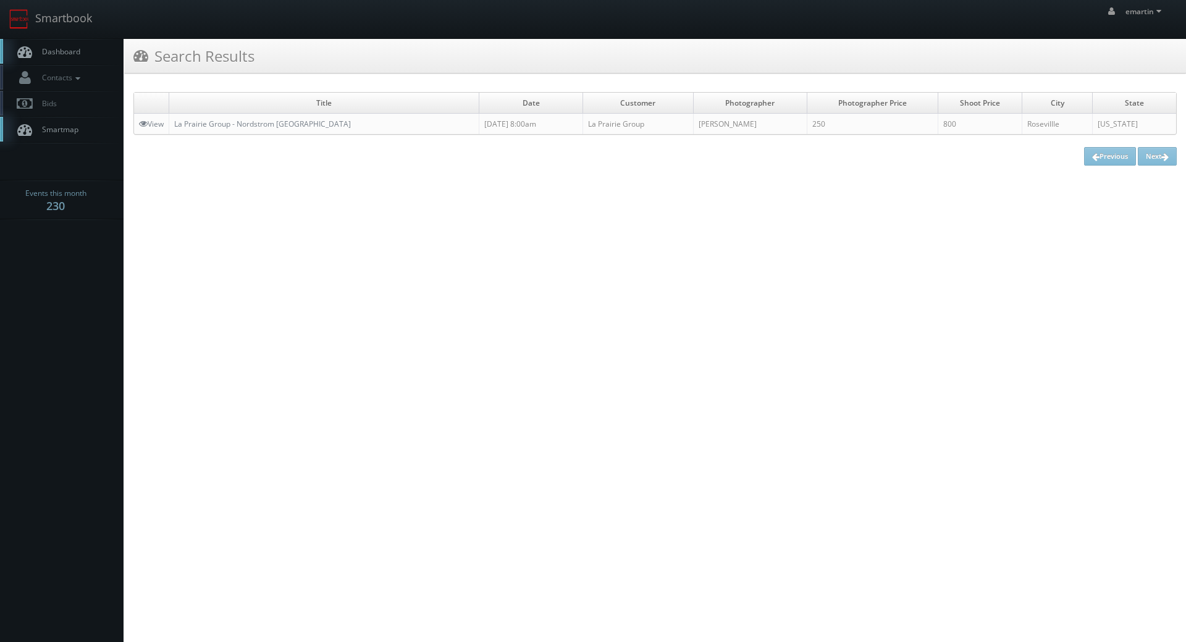
click at [58, 49] on span "Dashboard" at bounding box center [58, 51] width 44 height 10
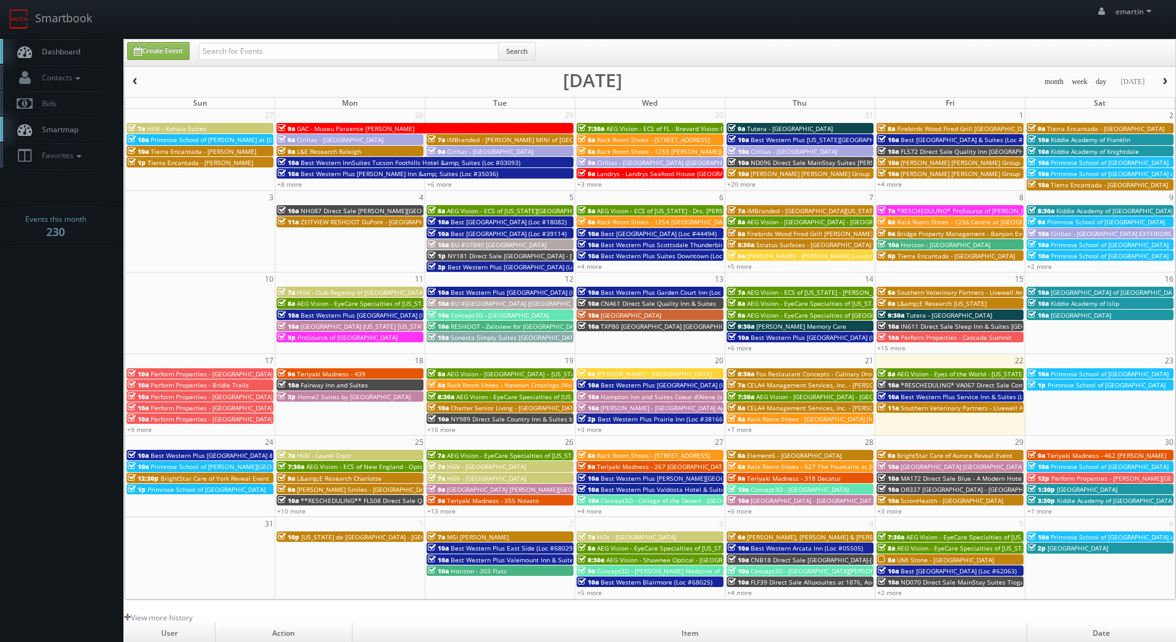
drag, startPoint x: 75, startPoint y: 61, endPoint x: 78, endPoint y: 55, distance: 6.9
click at [75, 61] on link "Dashboard" at bounding box center [62, 51] width 124 height 25
click at [78, 53] on span "Dashboard" at bounding box center [58, 51] width 44 height 10
